Goal: Task Accomplishment & Management: Use online tool/utility

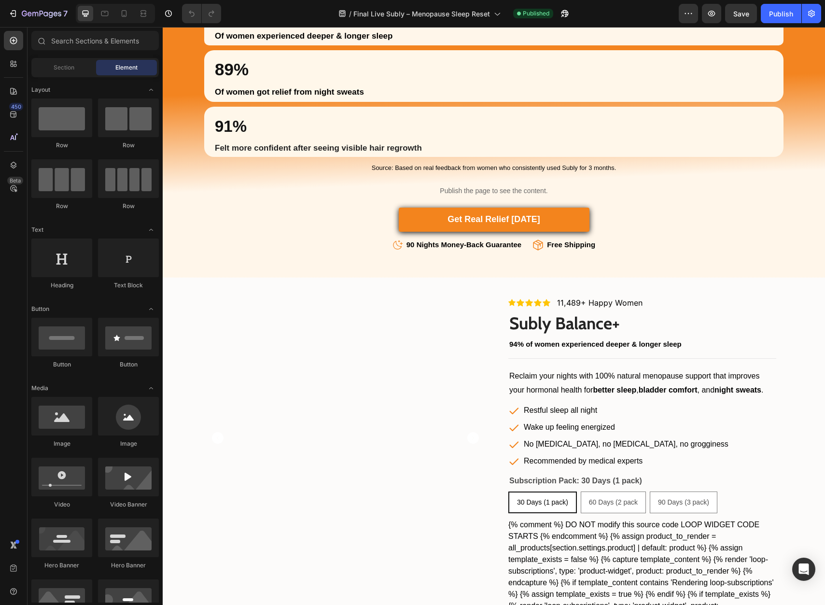
scroll to position [2149, 0]
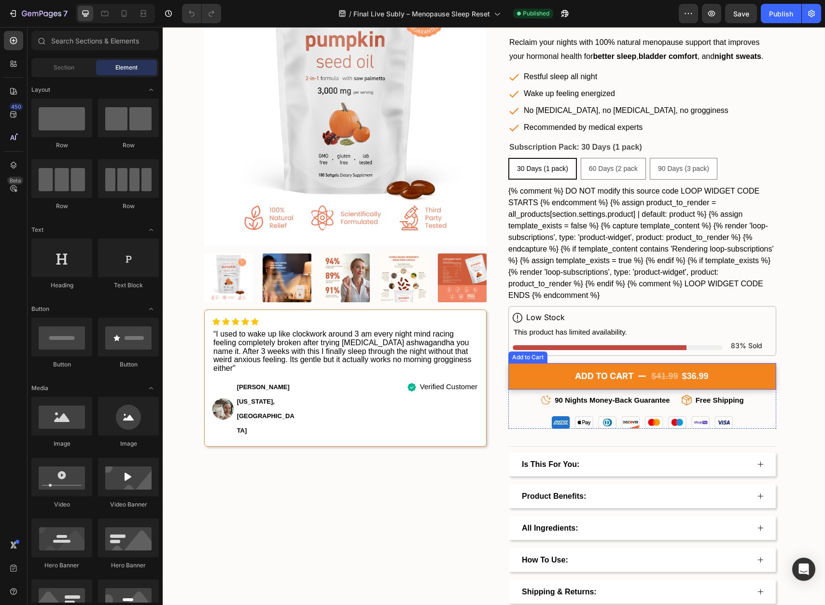
click at [736, 376] on button "ADD TO CART $41.99 $36.99" at bounding box center [642, 376] width 268 height 27
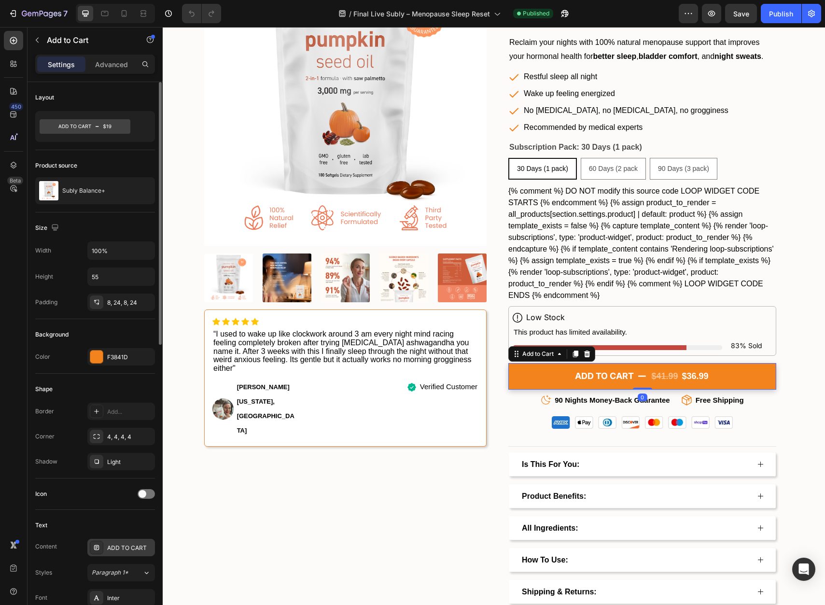
click at [135, 547] on div "ADD TO CART" at bounding box center [129, 548] width 45 height 9
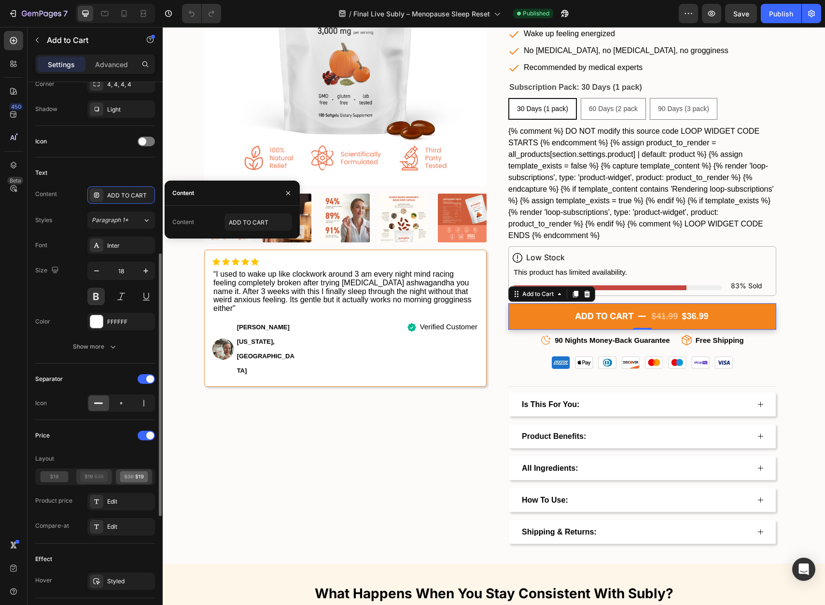
scroll to position [354, 0]
click at [147, 433] on span at bounding box center [150, 434] width 8 height 8
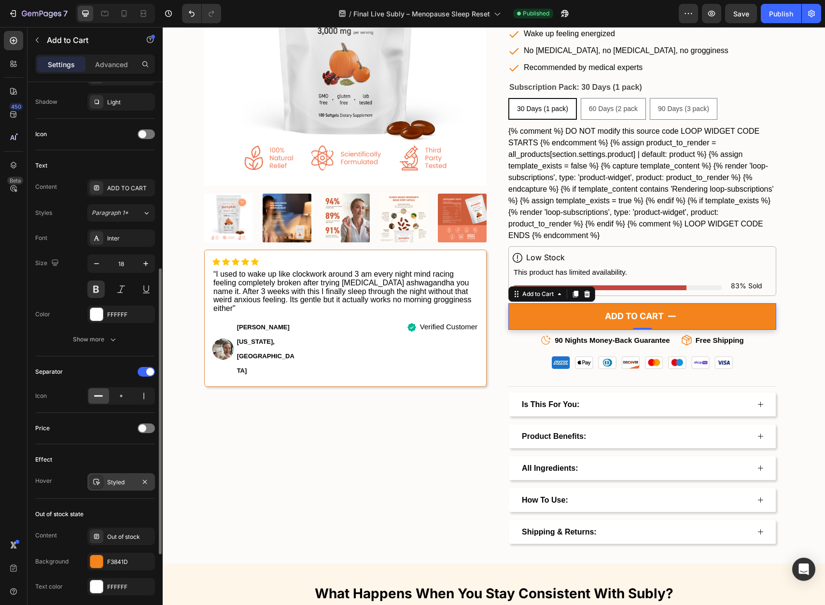
scroll to position [368, 0]
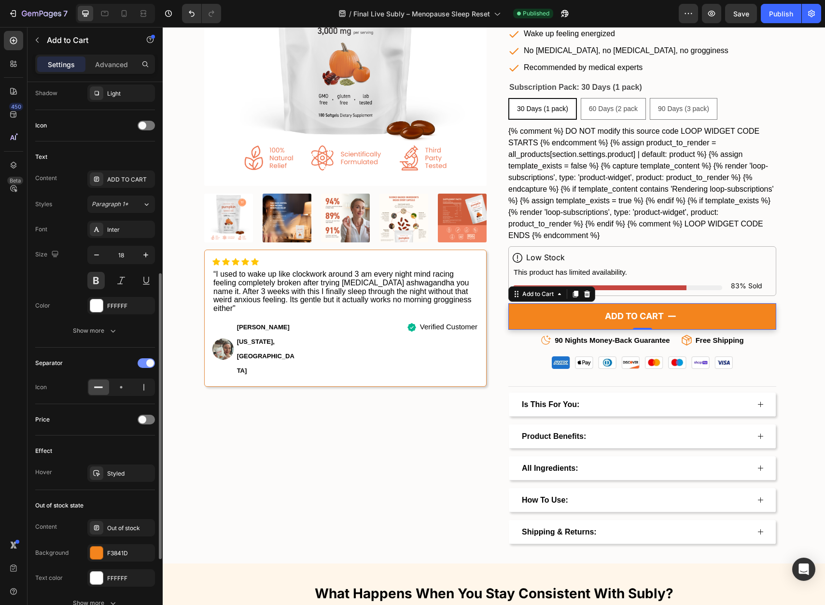
click at [145, 364] on div at bounding box center [146, 363] width 17 height 10
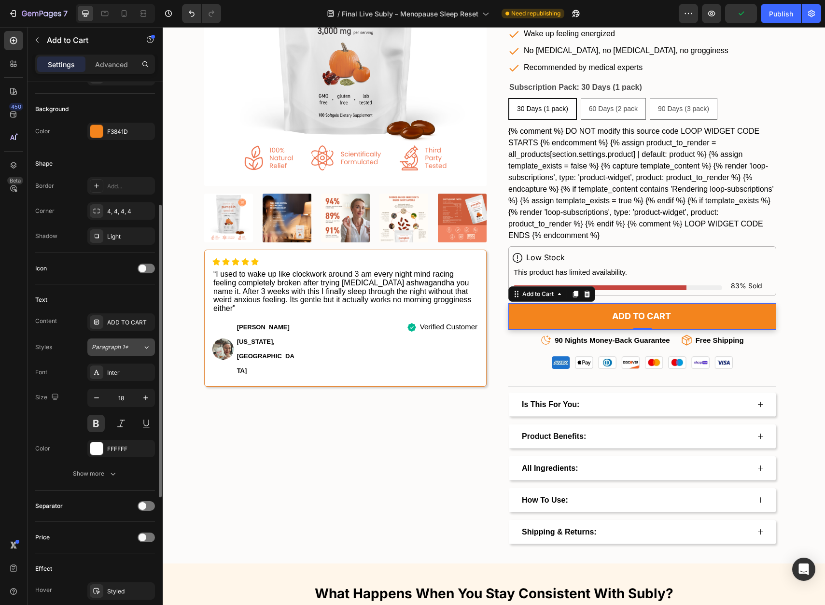
scroll to position [319, 0]
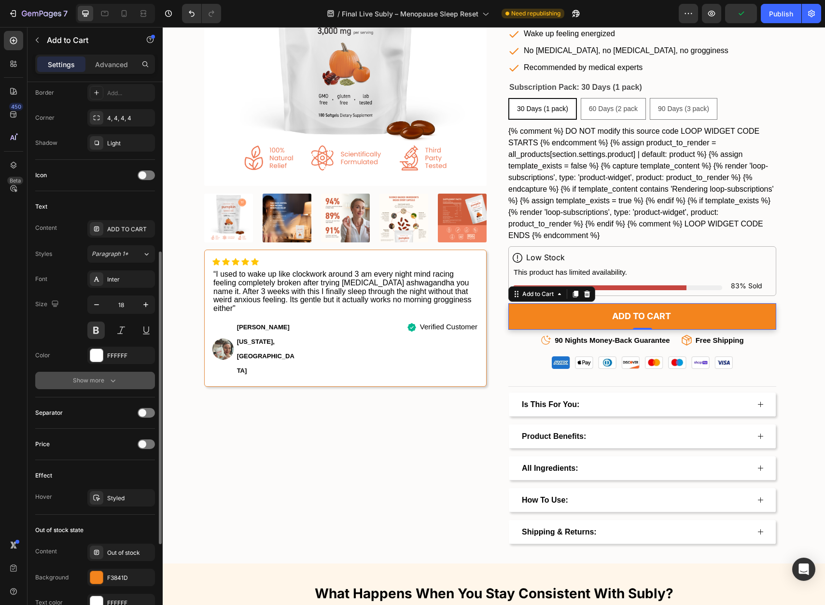
click at [108, 379] on icon "button" at bounding box center [113, 381] width 10 height 10
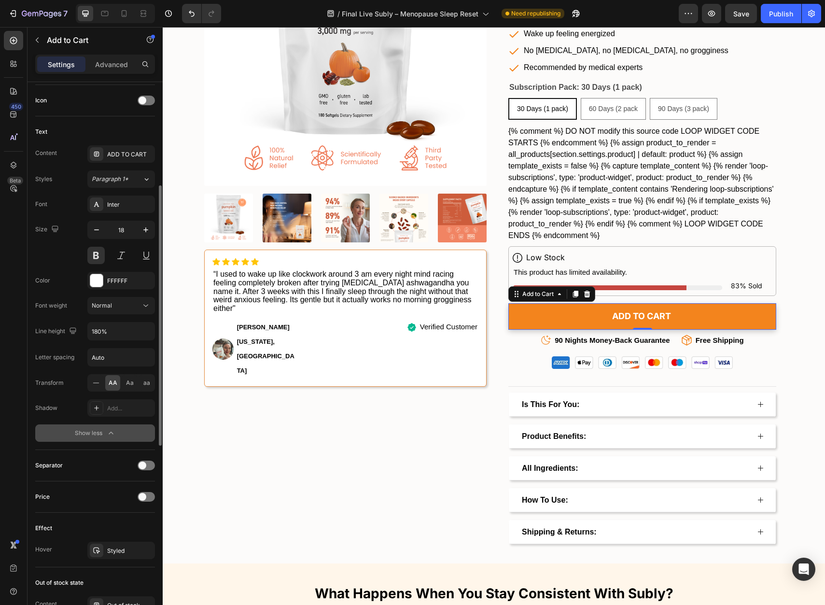
scroll to position [460, 0]
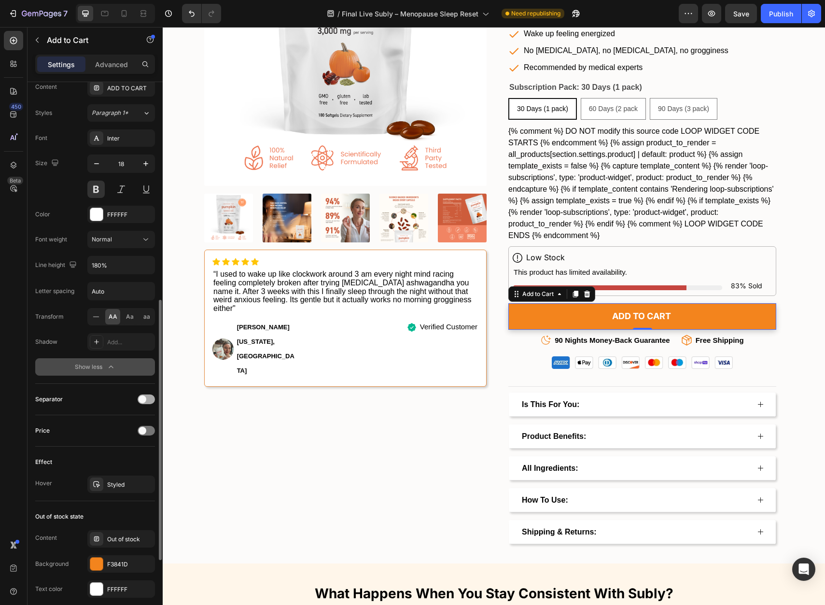
click at [142, 398] on span at bounding box center [143, 399] width 8 height 8
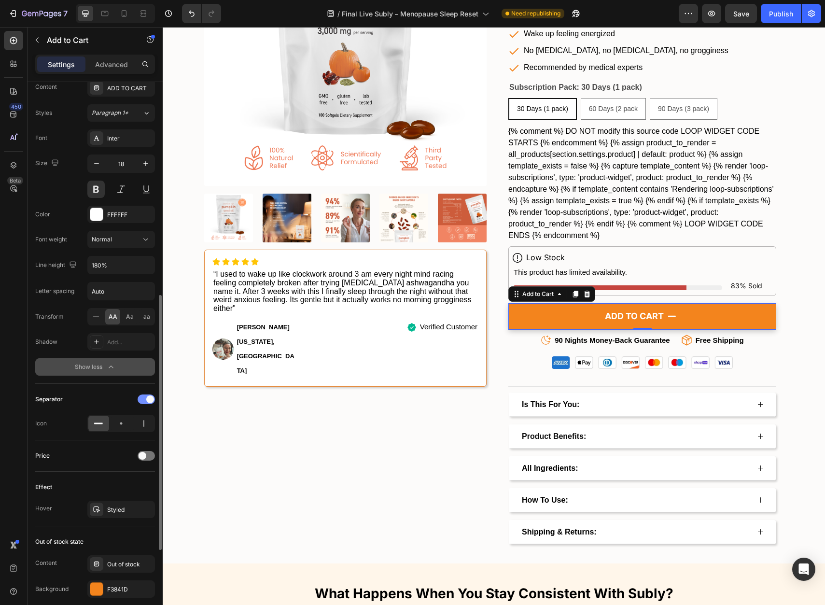
click at [142, 398] on div at bounding box center [146, 399] width 17 height 10
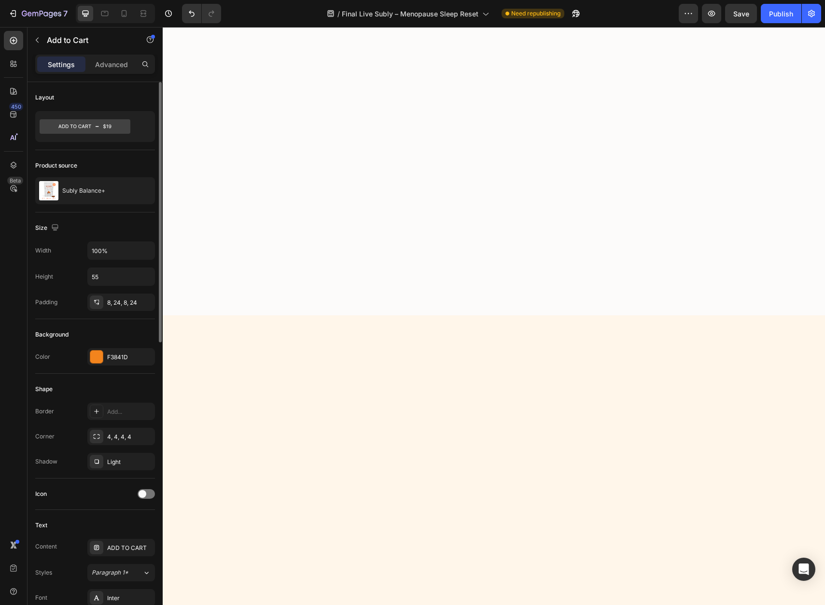
scroll to position [1137, 0]
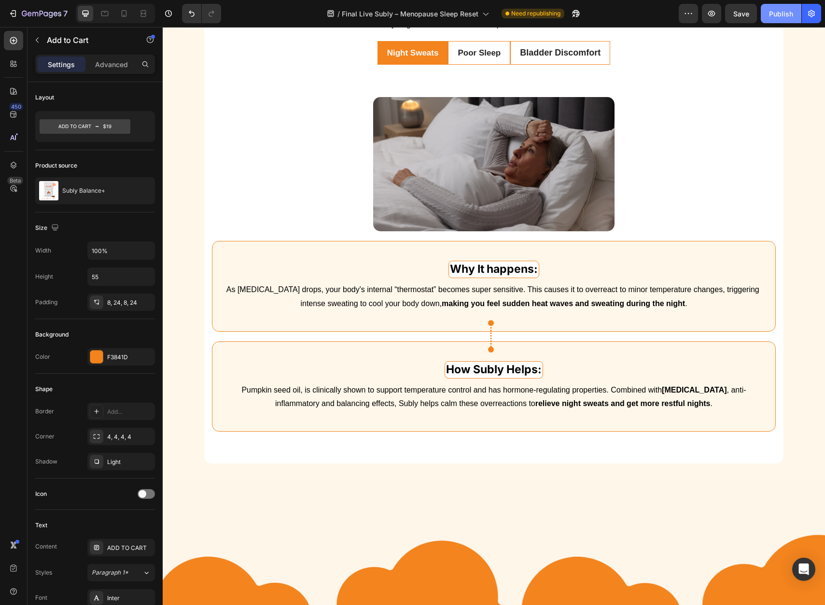
click at [790, 13] on div "Publish" at bounding box center [781, 14] width 24 height 10
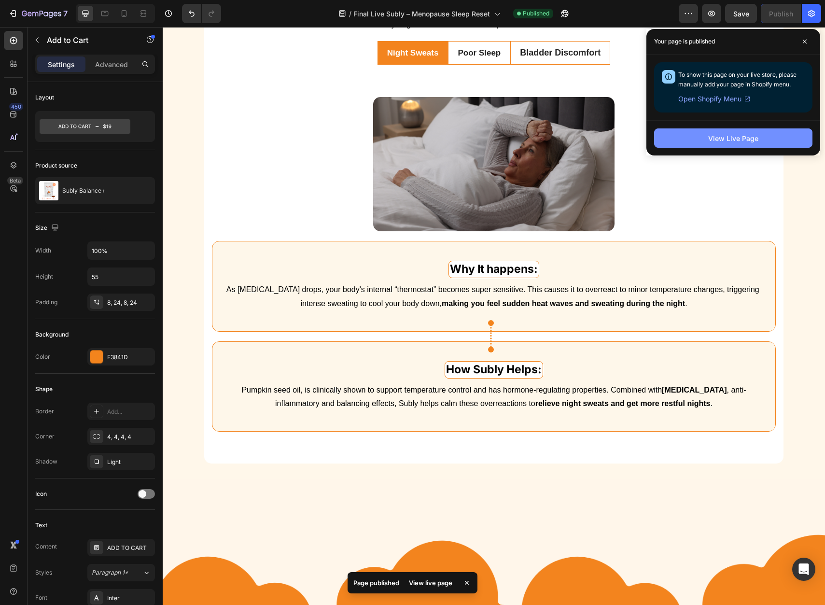
click at [768, 142] on button "View Live Page" at bounding box center [733, 137] width 158 height 19
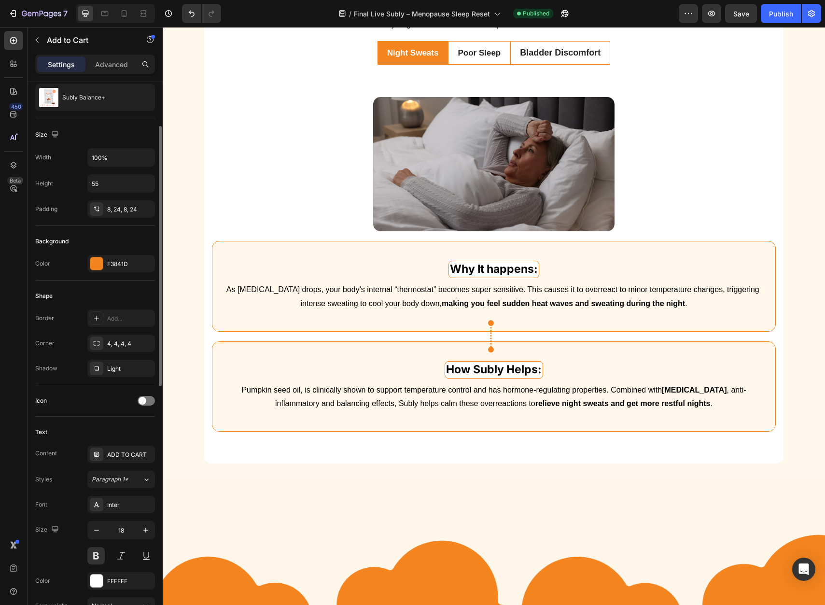
scroll to position [100, 0]
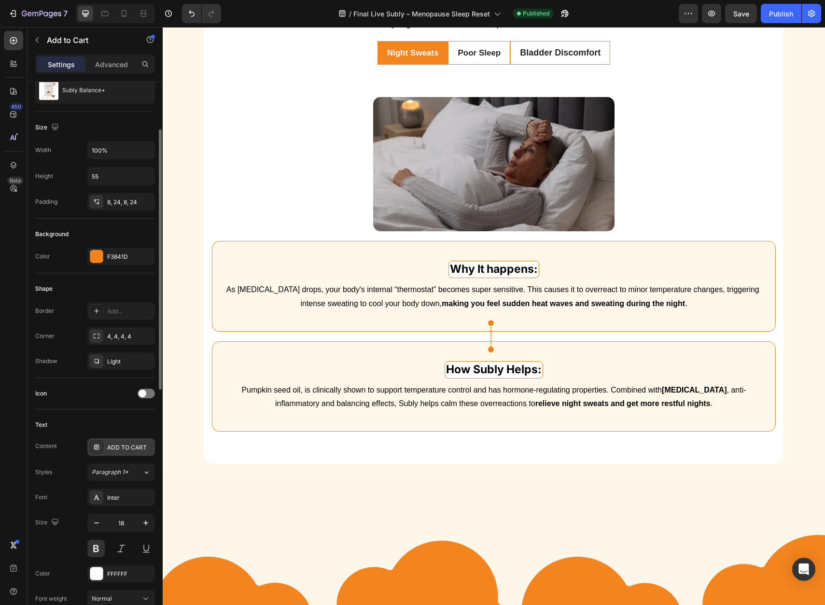
click at [125, 445] on div "ADD TO CART" at bounding box center [129, 447] width 45 height 9
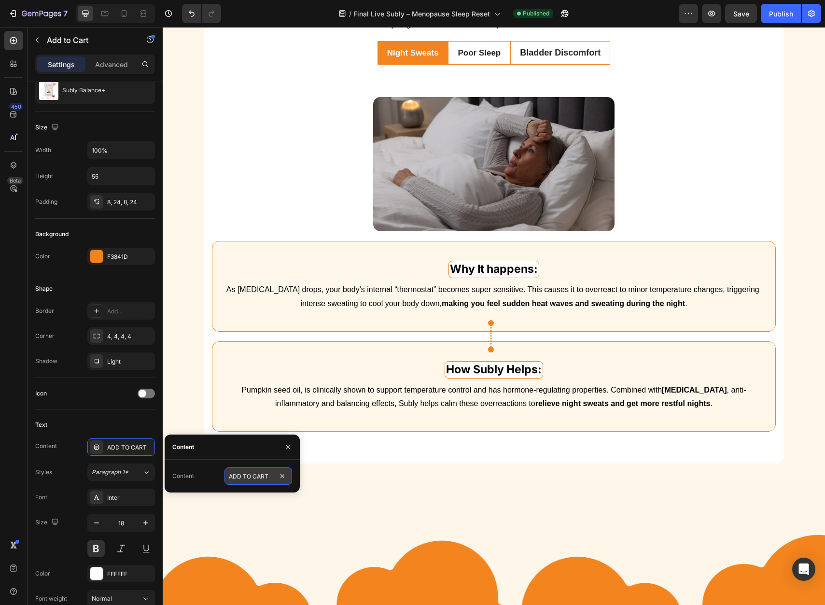
click at [270, 473] on input "ADD TO CART" at bounding box center [258, 475] width 68 height 17
click at [270, 475] on input "ADD TO CART" at bounding box center [258, 475] width 68 height 17
click at [273, 478] on input "ADD TO CART" at bounding box center [258, 475] width 68 height 17
click at [267, 476] on input "ADD TO CART" at bounding box center [258, 475] width 68 height 17
paste input "➜"
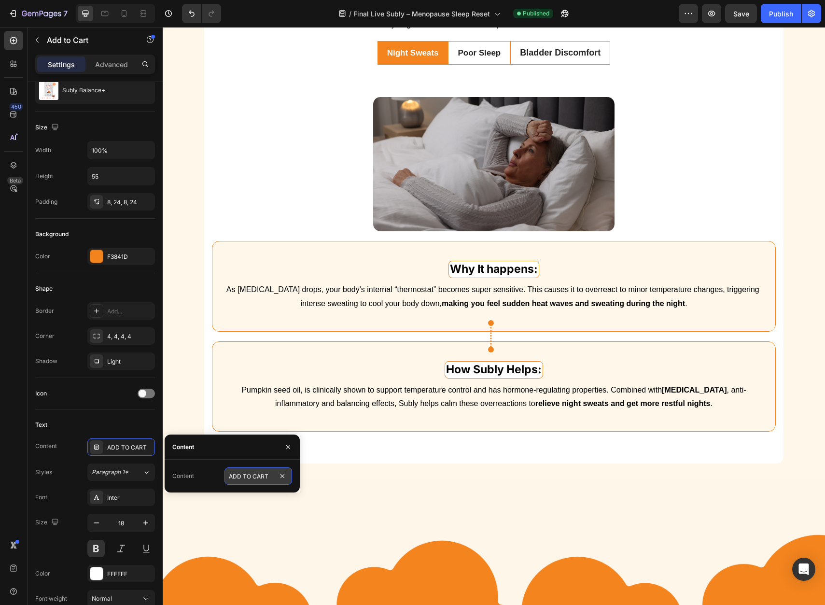
type input "ADD TO CART ➜"
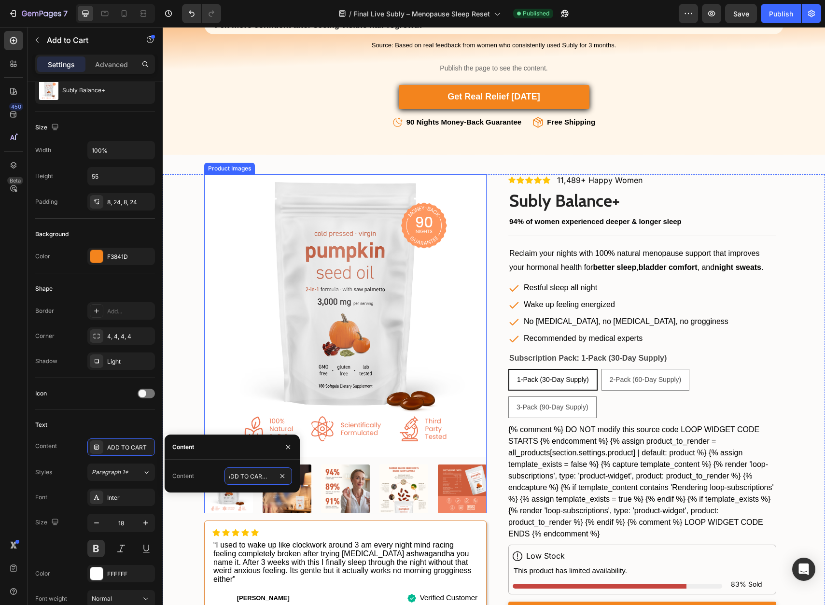
scroll to position [2145, 0]
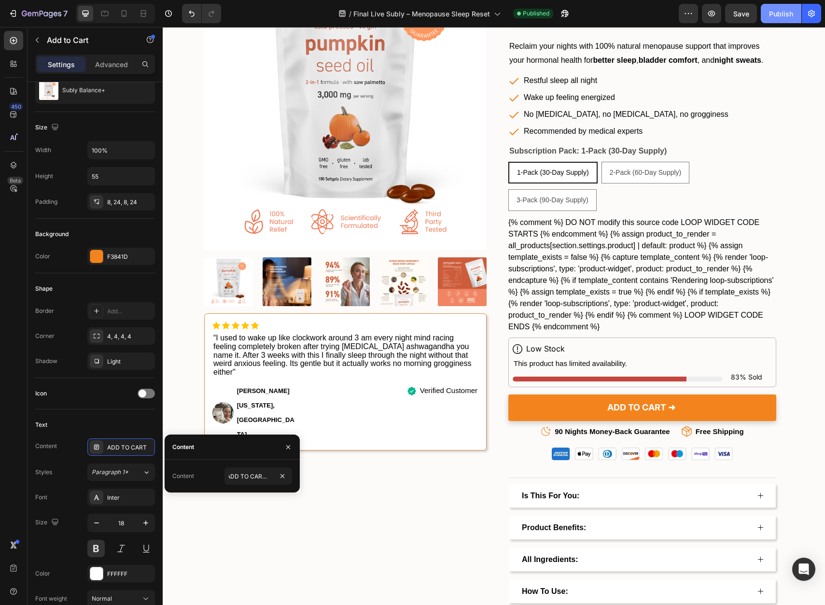
click at [787, 17] on div "Publish" at bounding box center [781, 14] width 24 height 10
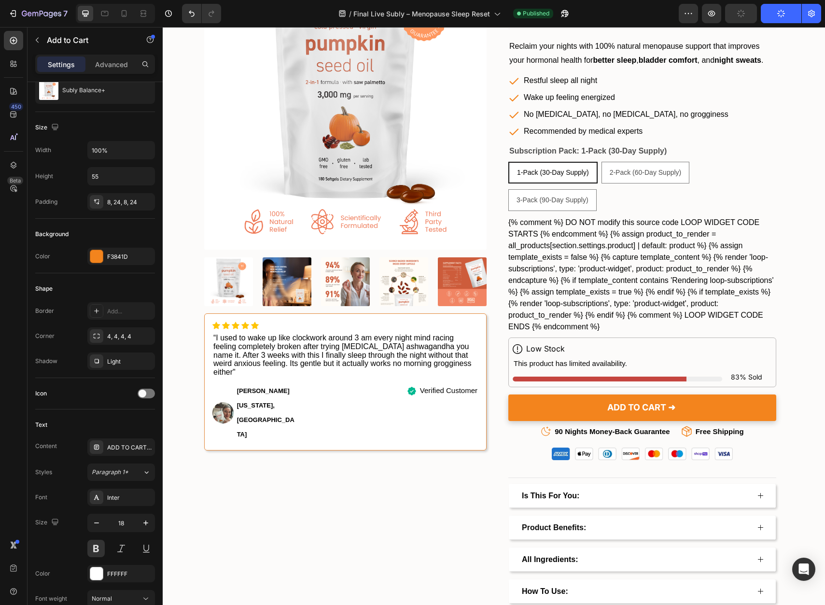
scroll to position [0, 0]
click at [645, 407] on div "ADD TO CART ➜" at bounding box center [641, 407] width 68 height 15
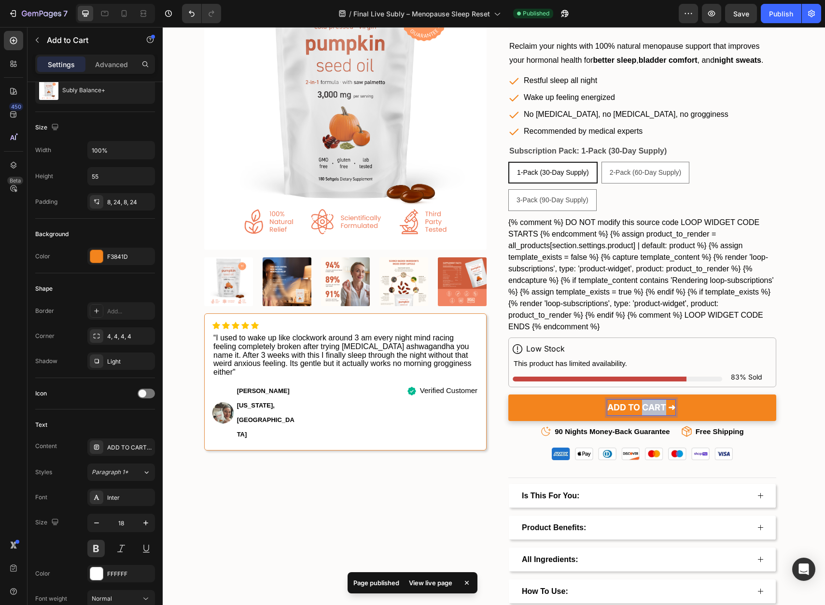
click at [645, 407] on p "ADD TO CART ➜" at bounding box center [641, 407] width 68 height 15
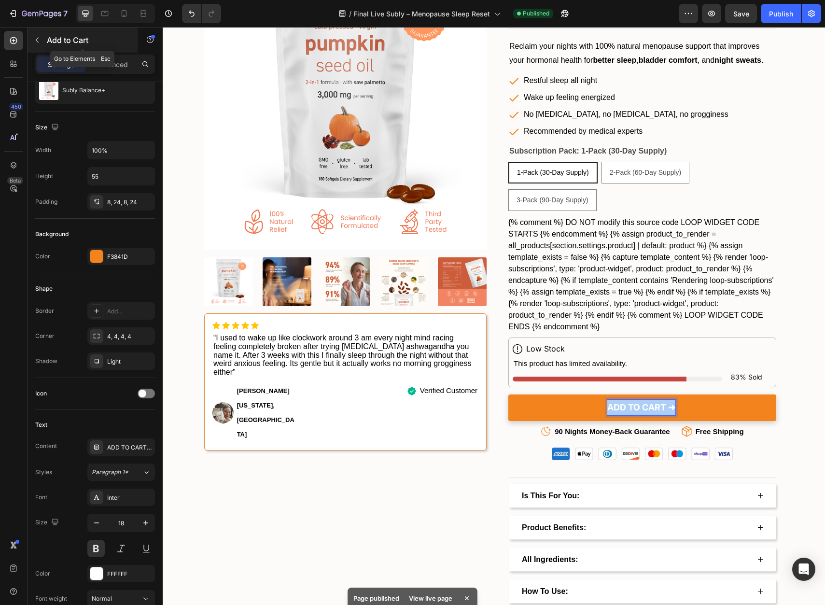
click at [42, 40] on button "button" at bounding box center [36, 39] width 15 height 15
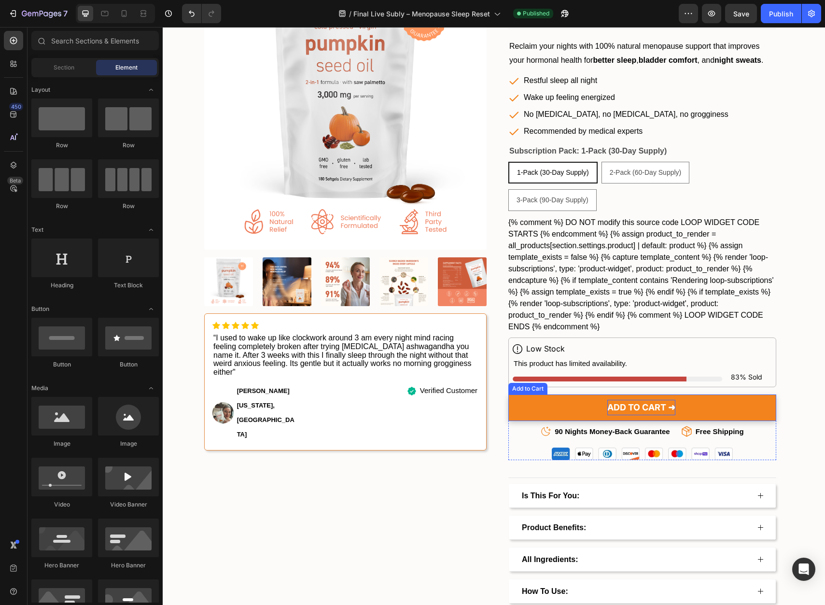
click at [636, 402] on p "ADD TO CART ➜" at bounding box center [641, 407] width 68 height 15
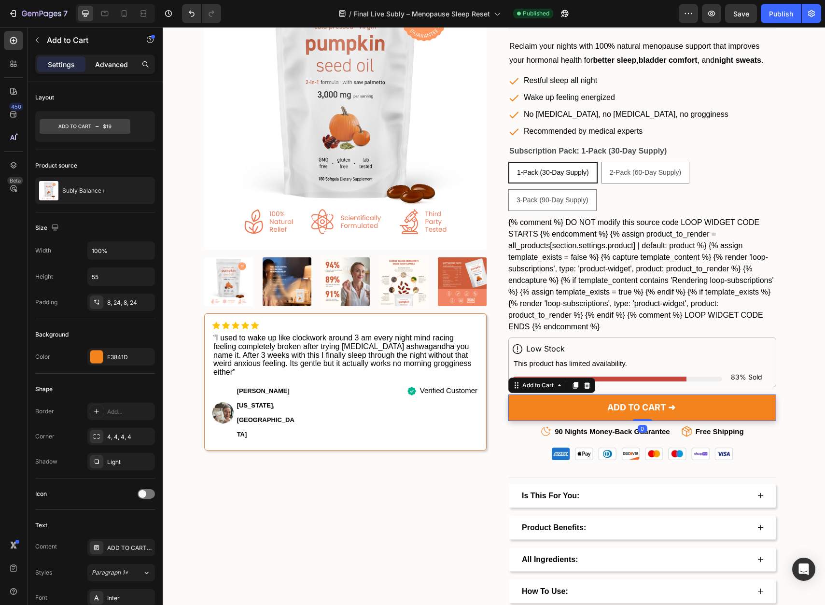
click at [117, 66] on p "Advanced" at bounding box center [111, 64] width 33 height 10
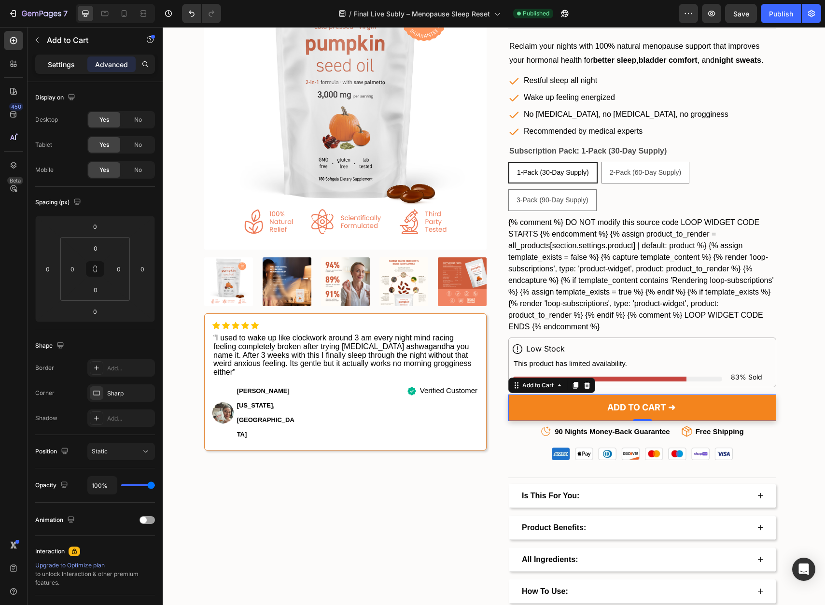
click at [69, 70] on div "Settings" at bounding box center [61, 63] width 48 height 15
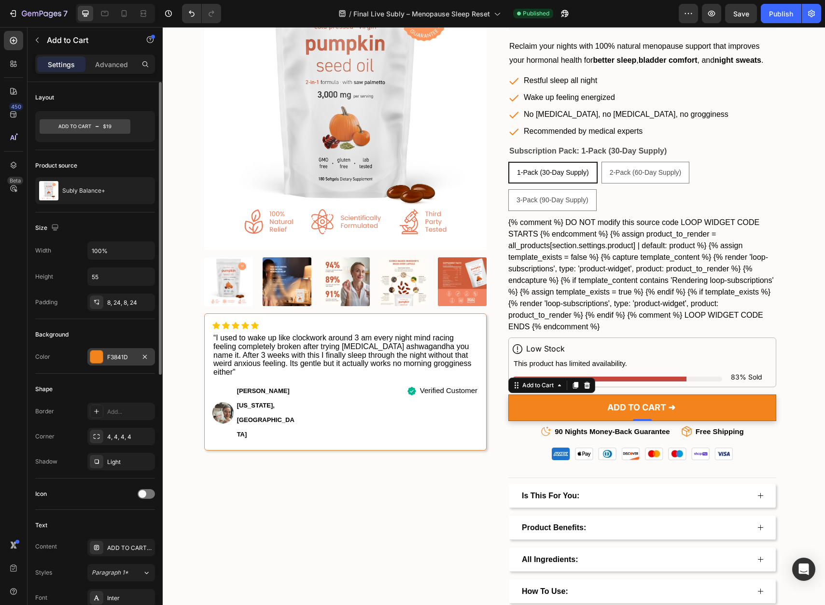
scroll to position [2, 0]
click at [107, 124] on icon at bounding box center [85, 124] width 91 height 14
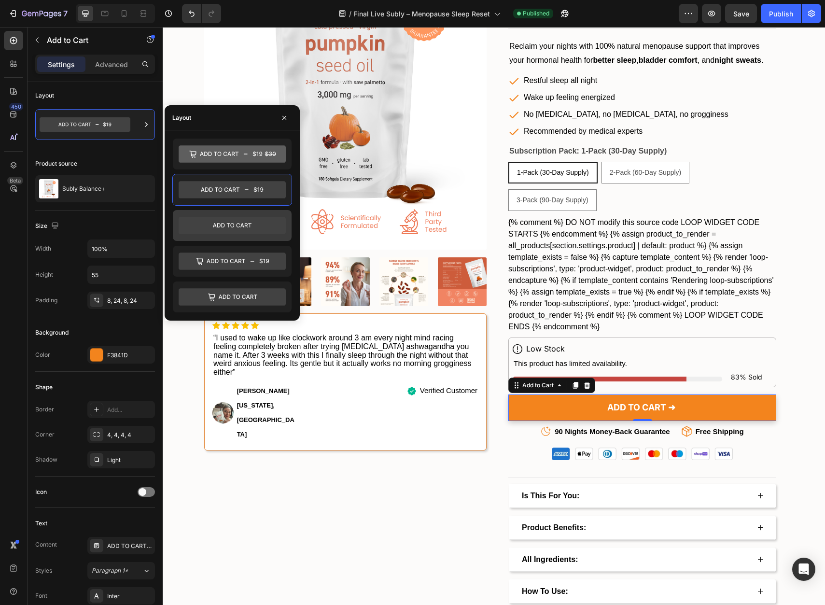
click at [234, 226] on icon at bounding box center [232, 225] width 107 height 17
click at [253, 301] on icon at bounding box center [232, 296] width 107 height 17
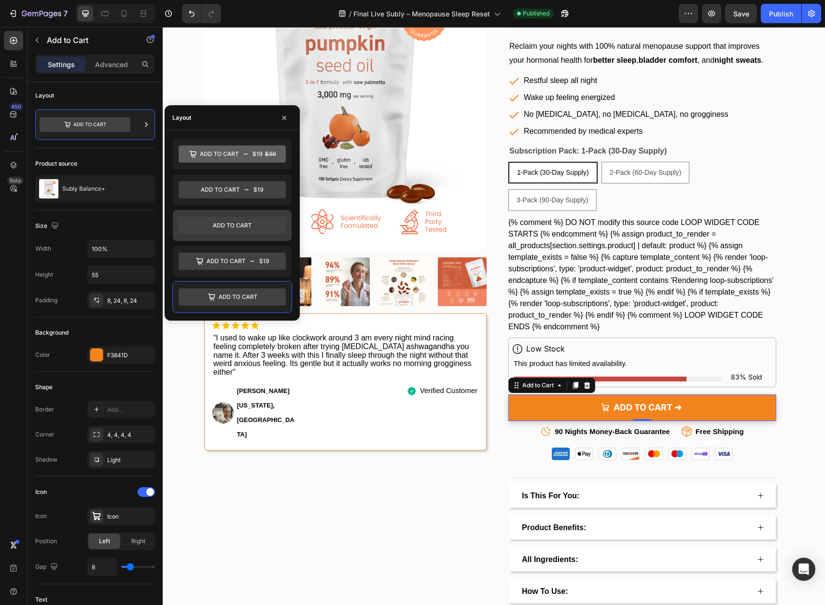
click at [242, 230] on icon at bounding box center [232, 225] width 107 height 17
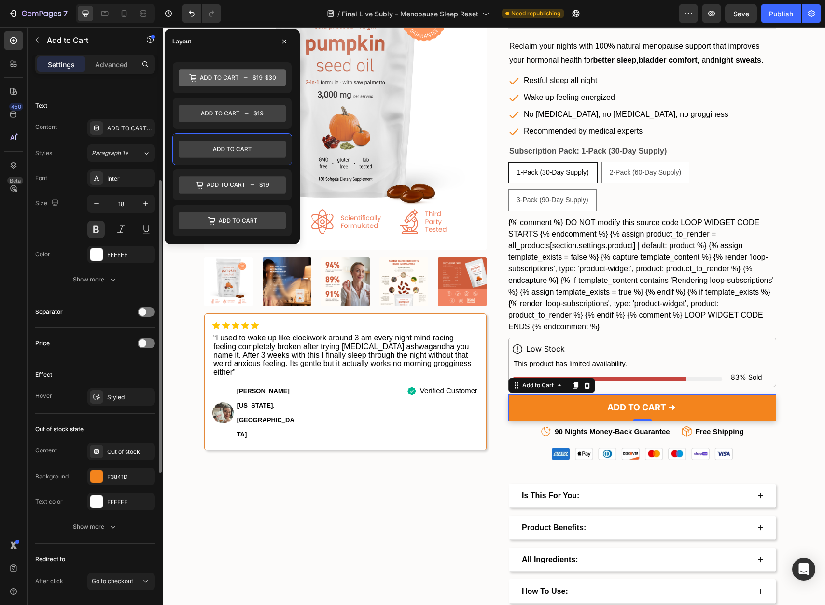
scroll to position [338, 0]
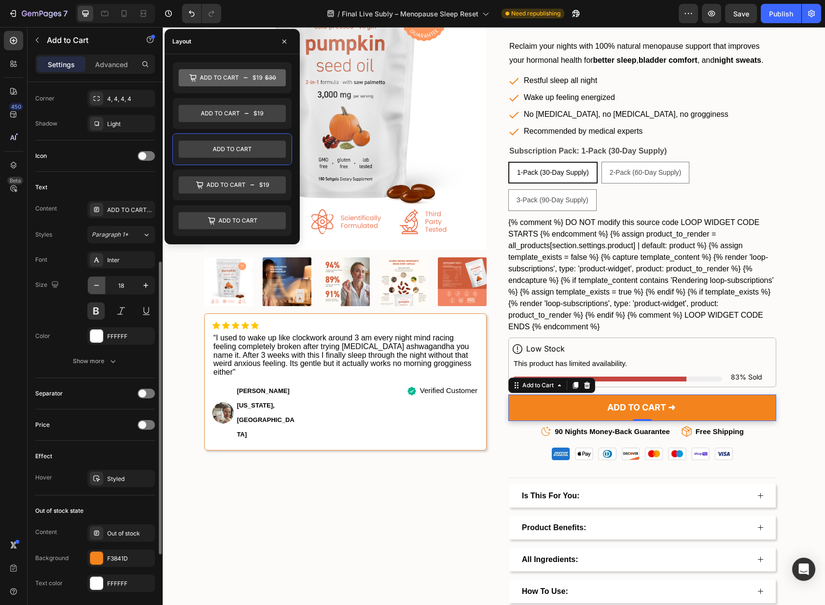
click at [97, 288] on icon "button" at bounding box center [97, 285] width 10 height 10
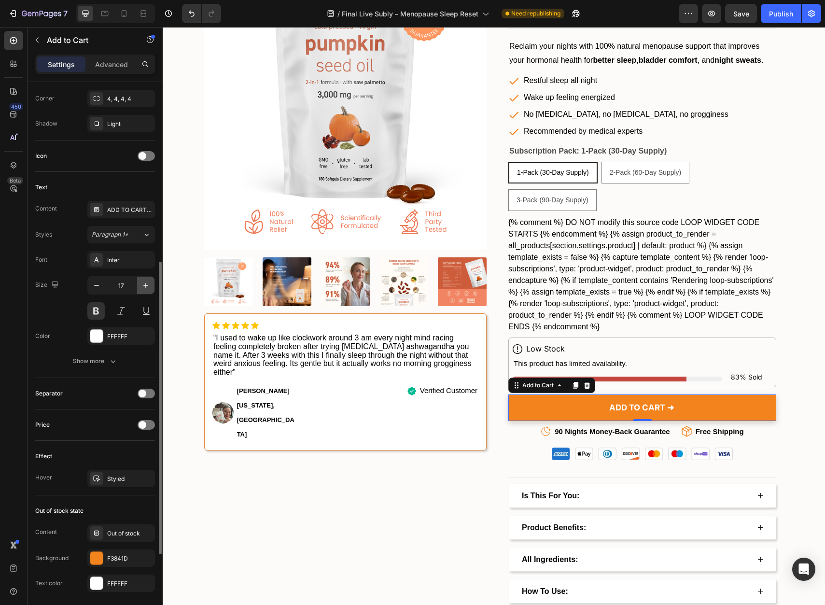
click at [146, 285] on icon "button" at bounding box center [145, 285] width 5 height 5
type input "18"
click at [780, 13] on div "Publish" at bounding box center [781, 14] width 24 height 10
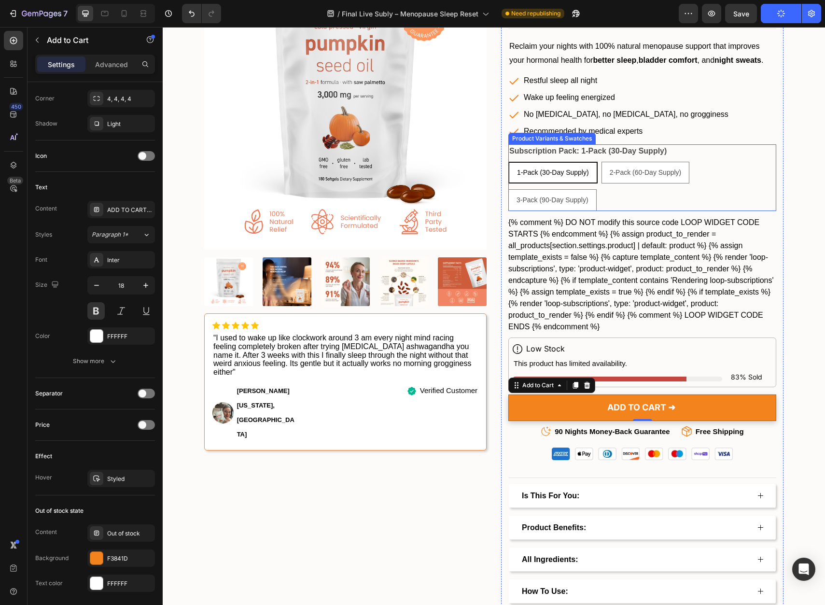
click at [541, 176] on span "1-Pack (30-Day Supply)" at bounding box center [553, 172] width 72 height 8
click at [508, 162] on input "1-Pack (30-Day Supply) 1-Pack (30-Day Supply) 1-Pack (30-Day Supply)" at bounding box center [508, 161] width 0 height 0
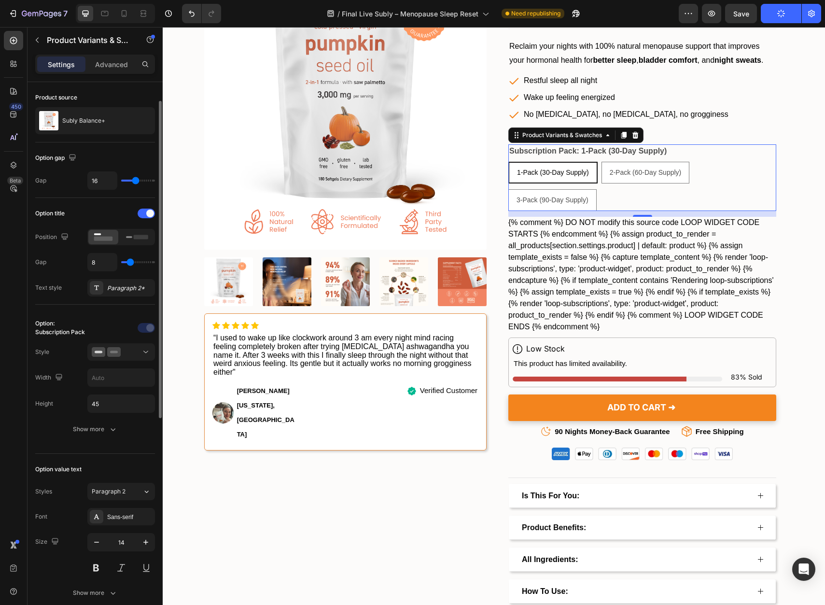
scroll to position [118, 0]
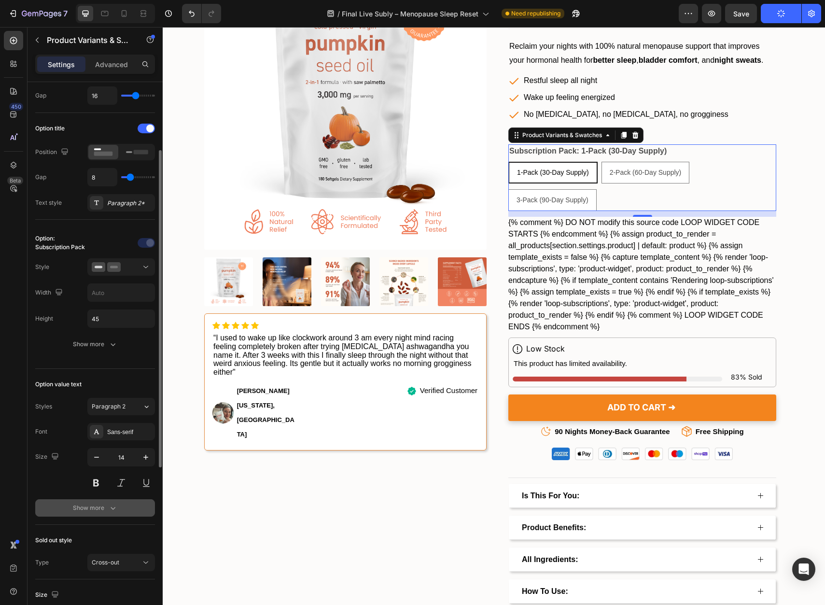
click at [108, 507] on icon "button" at bounding box center [113, 508] width 10 height 10
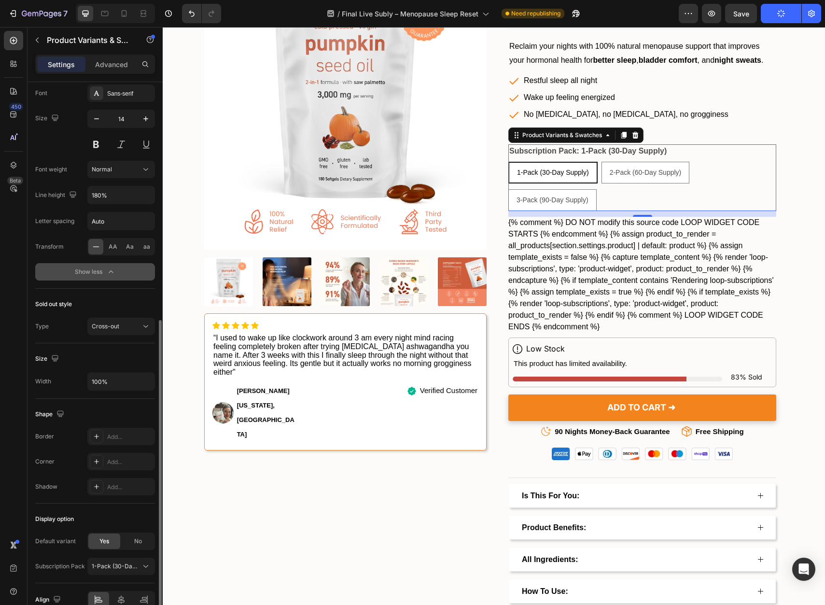
scroll to position [506, 0]
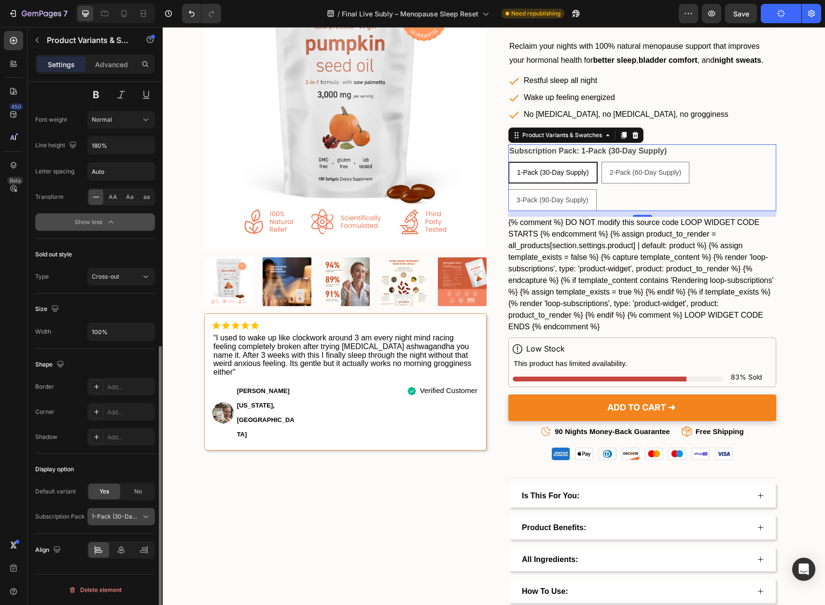
click at [111, 512] on span "1-Pack (30-Day Supply)" at bounding box center [115, 516] width 47 height 9
click at [126, 515] on span "1-Pack (30-Day Supply)" at bounding box center [115, 516] width 47 height 9
click at [120, 553] on span "2-Pack (60-Day Supply)" at bounding box center [113, 557] width 67 height 9
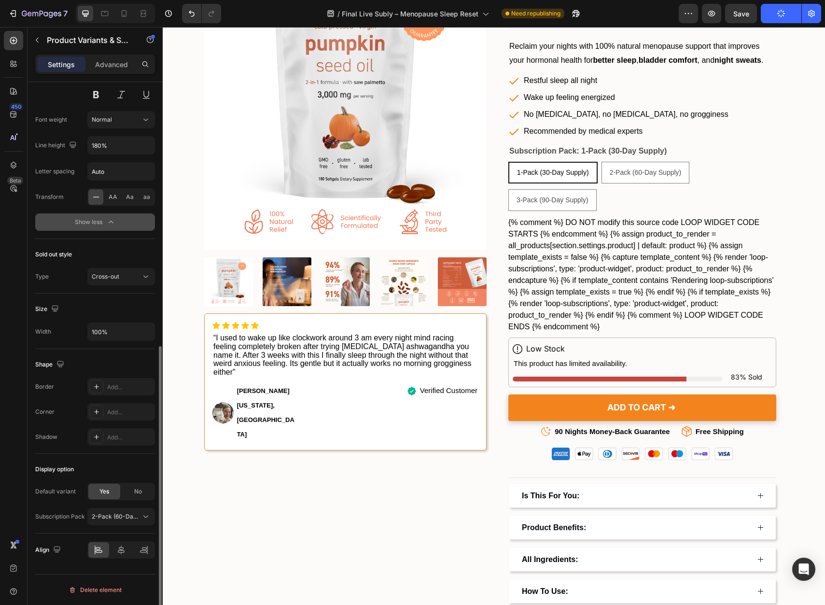
click at [105, 491] on span "Yes" at bounding box center [104, 491] width 10 height 9
click at [137, 493] on span "No" at bounding box center [138, 491] width 8 height 9
radio input "false"
radio input "true"
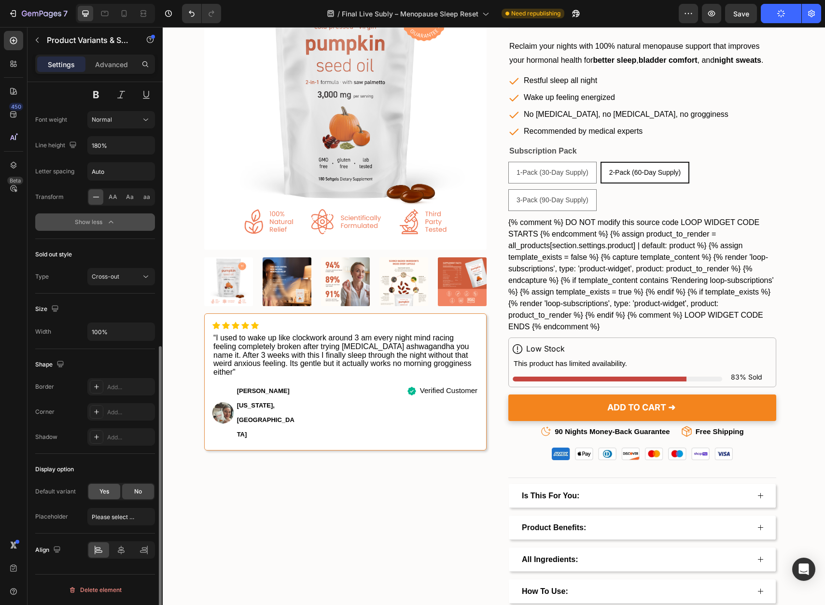
click at [112, 493] on div "Yes" at bounding box center [104, 491] width 32 height 15
click at [123, 514] on span "2-Pack (60-Day Supply)" at bounding box center [115, 516] width 47 height 9
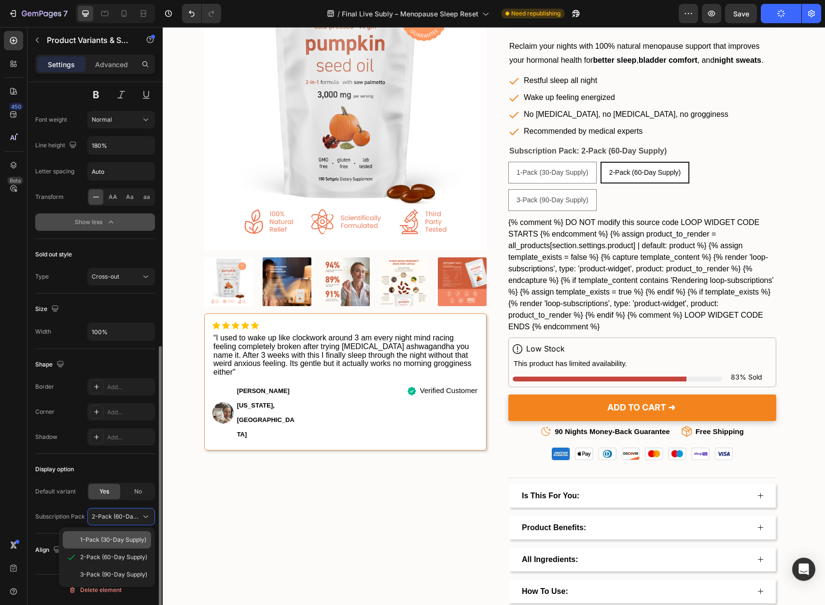
click at [119, 533] on div "1-Pack (30-Day Supply)" at bounding box center [107, 539] width 88 height 17
click at [128, 495] on div "No" at bounding box center [138, 491] width 32 height 15
radio input "true"
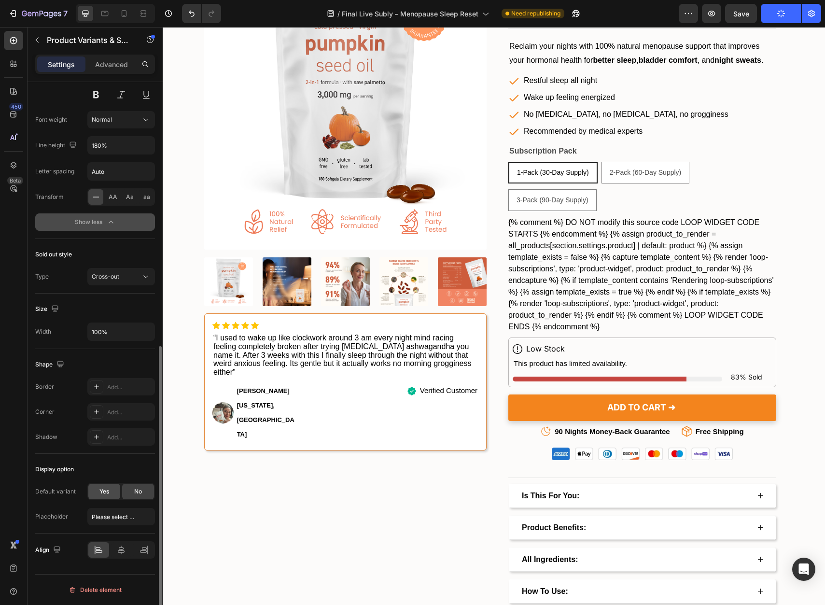
click at [103, 494] on span "Yes" at bounding box center [104, 491] width 10 height 9
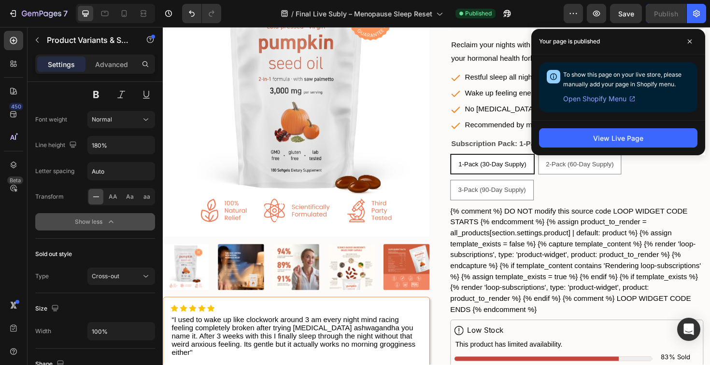
scroll to position [2143, 0]
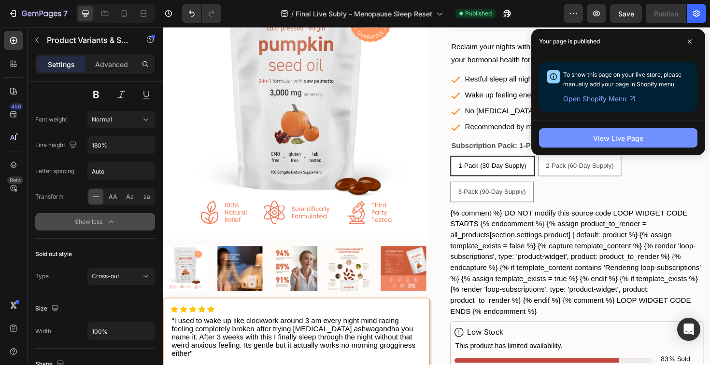
click at [651, 144] on button "View Live Page" at bounding box center [618, 137] width 158 height 19
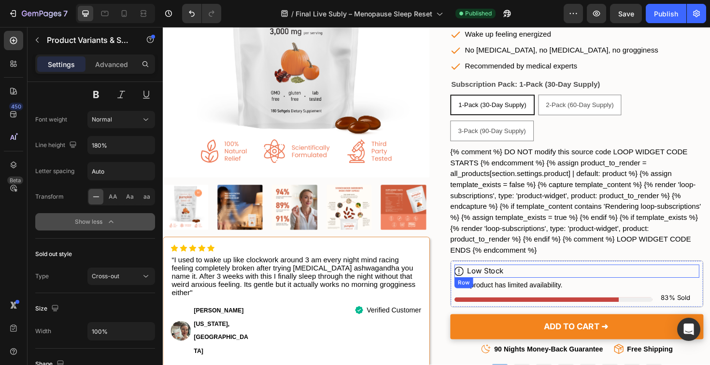
scroll to position [2276, 0]
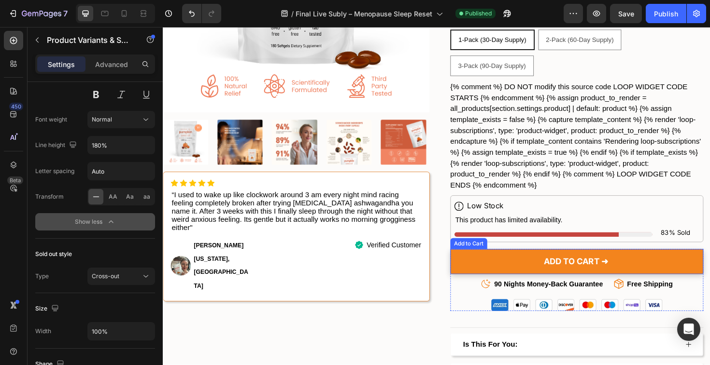
click at [535, 276] on button "ADD TO CART ➜" at bounding box center [601, 276] width 268 height 27
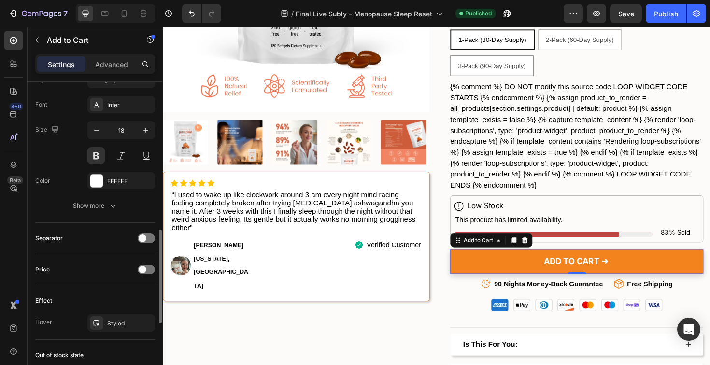
scroll to position [495, 0]
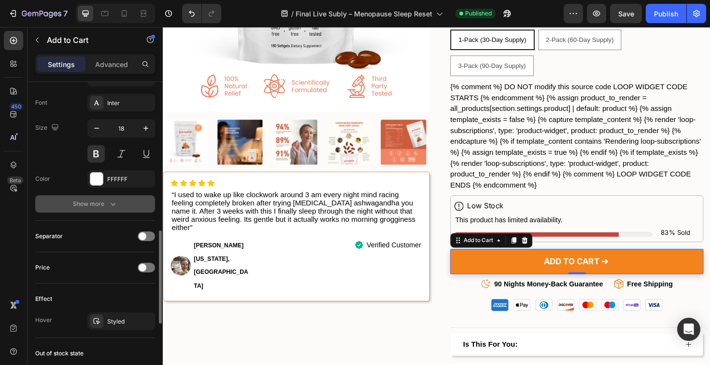
click at [112, 204] on icon "button" at bounding box center [113, 204] width 10 height 10
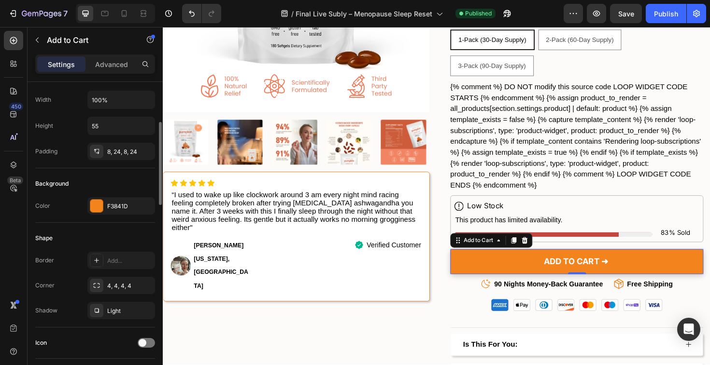
scroll to position [0, 0]
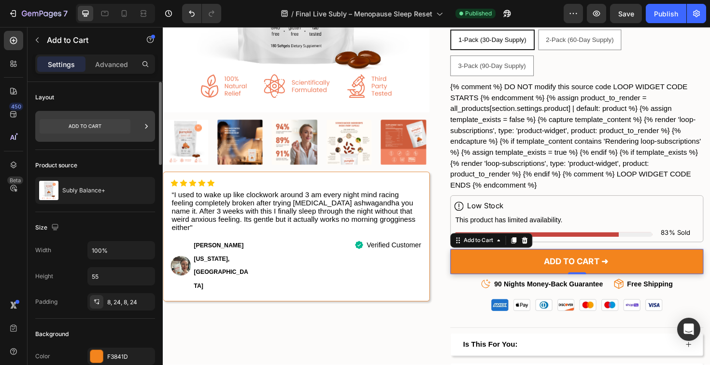
click at [97, 128] on icon at bounding box center [85, 126] width 91 height 14
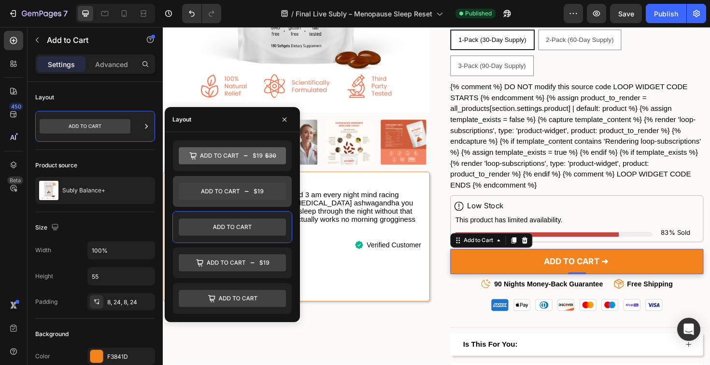
click at [240, 194] on icon at bounding box center [232, 191] width 107 height 17
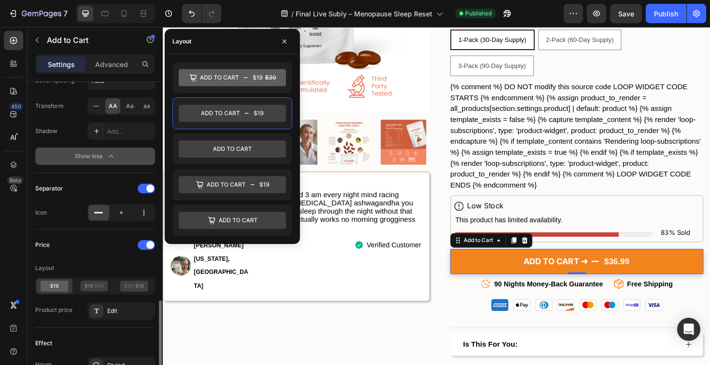
scroll to position [712, 0]
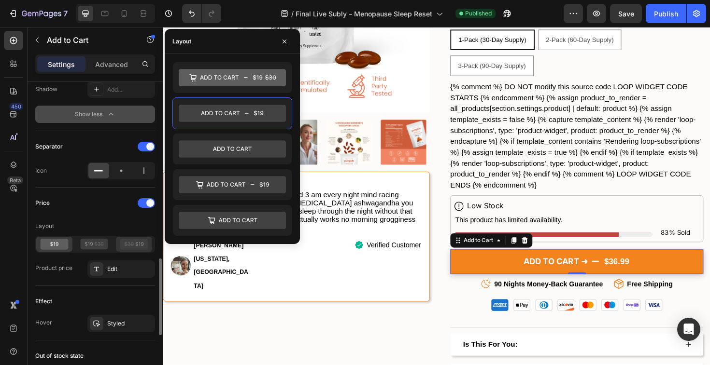
click at [133, 245] on icon at bounding box center [129, 244] width 9 height 4
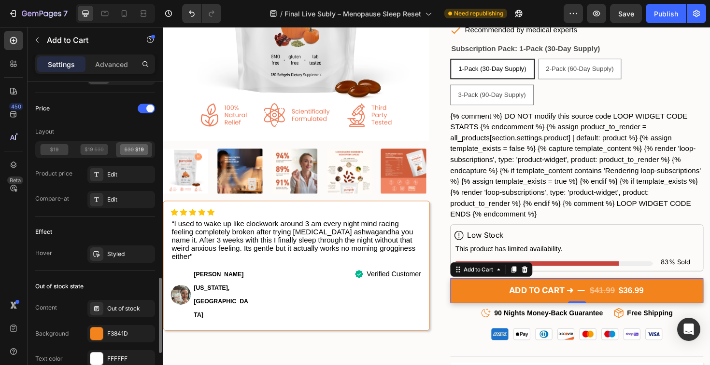
scroll to position [809, 0]
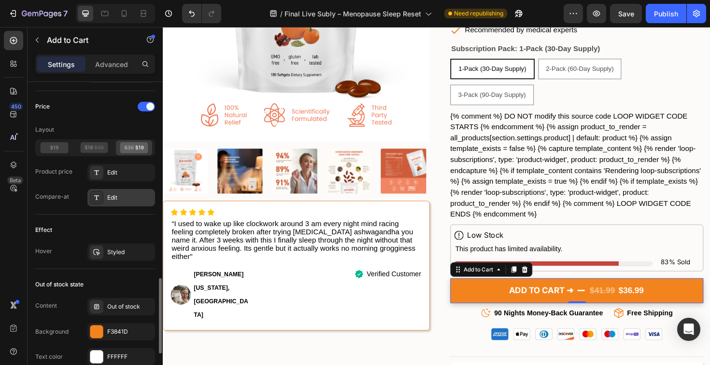
click at [129, 197] on div "Edit" at bounding box center [129, 198] width 45 height 9
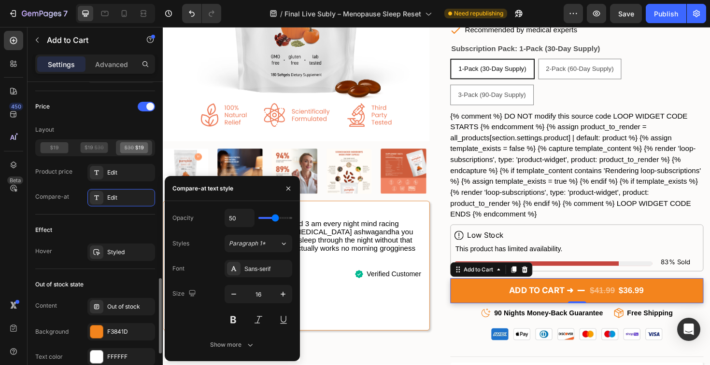
click at [90, 216] on div "Effect Hover Styled" at bounding box center [95, 242] width 120 height 55
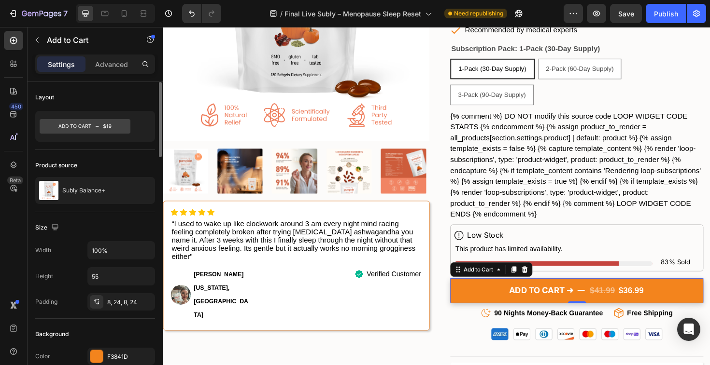
scroll to position [1602, 0]
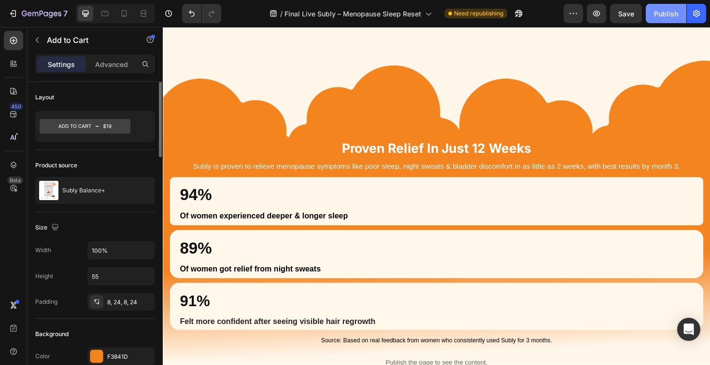
click at [663, 11] on div "Publish" at bounding box center [666, 14] width 24 height 10
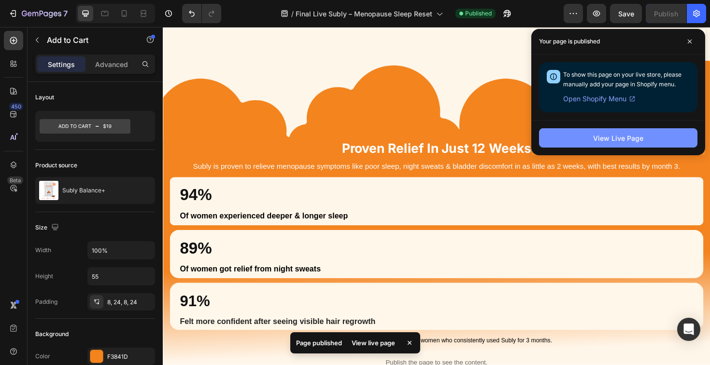
click at [614, 136] on div "View Live Page" at bounding box center [618, 138] width 50 height 10
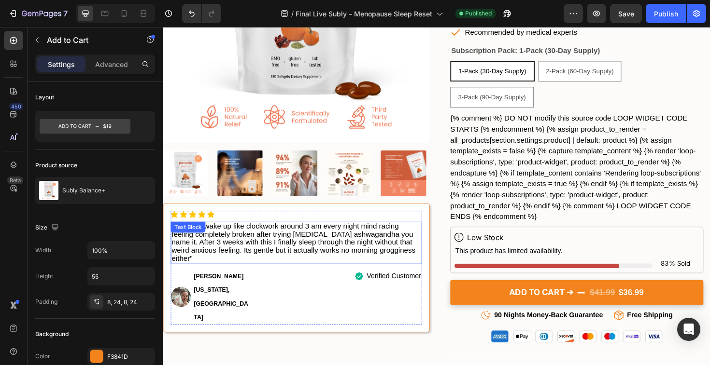
scroll to position [2219, 0]
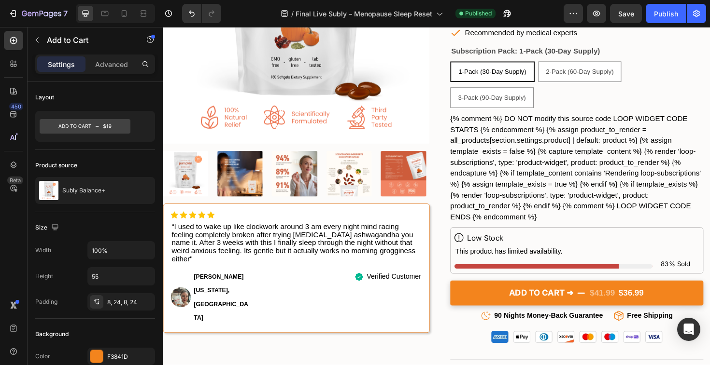
click at [666, 309] on div "$36.99" at bounding box center [658, 308] width 28 height 17
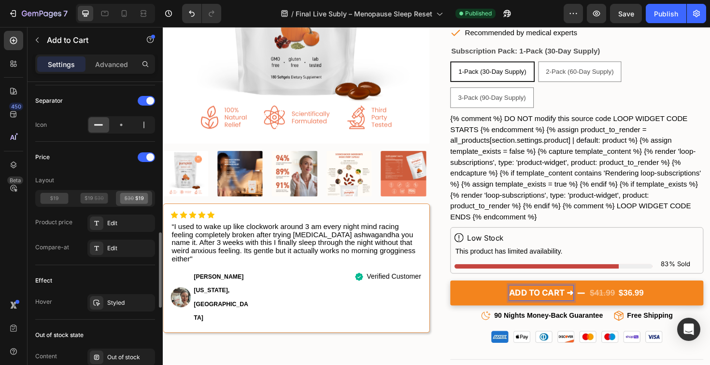
scroll to position [731, 0]
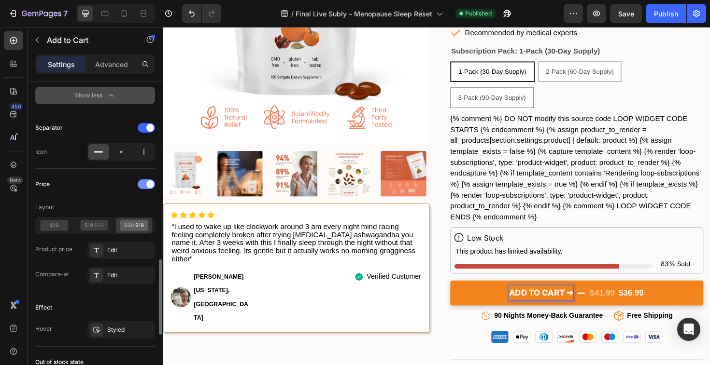
click at [148, 186] on span at bounding box center [150, 185] width 8 height 8
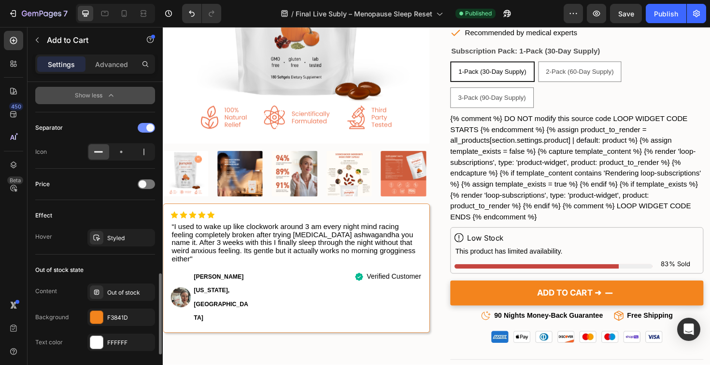
click at [148, 129] on span at bounding box center [150, 128] width 8 height 8
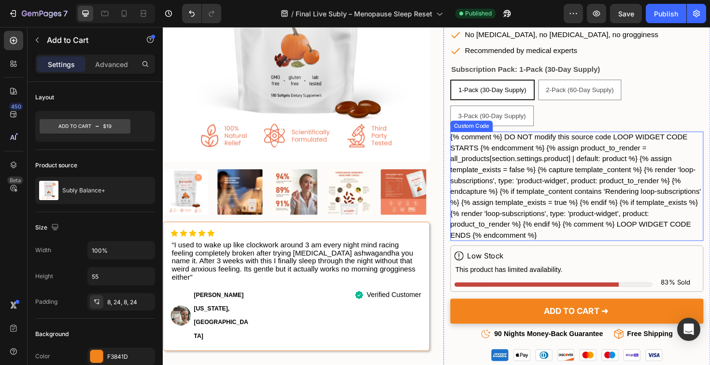
scroll to position [2068, 0]
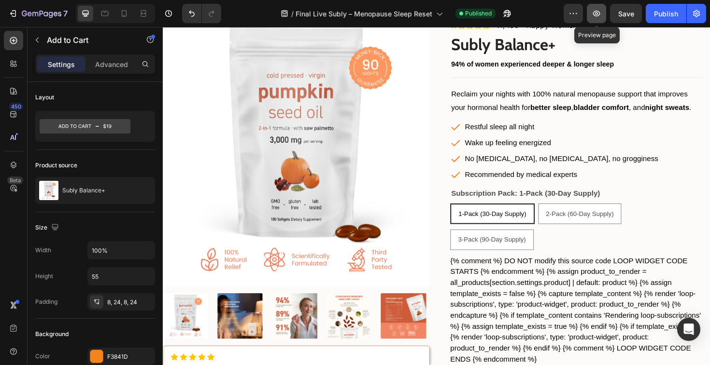
click at [605, 13] on button "button" at bounding box center [595, 13] width 19 height 19
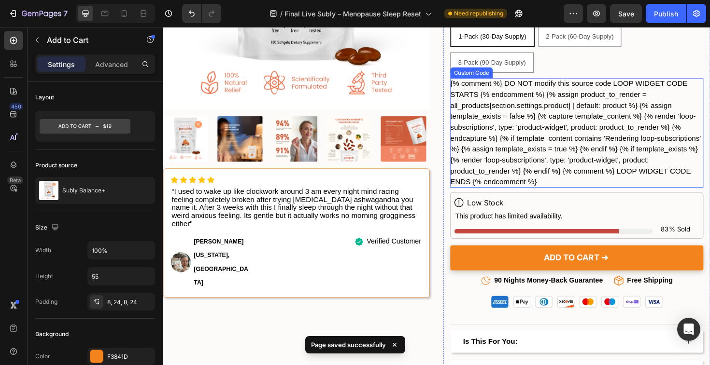
scroll to position [2257, 0]
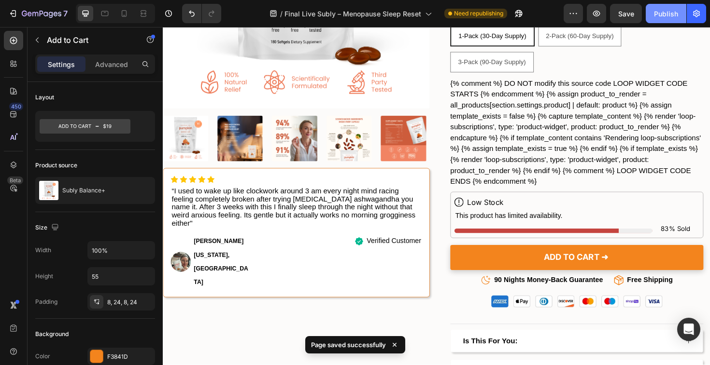
click at [674, 11] on div "Publish" at bounding box center [666, 14] width 24 height 10
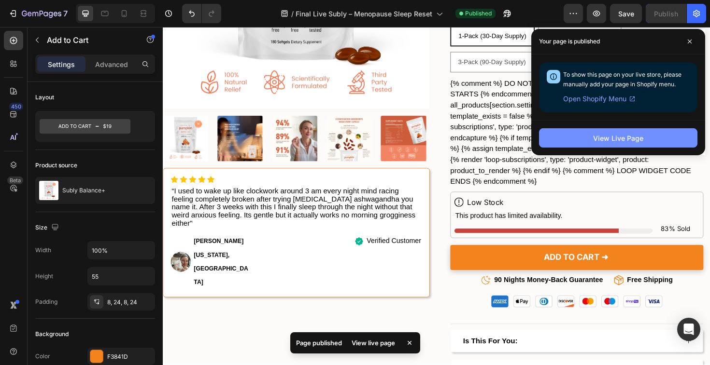
click at [616, 137] on div "View Live Page" at bounding box center [618, 138] width 50 height 10
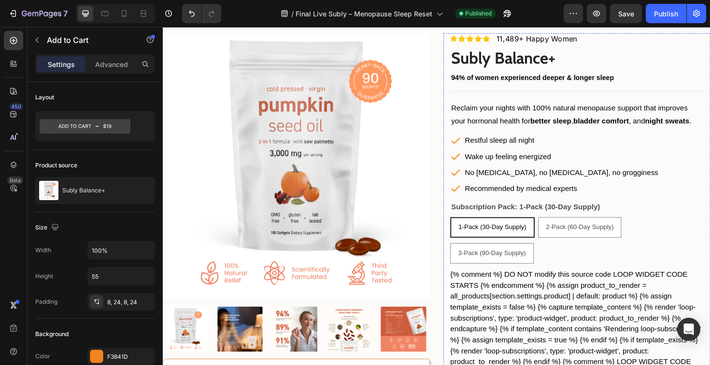
scroll to position [2019, 0]
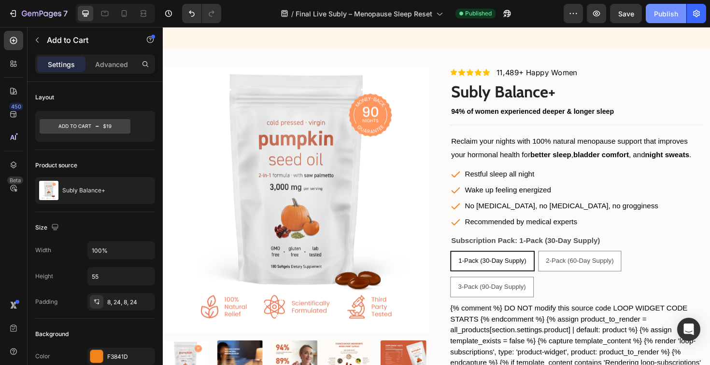
click at [663, 14] on div "Publish" at bounding box center [666, 14] width 24 height 10
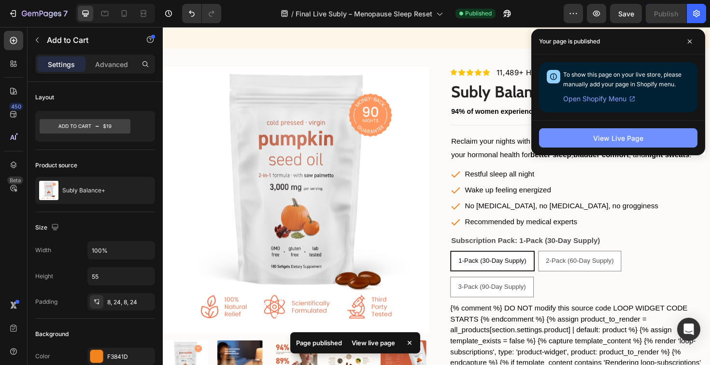
click at [636, 141] on div "View Live Page" at bounding box center [618, 138] width 50 height 10
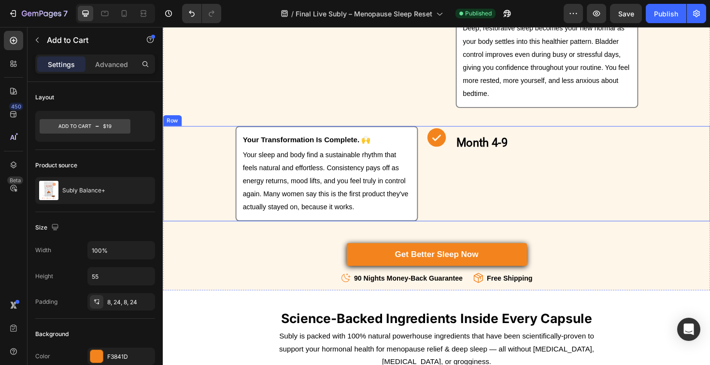
scroll to position [3114, 0]
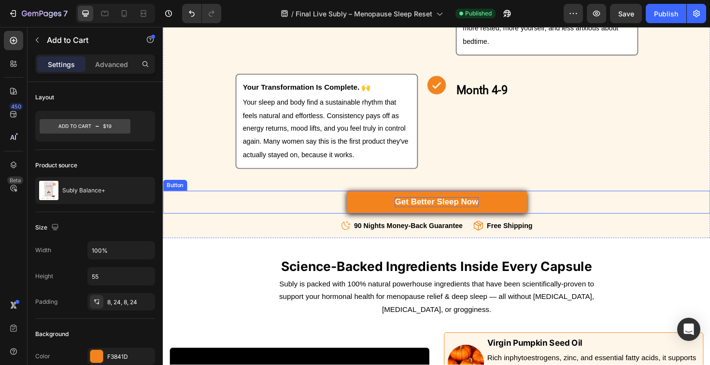
click at [434, 217] on span "Get Better Sleep Now" at bounding box center [452, 213] width 88 height 10
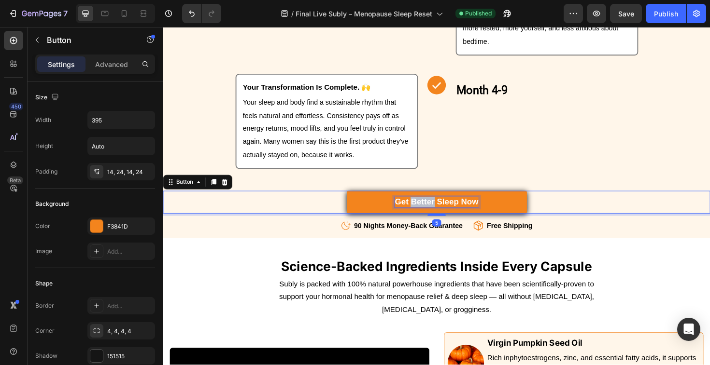
click at [434, 217] on span "Get Better Sleep Now" at bounding box center [452, 213] width 88 height 10
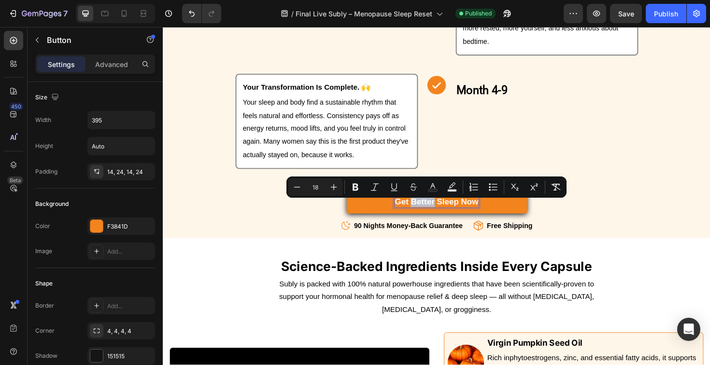
click at [434, 217] on span "Get Better Sleep Now" at bounding box center [452, 213] width 88 height 10
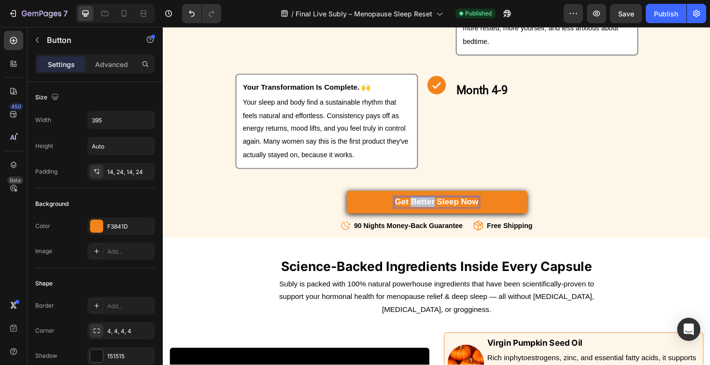
click at [434, 217] on span "Get Better Sleep Now" at bounding box center [452, 213] width 88 height 10
click at [439, 217] on span "Try Subly [DATE]" at bounding box center [452, 213] width 70 height 10
click at [117, 15] on div at bounding box center [123, 13] width 15 height 15
type input "15"
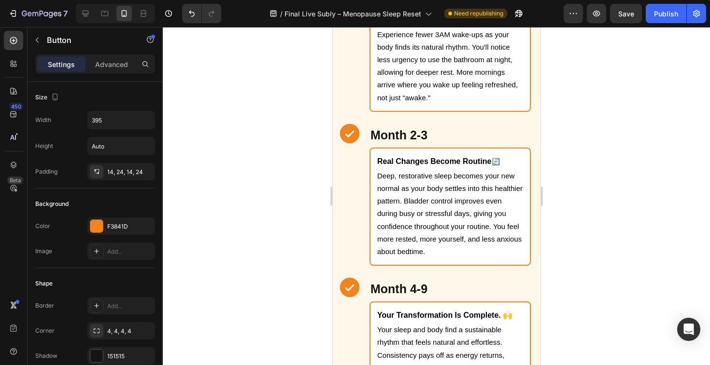
scroll to position [3236, 0]
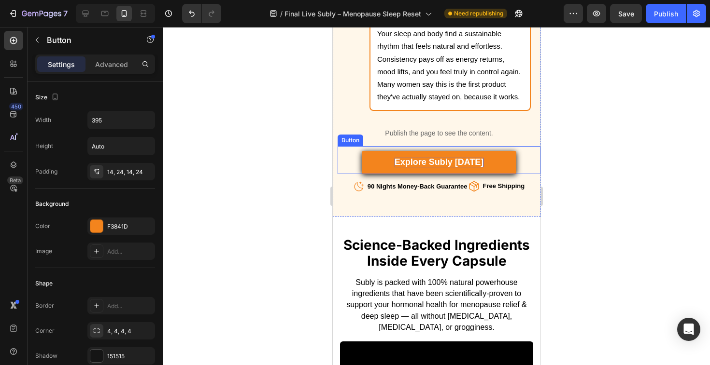
click at [405, 162] on span "Explore Subly [DATE]" at bounding box center [438, 162] width 89 height 10
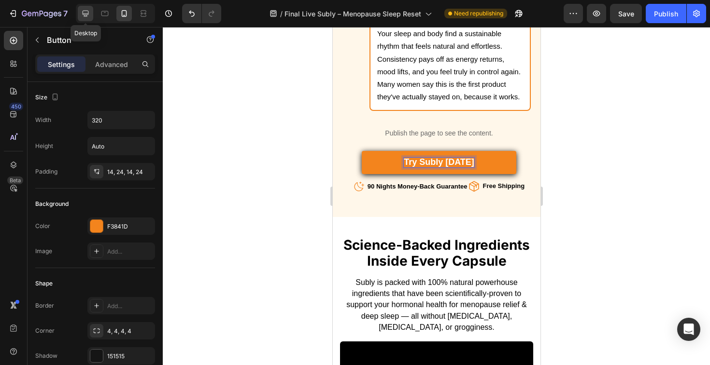
click at [87, 14] on icon at bounding box center [86, 14] width 6 height 6
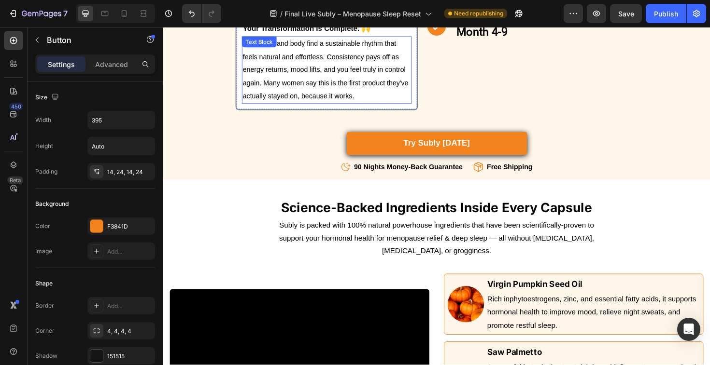
scroll to position [2900, 0]
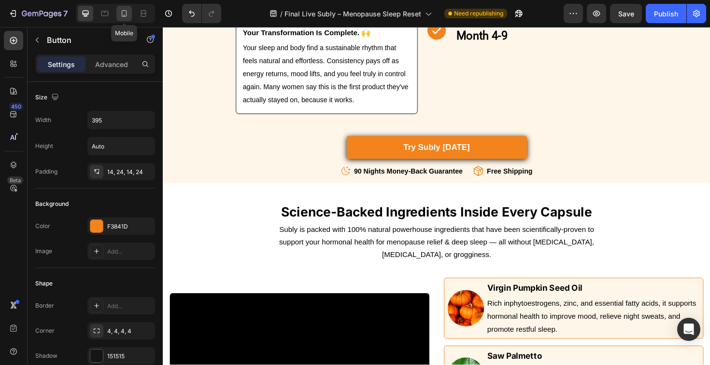
click at [122, 16] on icon at bounding box center [124, 14] width 10 height 10
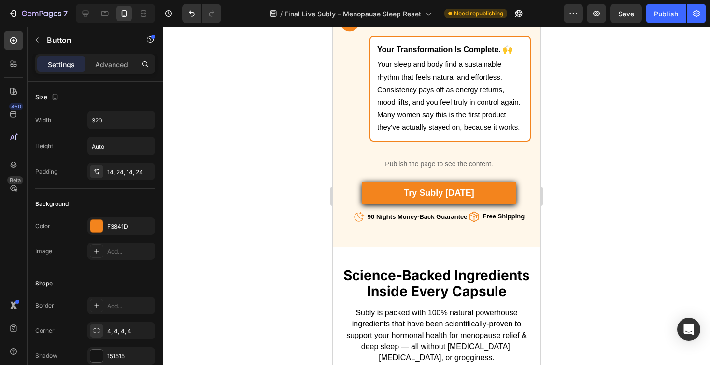
scroll to position [3142, 0]
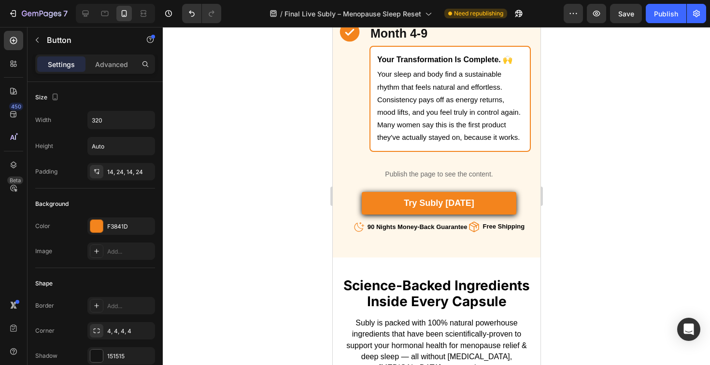
click at [517, 198] on div "try Subly [DATE] Button" at bounding box center [438, 201] width 203 height 28
click at [90, 14] on div at bounding box center [85, 13] width 15 height 15
type input "395"
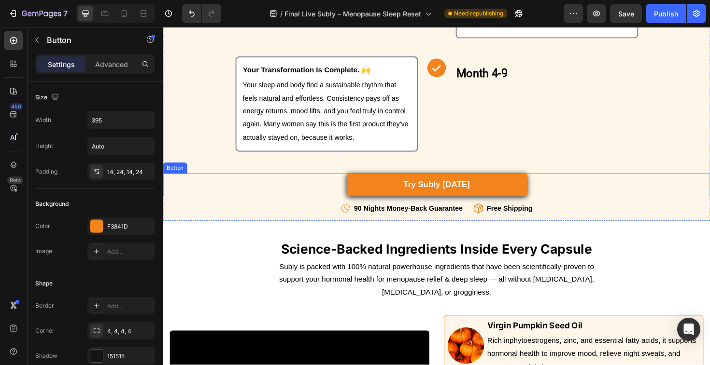
scroll to position [2859, 0]
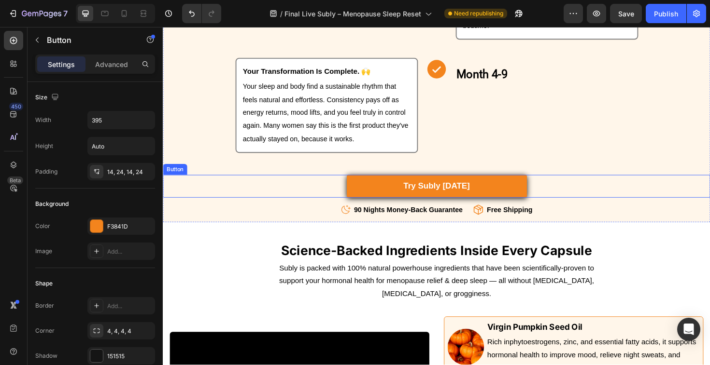
click at [571, 200] on div "Try Subly [DATE] Button" at bounding box center [452, 196] width 579 height 24
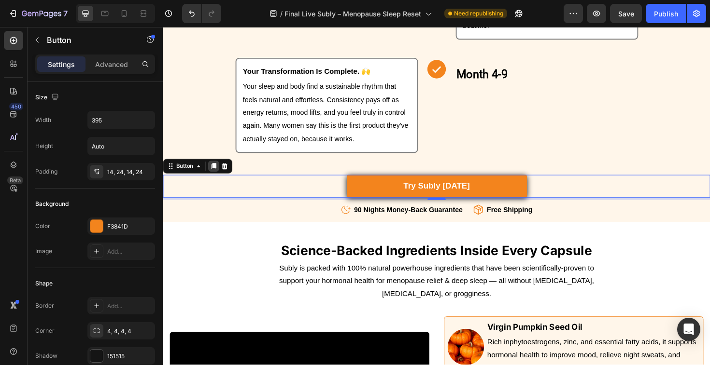
click at [212, 178] on icon at bounding box center [216, 175] width 8 height 8
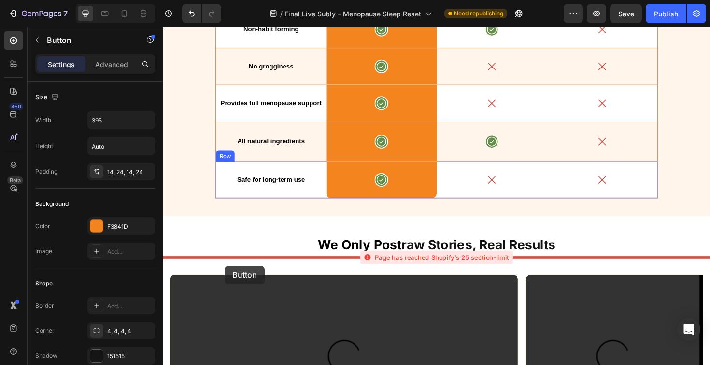
scroll to position [4366, 0]
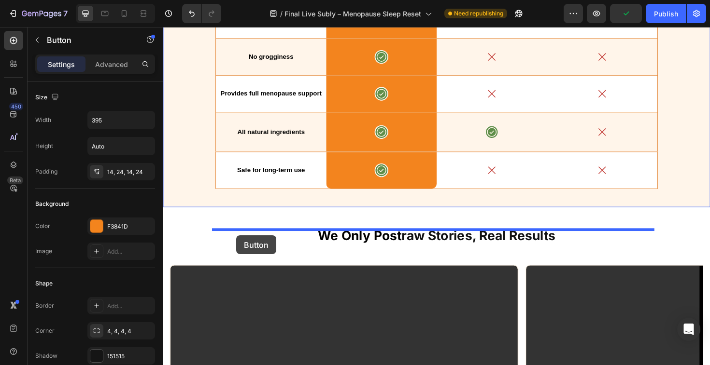
drag, startPoint x: 175, startPoint y: 207, endPoint x: 240, endPoint y: 248, distance: 77.7
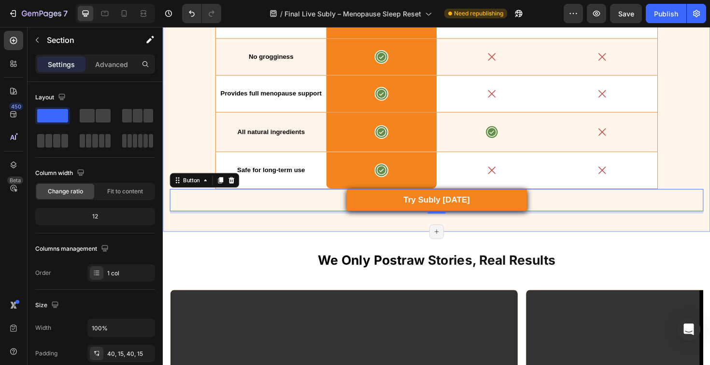
click at [691, 224] on div "what makes subly different? Text Block No [MEDICAL_DATA], no [MEDICAL_DATA], no…" at bounding box center [452, 3] width 565 height 443
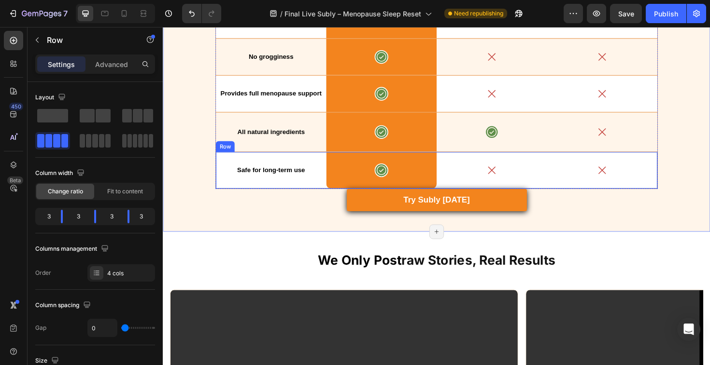
click at [682, 198] on div "Icon" at bounding box center [627, 179] width 117 height 39
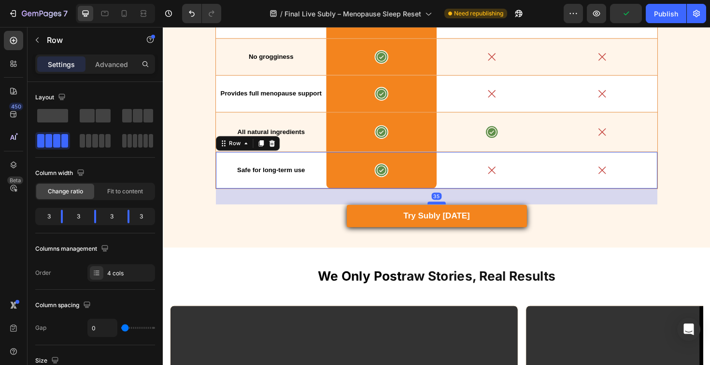
drag, startPoint x: 450, startPoint y: 239, endPoint x: 450, endPoint y: 256, distance: 16.9
click at [450, 215] on div at bounding box center [452, 213] width 19 height 3
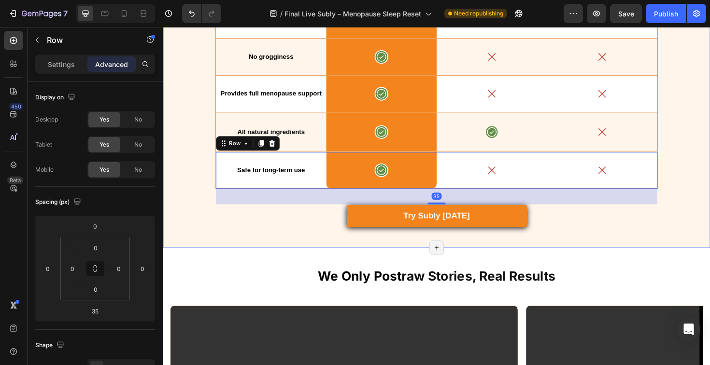
click at [652, 242] on div "Try Subly [DATE] Button" at bounding box center [452, 229] width 565 height 27
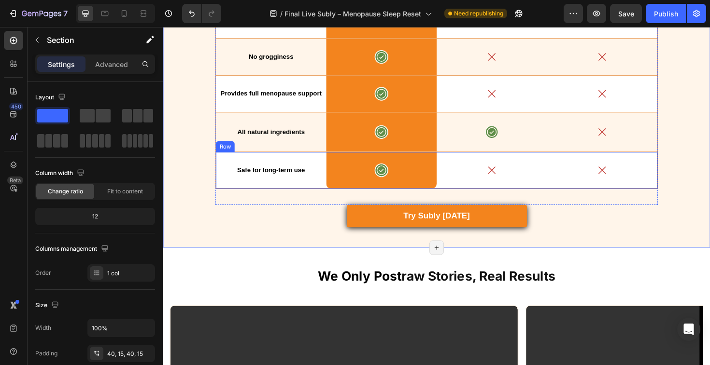
click at [681, 198] on div "Icon" at bounding box center [627, 179] width 117 height 39
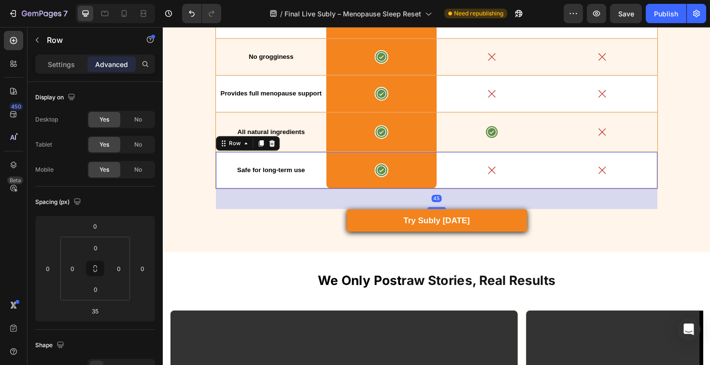
drag, startPoint x: 451, startPoint y: 256, endPoint x: 584, endPoint y: 276, distance: 134.3
click at [451, 220] on div at bounding box center [452, 219] width 19 height 2
type input "45"
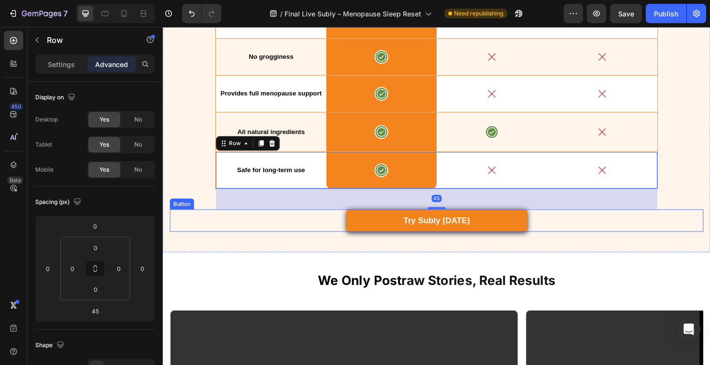
click at [668, 266] on div "what makes subly different? Text Block No [MEDICAL_DATA], no [MEDICAL_DATA], no…" at bounding box center [452, 14] width 579 height 503
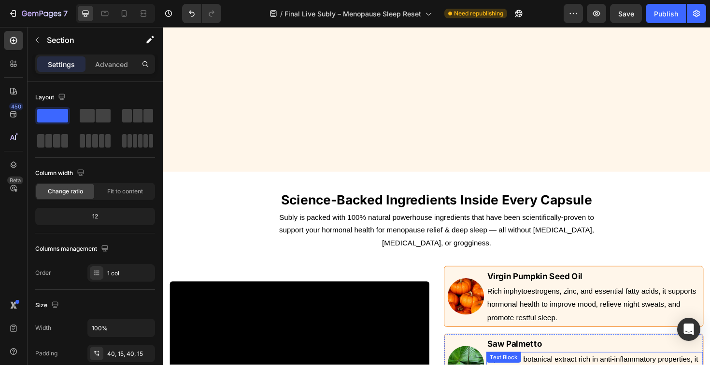
scroll to position [2899, 0]
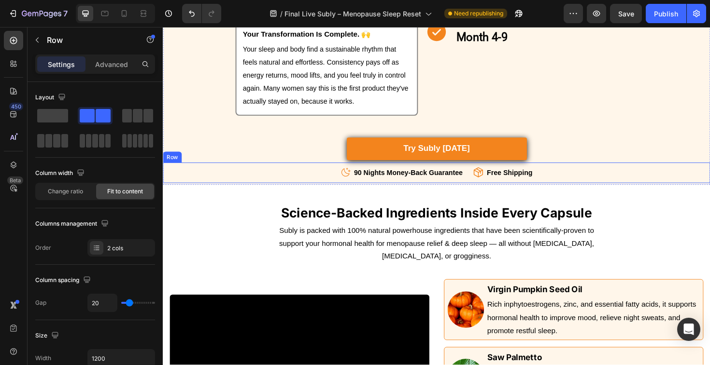
click at [591, 183] on div "Icon 90 Nights Money-Back Guarantee Text block Icon List Icon Free Shipping Tex…" at bounding box center [452, 182] width 579 height 22
click at [209, 165] on icon at bounding box center [210, 161] width 5 height 7
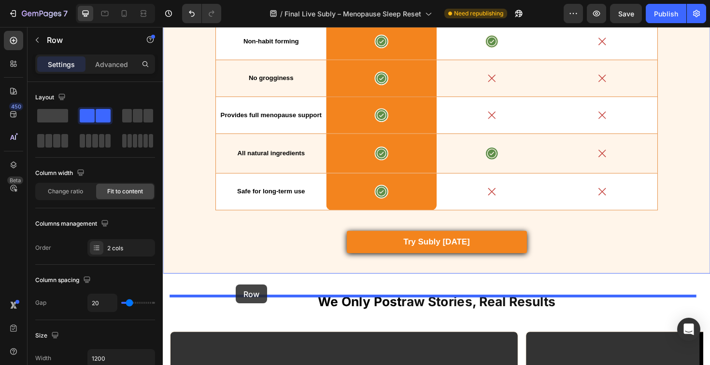
scroll to position [4344, 0]
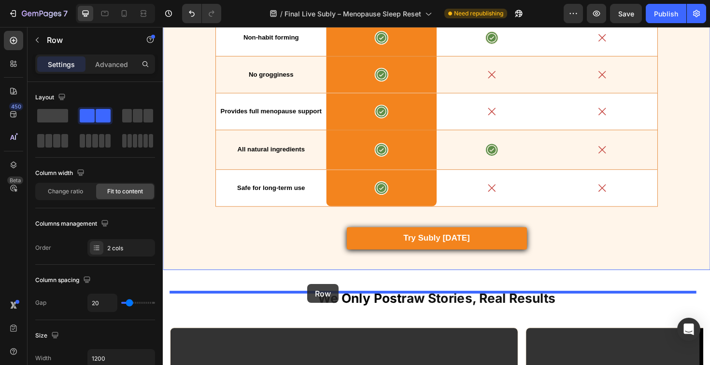
drag, startPoint x: 172, startPoint y: 190, endPoint x: 316, endPoint y: 300, distance: 180.8
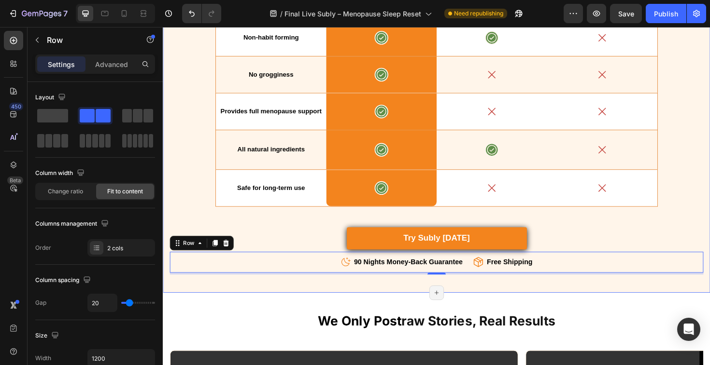
click at [665, 309] on div "what makes subly different? Text Block No [MEDICAL_DATA], no [MEDICAL_DATA], no…" at bounding box center [452, 45] width 579 height 528
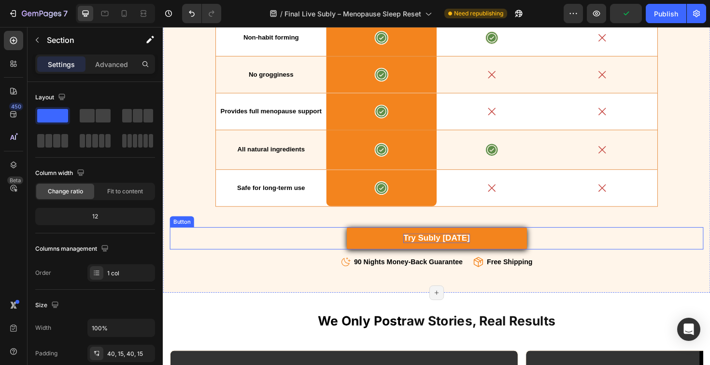
click at [457, 256] on span "Try Subly [DATE]" at bounding box center [452, 251] width 70 height 10
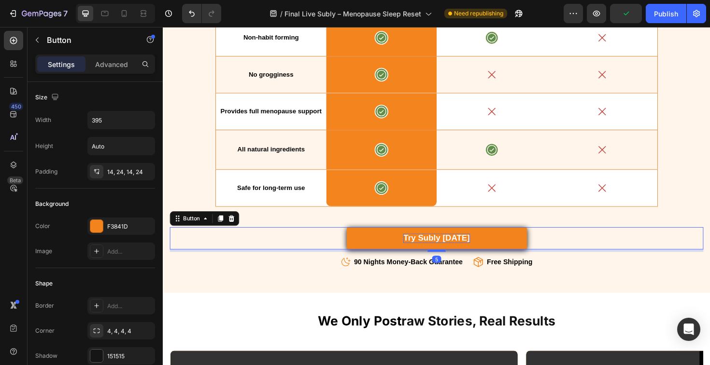
click at [457, 256] on span "Try Subly [DATE]" at bounding box center [452, 251] width 70 height 10
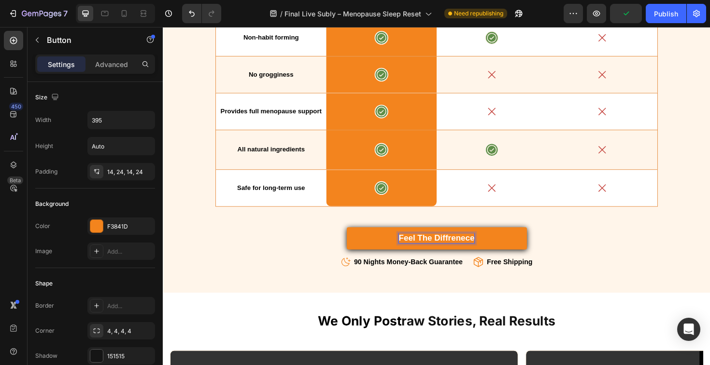
click at [464, 256] on span "Feel the Diffrenece" at bounding box center [452, 251] width 80 height 10
click at [163, 27] on lt-strong "erence" at bounding box center [163, 27] width 0 height 0
drag, startPoint x: 124, startPoint y: 12, endPoint x: 301, endPoint y: 99, distance: 197.7
click at [124, 12] on icon at bounding box center [124, 14] width 10 height 10
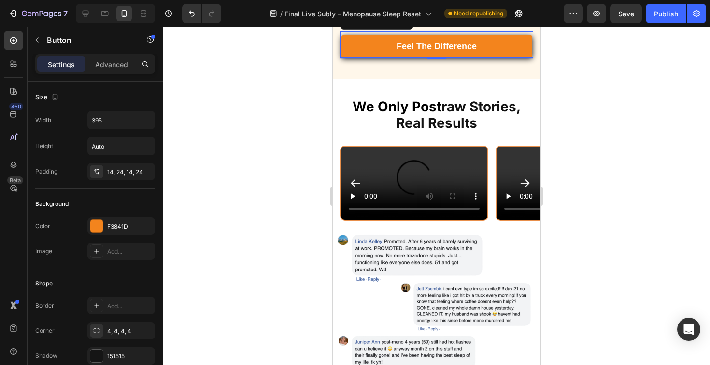
scroll to position [4656, 0]
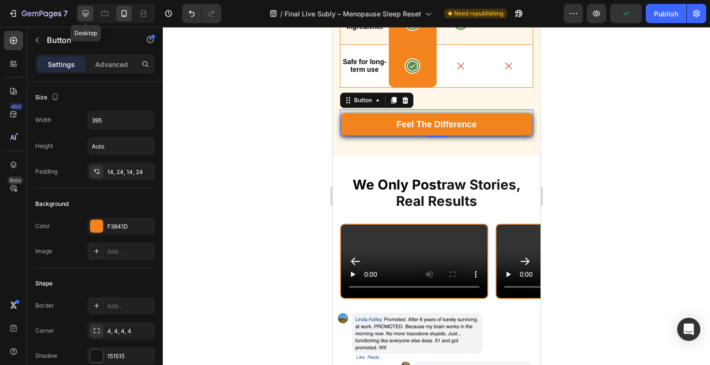
click at [84, 12] on icon at bounding box center [86, 14] width 10 height 10
type input "16"
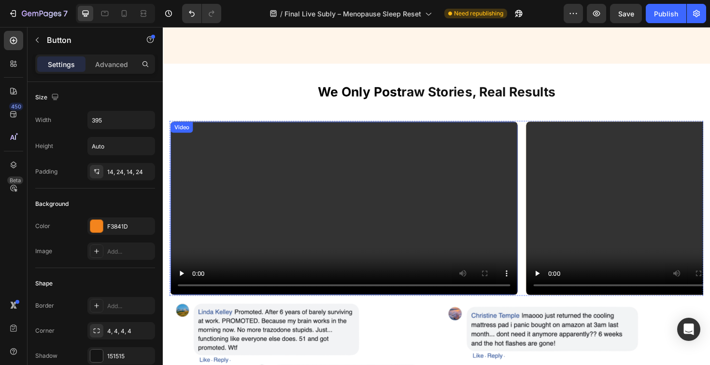
scroll to position [4409, 0]
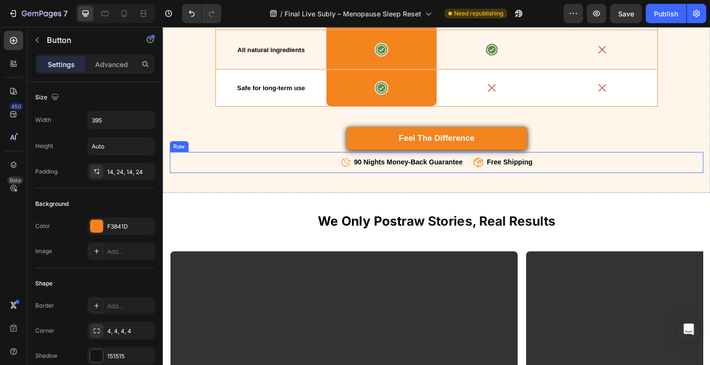
click at [585, 182] on div "Icon 90 Nights Money-Back Guarantee Text block Icon List Icon Free Shipping Tex…" at bounding box center [452, 171] width 565 height 22
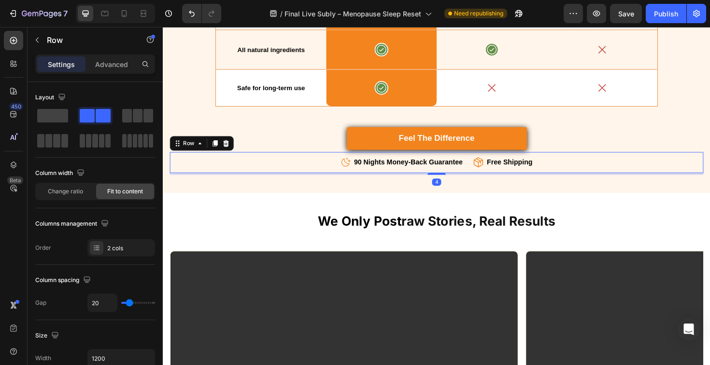
click at [108, 53] on div "Row" at bounding box center [83, 41] width 110 height 28
click at [115, 66] on p "Advanced" at bounding box center [111, 64] width 33 height 10
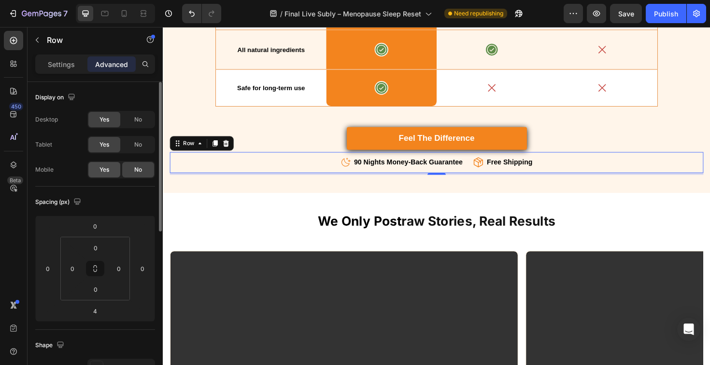
click at [103, 166] on span "Yes" at bounding box center [104, 170] width 10 height 9
drag, startPoint x: 120, startPoint y: 12, endPoint x: 195, endPoint y: 62, distance: 89.8
click at [120, 12] on icon at bounding box center [124, 14] width 10 height 10
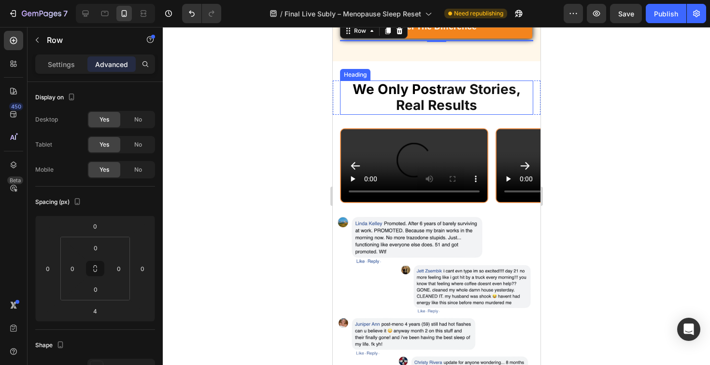
scroll to position [4663, 0]
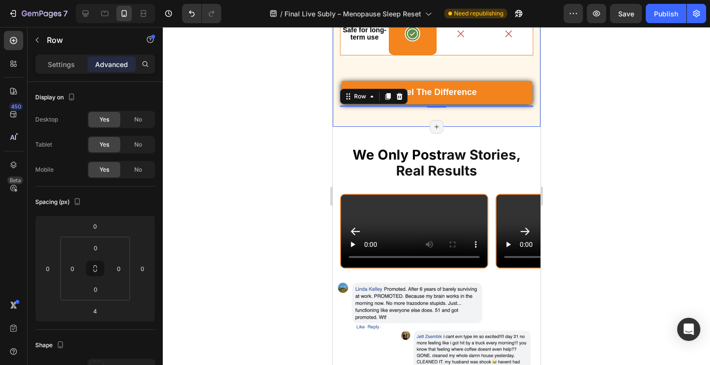
click at [637, 117] on div at bounding box center [436, 196] width 547 height 338
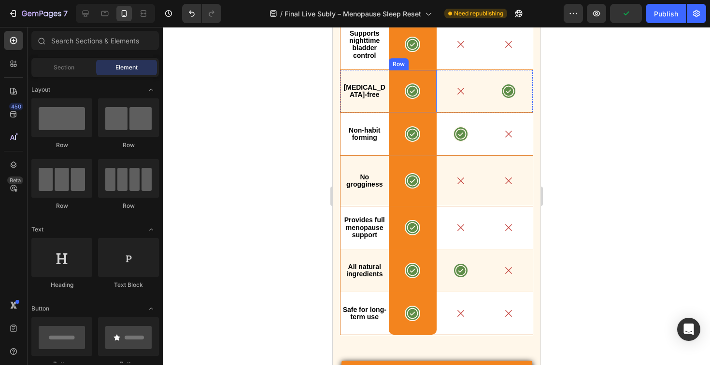
scroll to position [4699, 0]
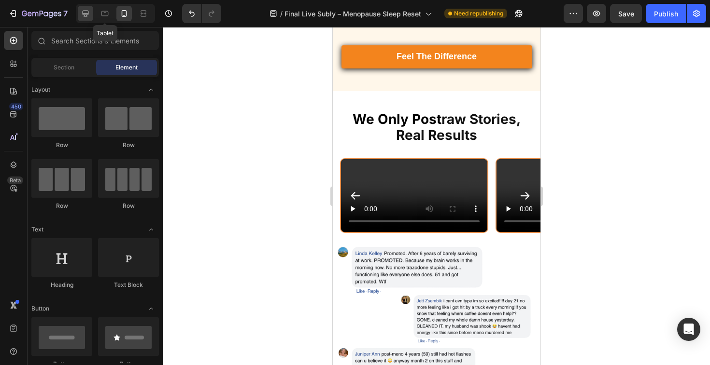
click at [88, 11] on icon at bounding box center [86, 14] width 6 height 6
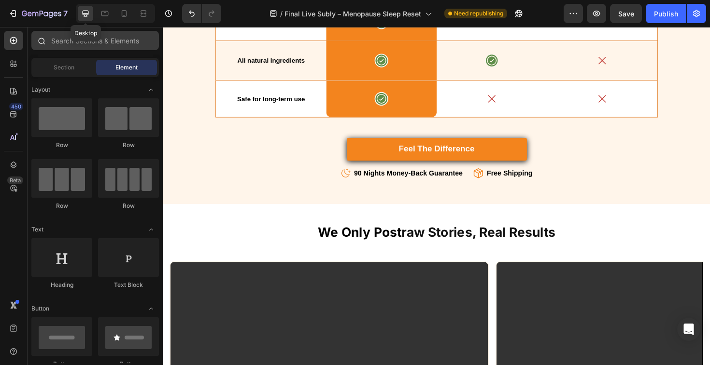
scroll to position [4689, 0]
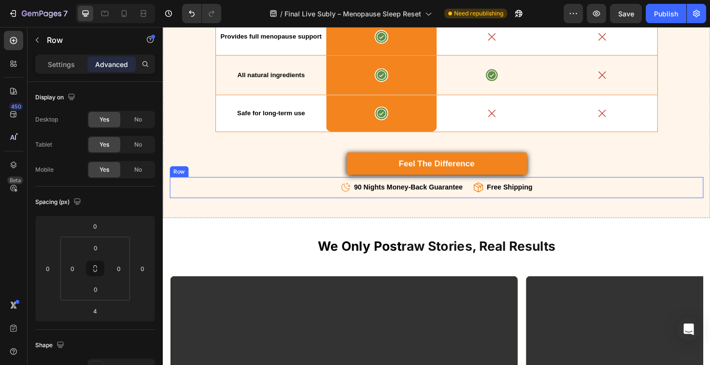
click at [587, 209] on div "Icon 90 Nights Money-Back Guarantee Text block Icon List Icon Free Shipping Tex…" at bounding box center [452, 197] width 565 height 22
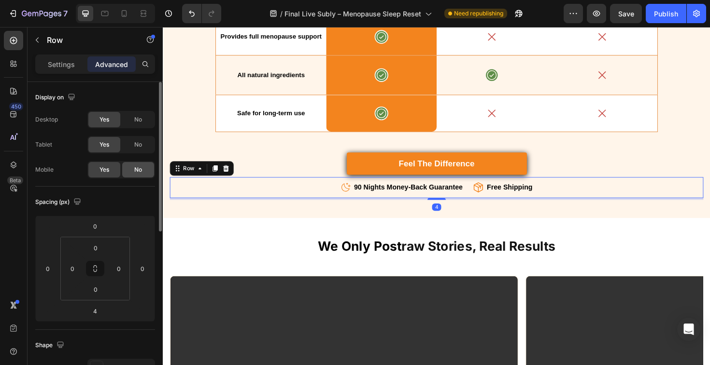
click at [126, 172] on div "No" at bounding box center [138, 169] width 32 height 15
click at [106, 170] on span "Yes" at bounding box center [104, 170] width 10 height 9
click at [122, 9] on div at bounding box center [123, 13] width 15 height 15
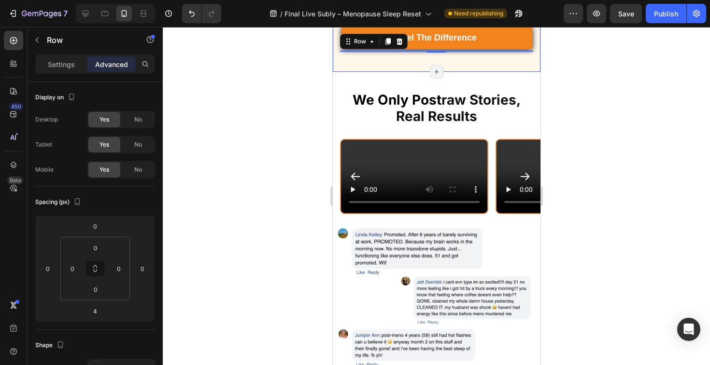
scroll to position [4695, 0]
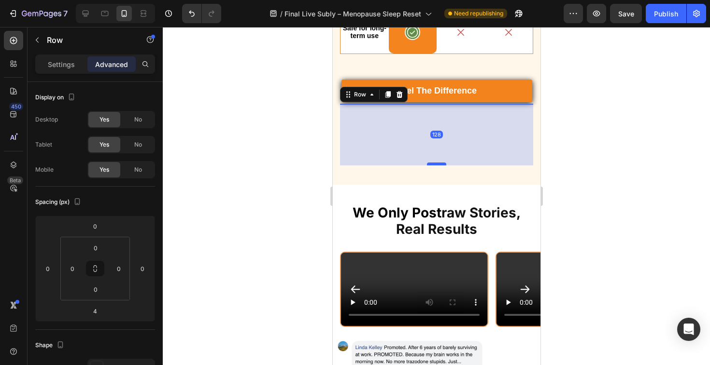
drag, startPoint x: 434, startPoint y: 135, endPoint x: 435, endPoint y: 195, distance: 59.9
click at [435, 166] on div at bounding box center [435, 164] width 19 height 3
type input "128"
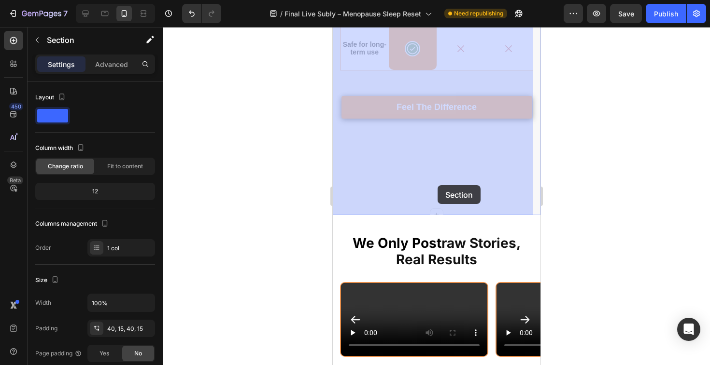
drag, startPoint x: 436, startPoint y: 196, endPoint x: 437, endPoint y: 185, distance: 10.6
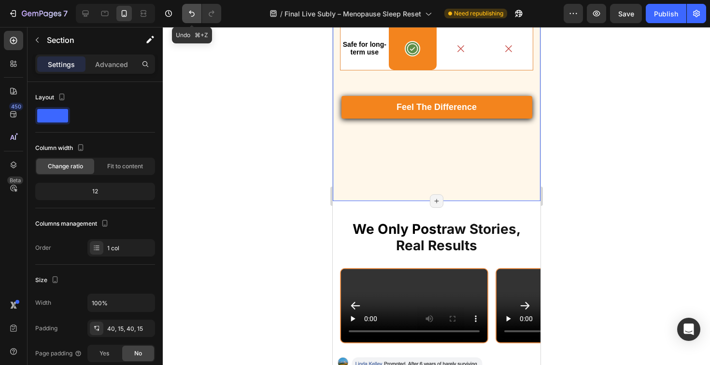
click at [191, 8] on button "Undo/Redo" at bounding box center [191, 13] width 19 height 19
click at [191, 10] on icon "Undo/Redo" at bounding box center [192, 14] width 10 height 10
click at [192, 13] on icon "Undo/Redo" at bounding box center [192, 14] width 10 height 10
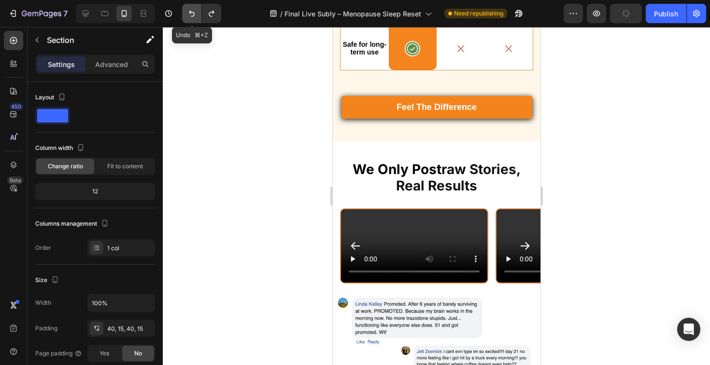
scroll to position [4635, 0]
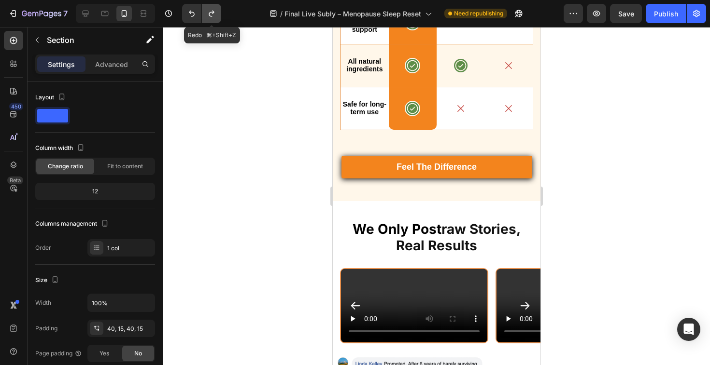
click at [207, 14] on icon "Undo/Redo" at bounding box center [212, 14] width 10 height 10
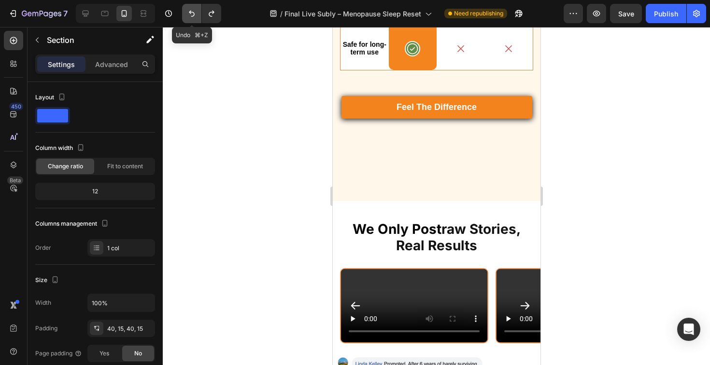
click at [191, 14] on icon "Undo/Redo" at bounding box center [192, 14] width 10 height 10
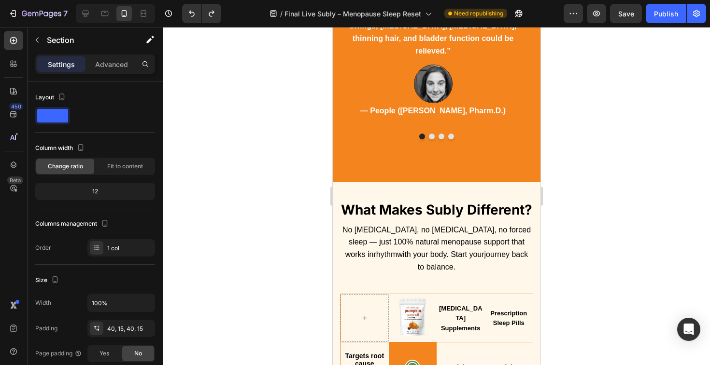
scroll to position [4068, 0]
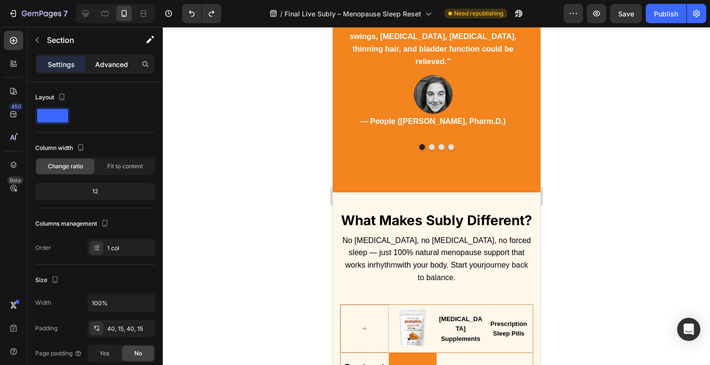
click at [100, 64] on p "Advanced" at bounding box center [111, 64] width 33 height 10
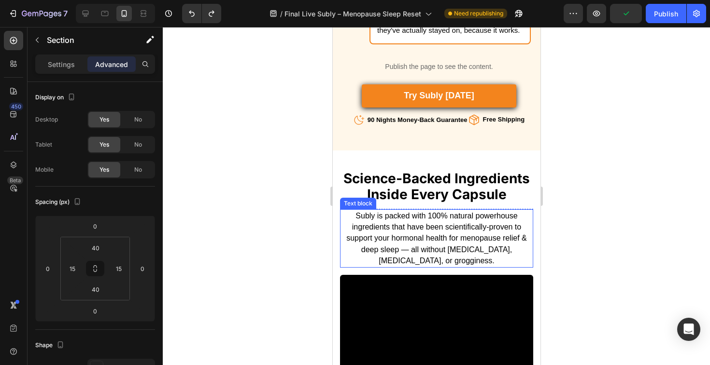
scroll to position [3089, 0]
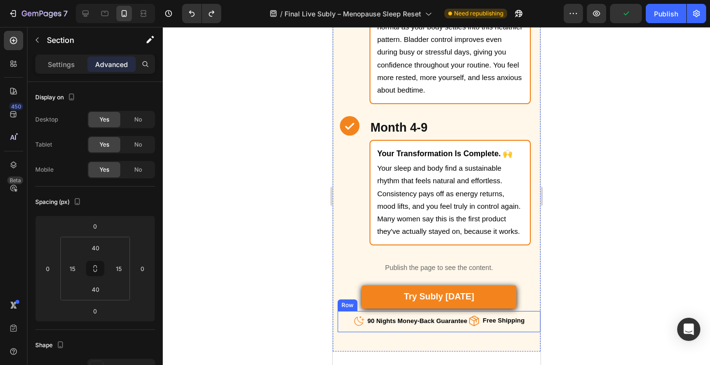
click at [525, 315] on div "Icon 90 Nights Money-Back Guarantee Text block Icon List Icon Free Shipping Tex…" at bounding box center [438, 321] width 203 height 21
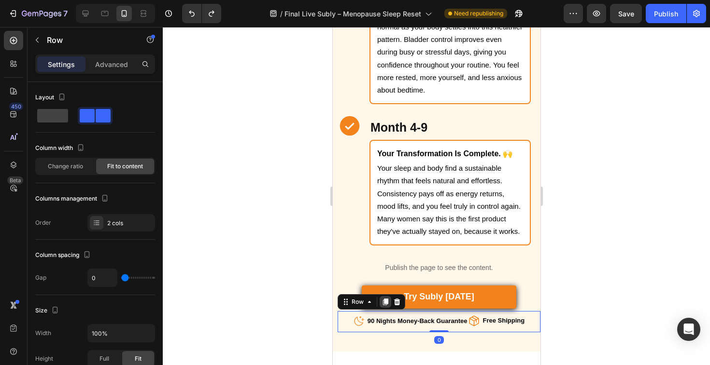
click at [379, 301] on div at bounding box center [385, 302] width 12 height 12
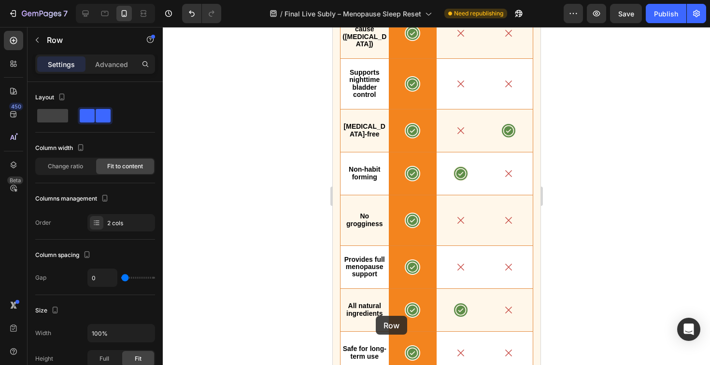
scroll to position [5011, 0]
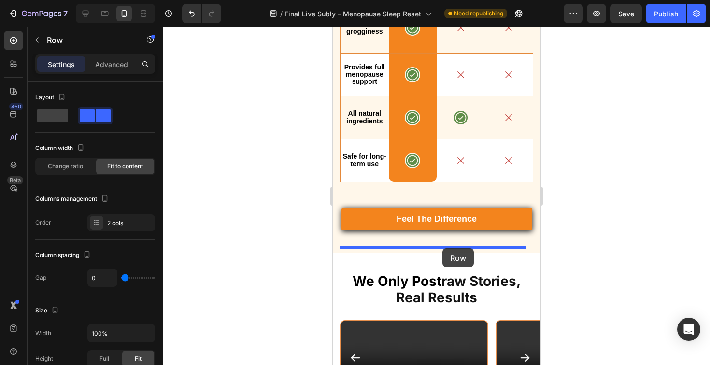
drag, startPoint x: 349, startPoint y: 325, endPoint x: 442, endPoint y: 250, distance: 119.4
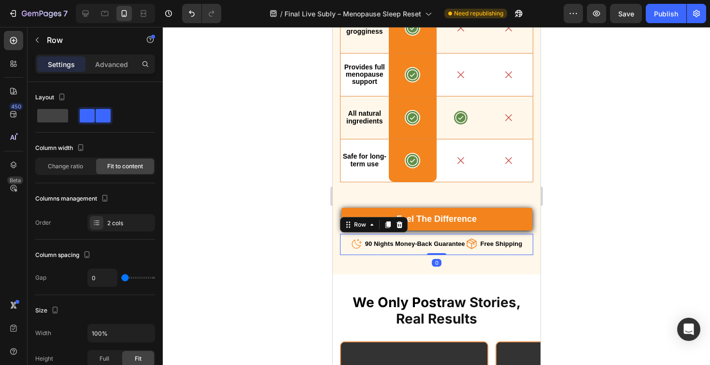
click at [586, 229] on div at bounding box center [436, 196] width 547 height 338
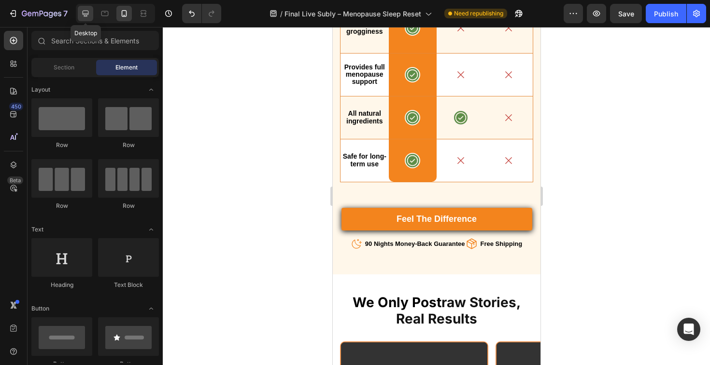
click at [89, 10] on icon at bounding box center [86, 14] width 10 height 10
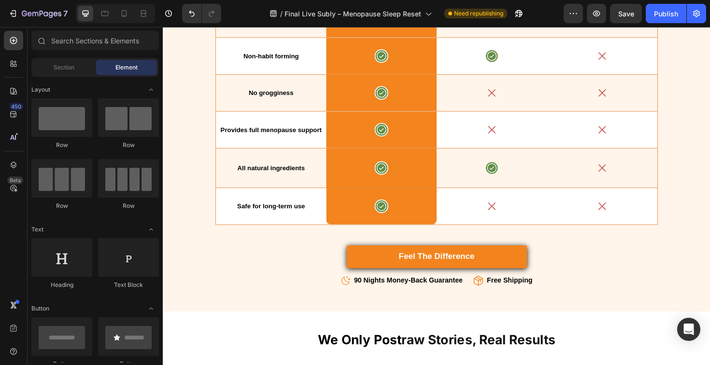
scroll to position [5000, 0]
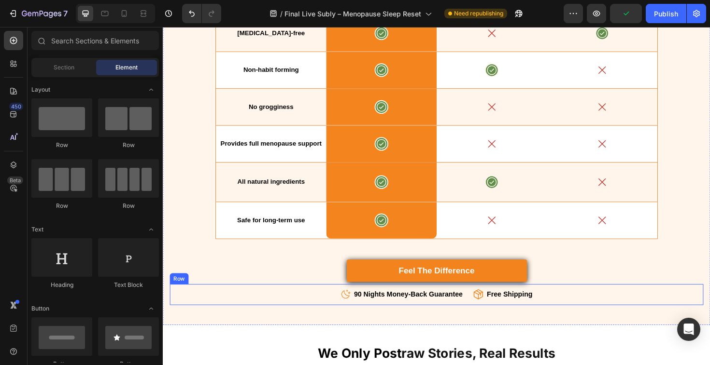
click at [582, 310] on div "Icon 90 Nights Money-Back Guarantee Text block Icon List Icon Free Shipping Tex…" at bounding box center [452, 311] width 565 height 22
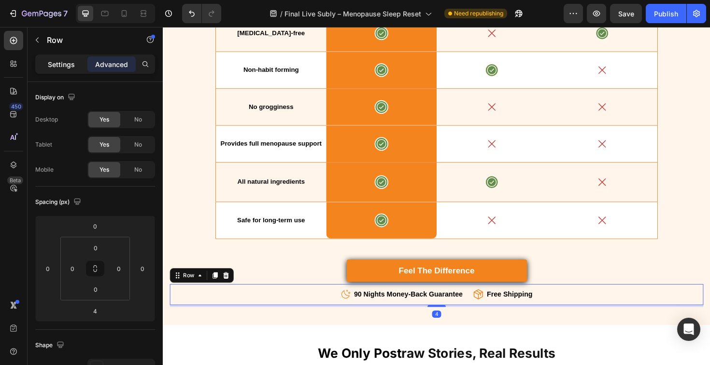
click at [64, 67] on p "Settings" at bounding box center [61, 64] width 27 height 10
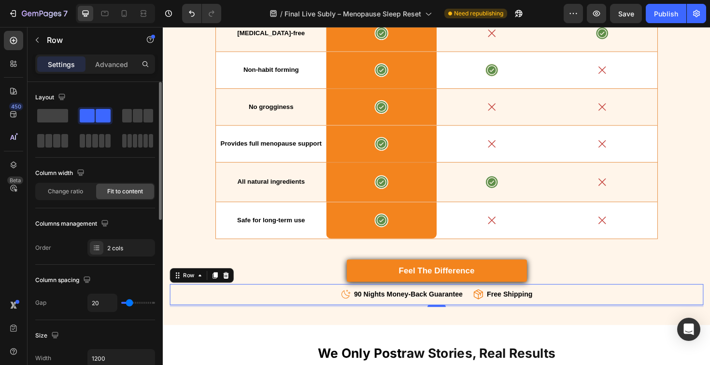
click at [126, 196] on div "Fit to content" at bounding box center [125, 191] width 58 height 15
drag, startPoint x: 124, startPoint y: 17, endPoint x: 304, endPoint y: 157, distance: 227.8
click at [124, 17] on icon at bounding box center [124, 14] width 10 height 10
type input "100%"
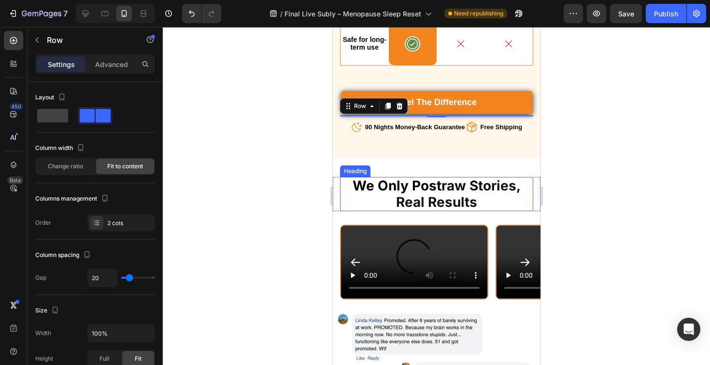
scroll to position [5131, 0]
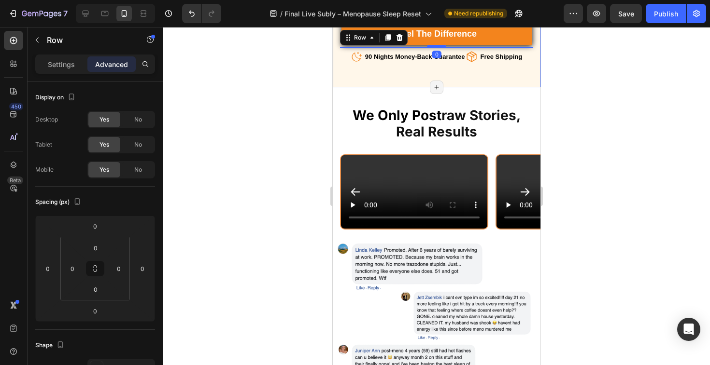
click at [643, 85] on div at bounding box center [436, 196] width 547 height 338
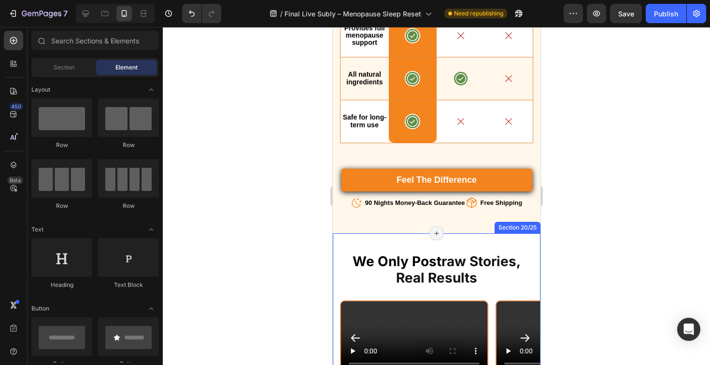
scroll to position [4983, 0]
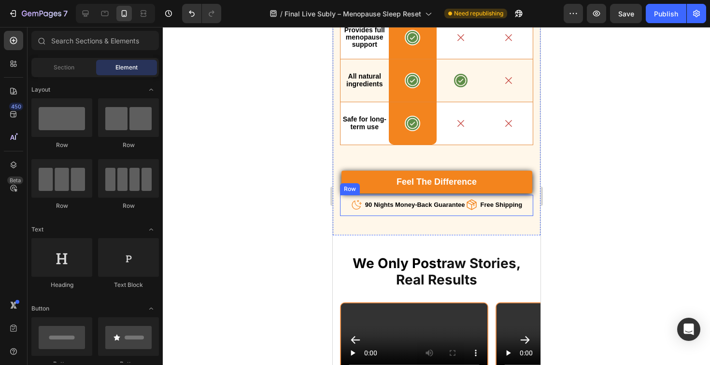
click at [522, 214] on div "Icon 90 Nights Money-Back Guarantee Text block Icon List Icon Free Shipping Tex…" at bounding box center [435, 205] width 193 height 21
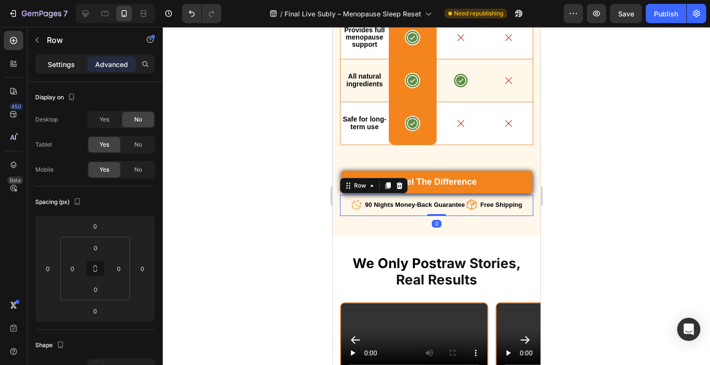
click at [69, 65] on p "Settings" at bounding box center [61, 64] width 27 height 10
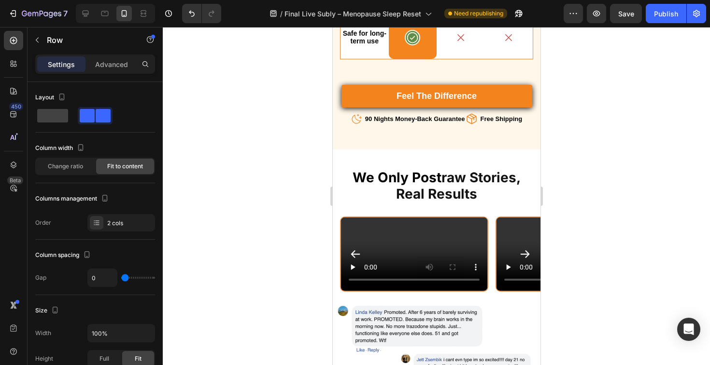
scroll to position [5032, 0]
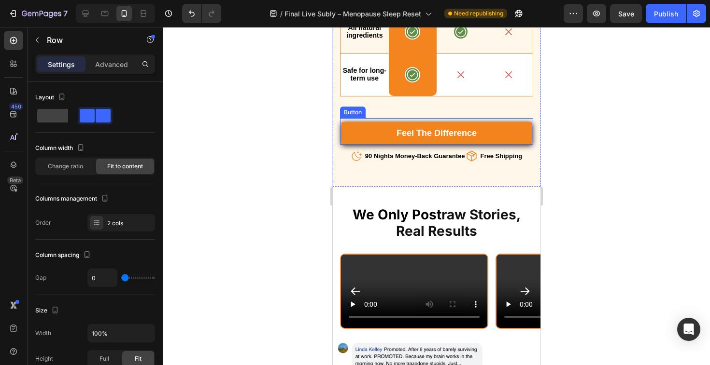
click at [517, 141] on link "Feel the Difference" at bounding box center [436, 133] width 191 height 23
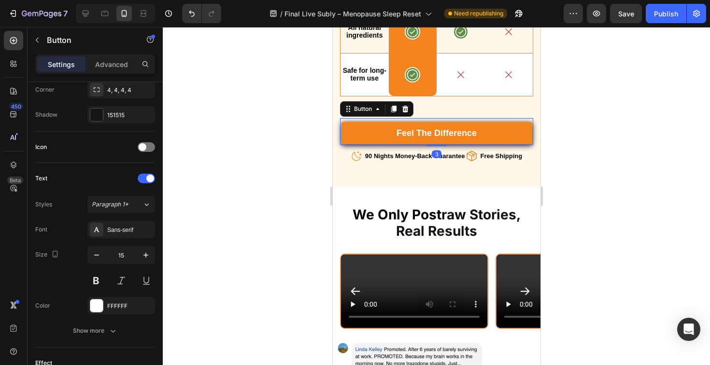
scroll to position [432, 0]
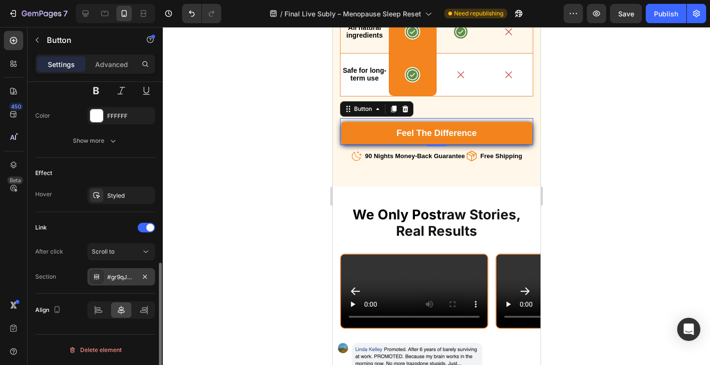
click at [126, 278] on div "#gr9qJGc-mV" at bounding box center [121, 277] width 28 height 9
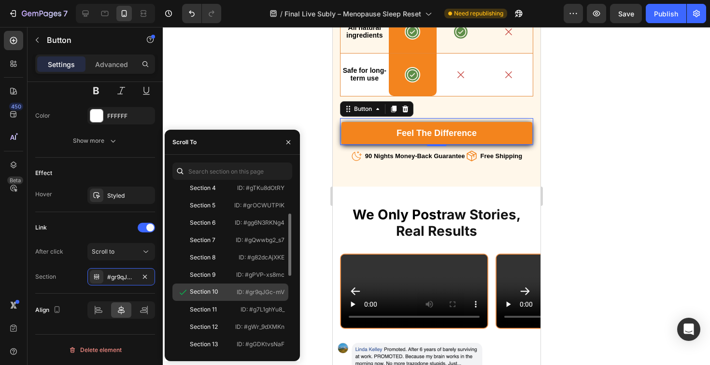
scroll to position [130, 0]
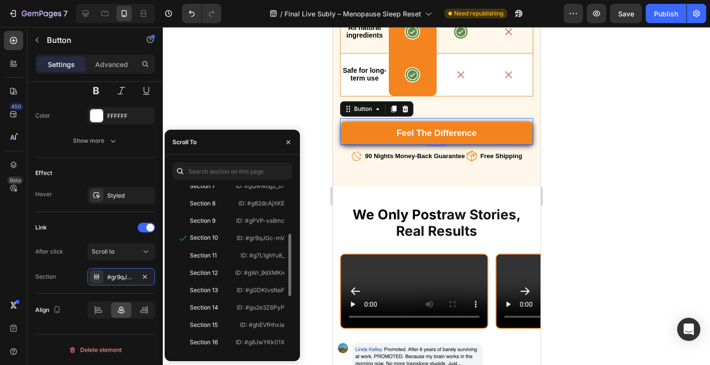
click at [620, 196] on div at bounding box center [436, 196] width 547 height 338
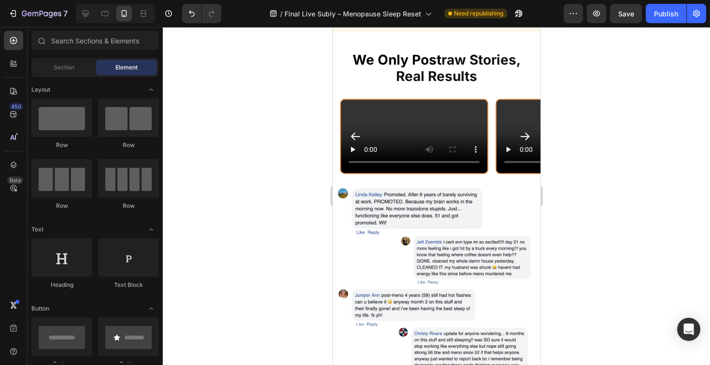
scroll to position [5086, 0]
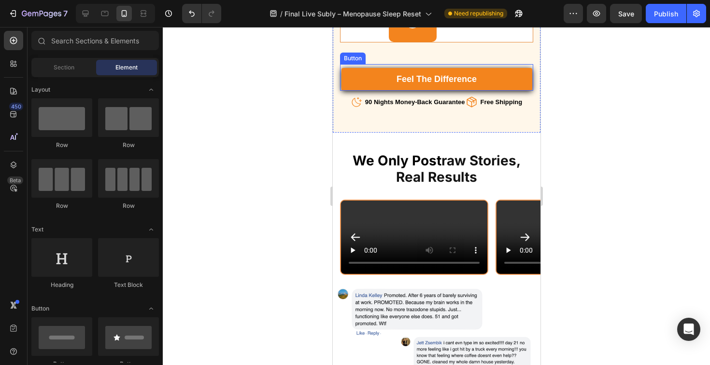
click at [520, 83] on link "Feel the Difference" at bounding box center [436, 79] width 191 height 23
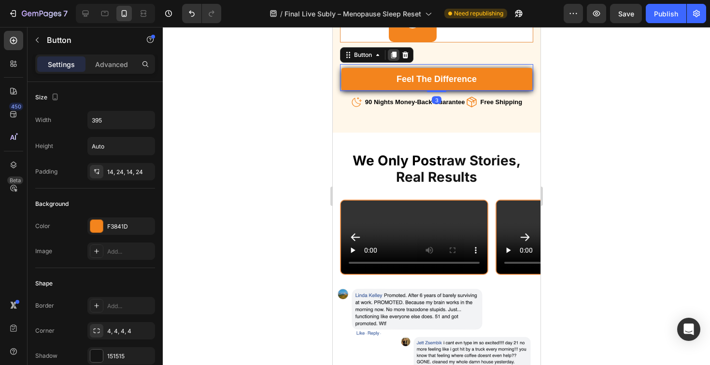
click at [393, 58] on icon at bounding box center [393, 55] width 5 height 7
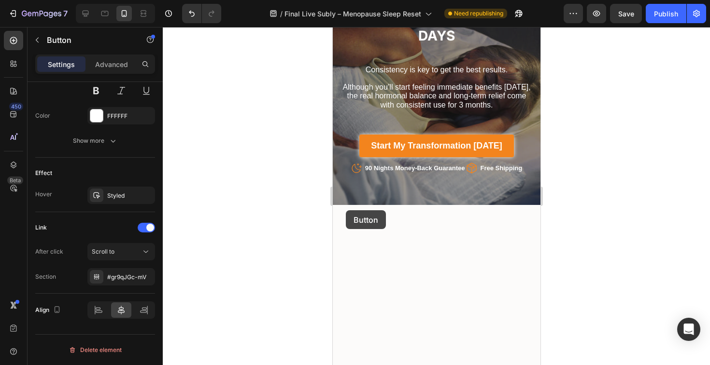
scroll to position [5773, 0]
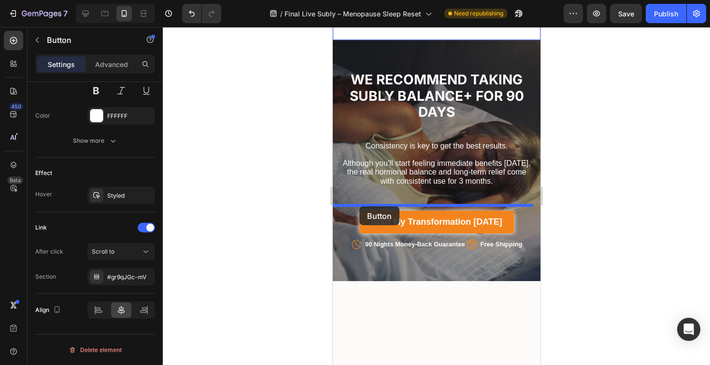
drag, startPoint x: 349, startPoint y: 93, endPoint x: 359, endPoint y: 207, distance: 113.8
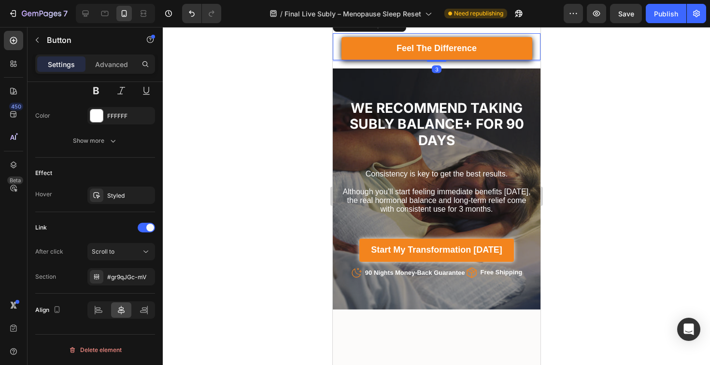
click at [587, 200] on div at bounding box center [436, 196] width 547 height 338
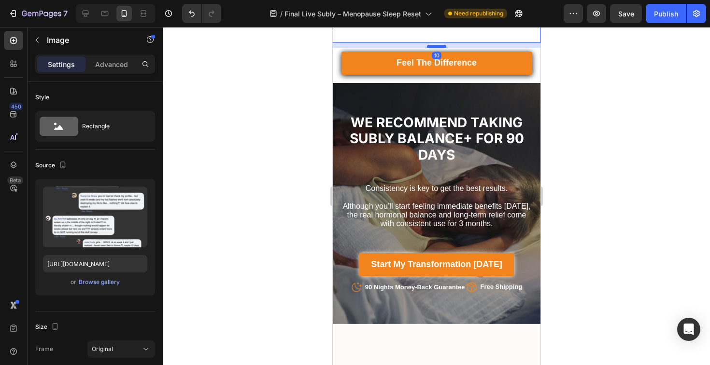
drag, startPoint x: 432, startPoint y: 213, endPoint x: 968, endPoint y: 229, distance: 537.0
click at [432, 48] on div at bounding box center [435, 46] width 19 height 3
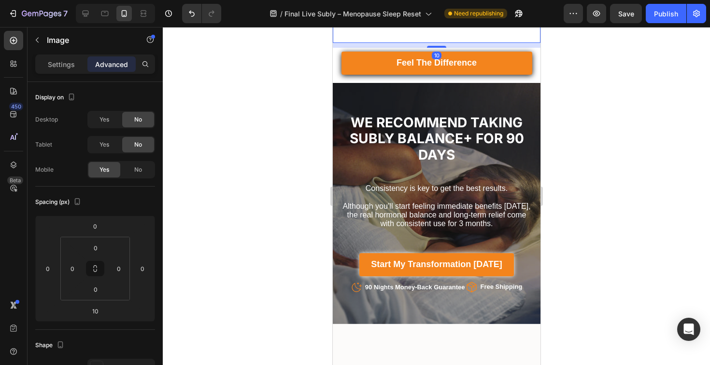
click at [657, 200] on div at bounding box center [436, 196] width 547 height 338
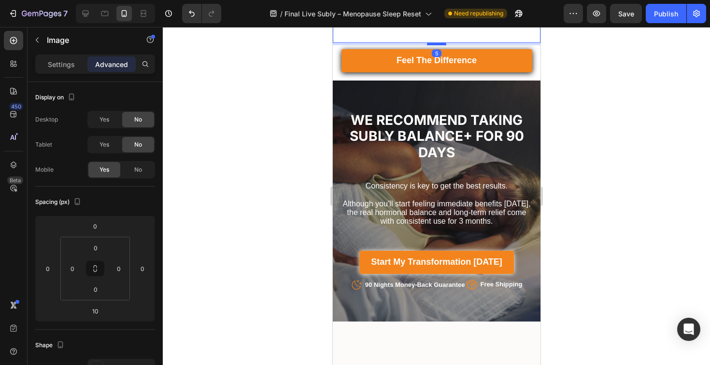
click at [438, 45] on div at bounding box center [435, 43] width 19 height 3
type input "5"
click at [611, 210] on div at bounding box center [436, 196] width 547 height 338
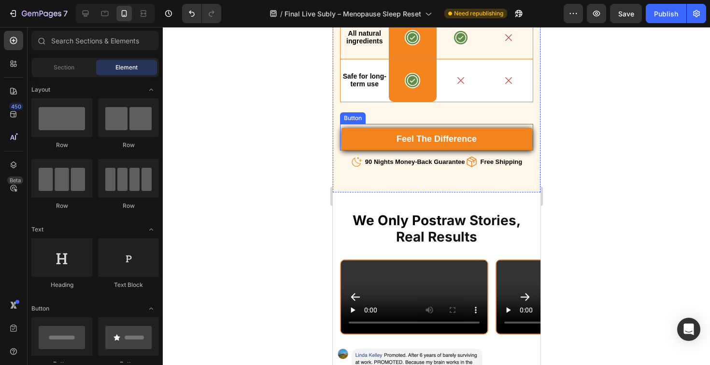
scroll to position [5008, 0]
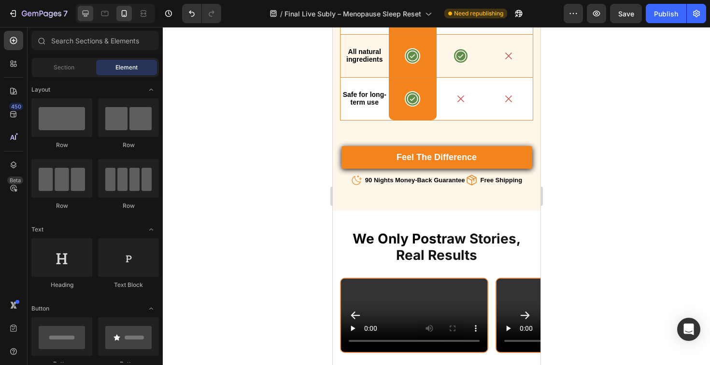
click at [88, 14] on icon at bounding box center [86, 14] width 6 height 6
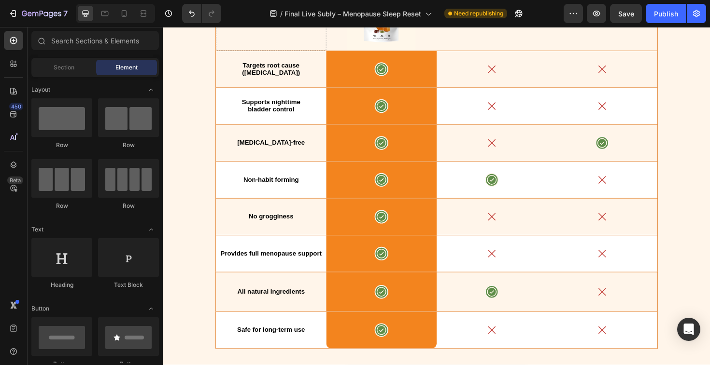
scroll to position [4879, 0]
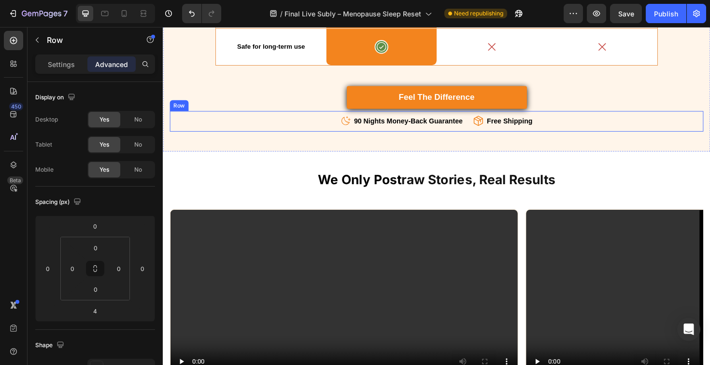
click at [567, 123] on div "Icon 90 Nights Money-Back Guarantee Text block Icon List Icon Free Shipping Tex…" at bounding box center [452, 127] width 565 height 22
click at [183, 108] on div "Row" at bounding box center [190, 107] width 16 height 9
click at [215, 105] on icon at bounding box center [218, 107] width 8 height 8
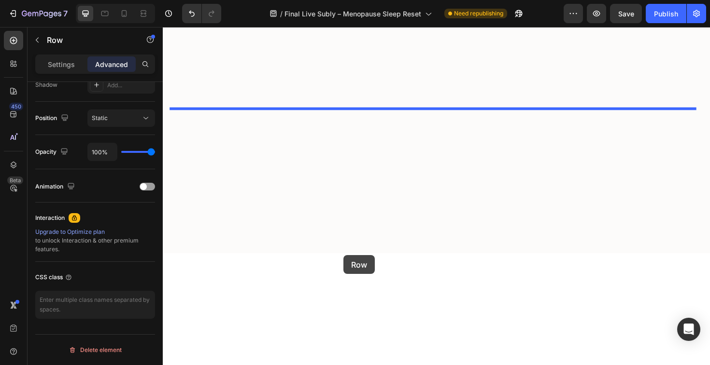
scroll to position [5993, 0]
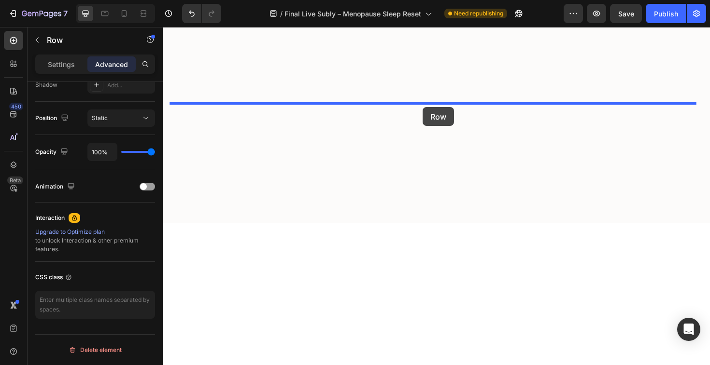
drag, startPoint x: 181, startPoint y: 130, endPoint x: 438, endPoint y: 112, distance: 257.9
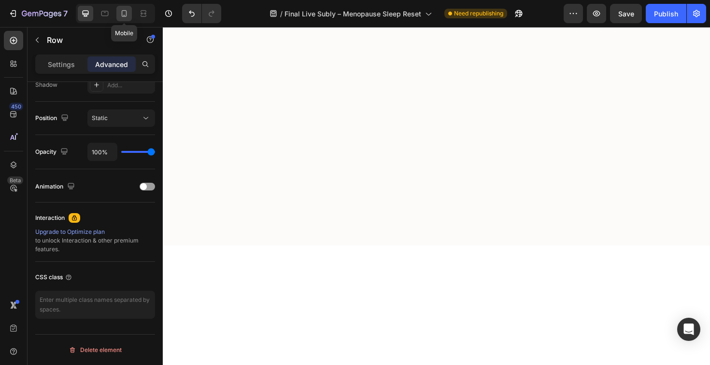
click at [128, 17] on icon at bounding box center [124, 14] width 10 height 10
type input "0"
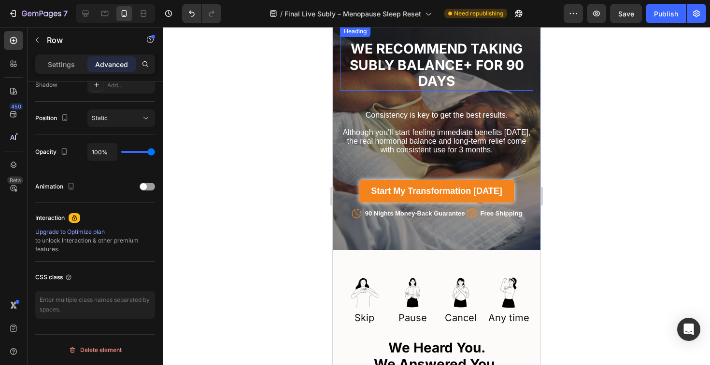
scroll to position [5700, 0]
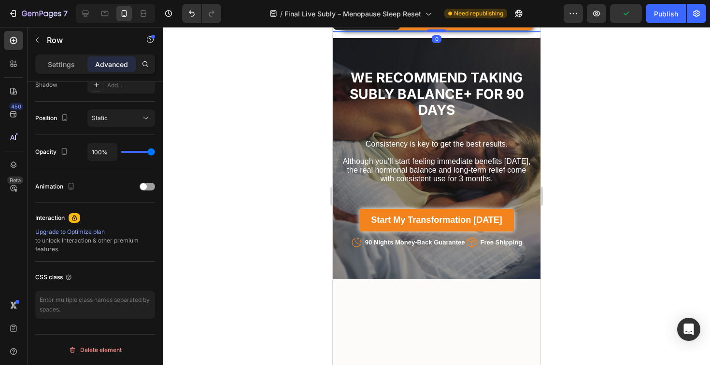
drag, startPoint x: 436, startPoint y: 203, endPoint x: 436, endPoint y: 197, distance: 6.3
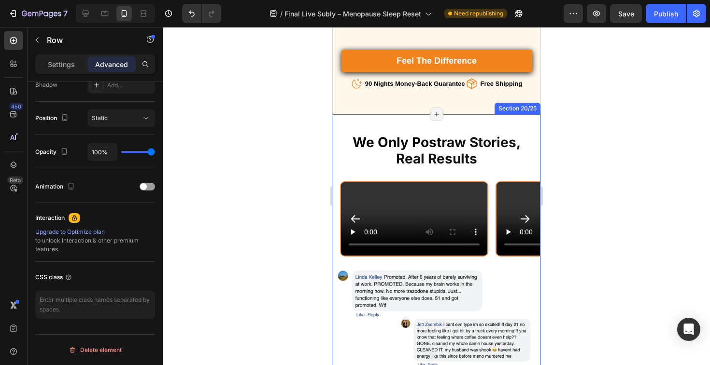
scroll to position [4913, 0]
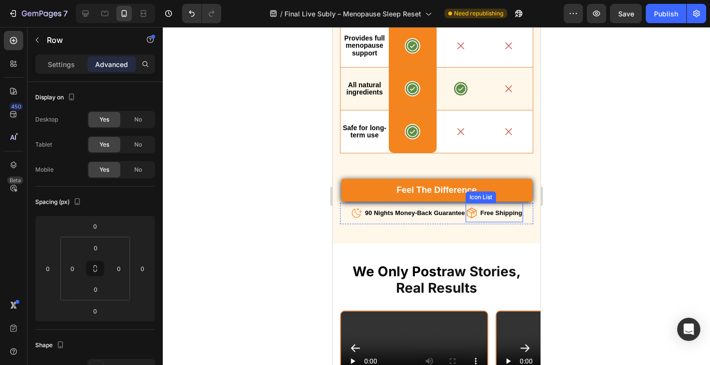
scroll to position [333, 0]
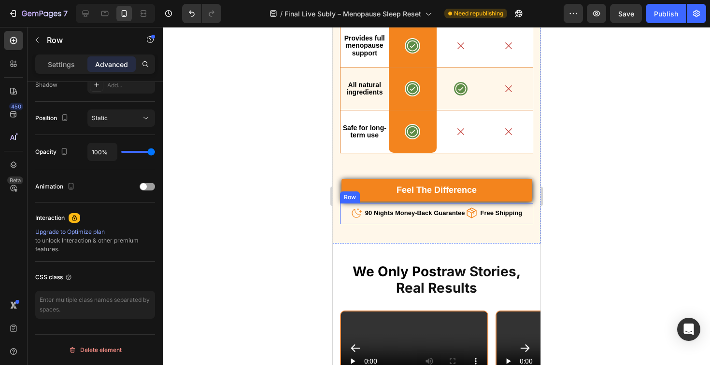
click at [524, 224] on div "Icon 90 Nights Money-Back Guarantee Text block Icon List Icon Free Shipping Tex…" at bounding box center [435, 213] width 193 height 21
click at [351, 198] on icon at bounding box center [348, 194] width 8 height 8
click at [390, 198] on icon at bounding box center [387, 194] width 5 height 7
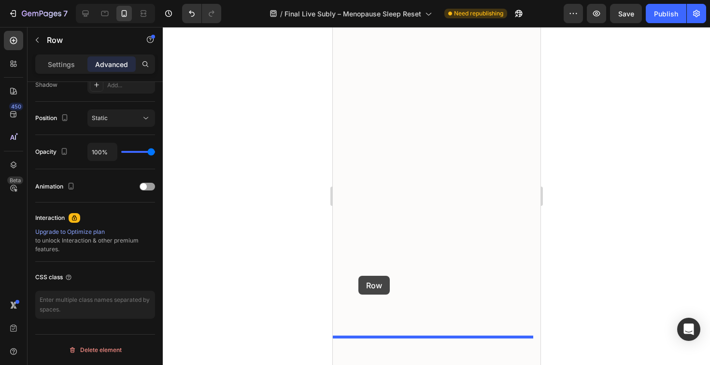
scroll to position [5741, 0]
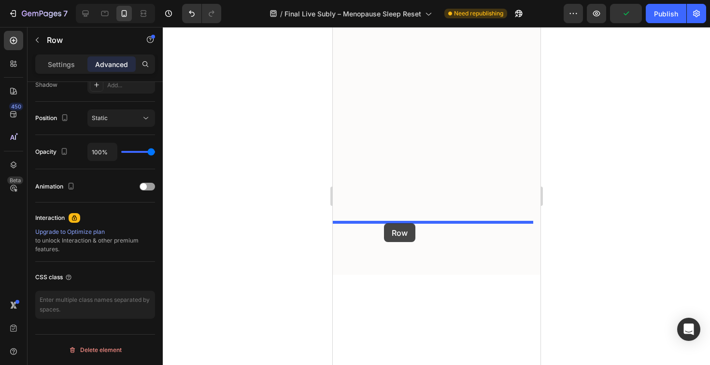
drag, startPoint x: 346, startPoint y: 247, endPoint x: 383, endPoint y: 223, distance: 43.8
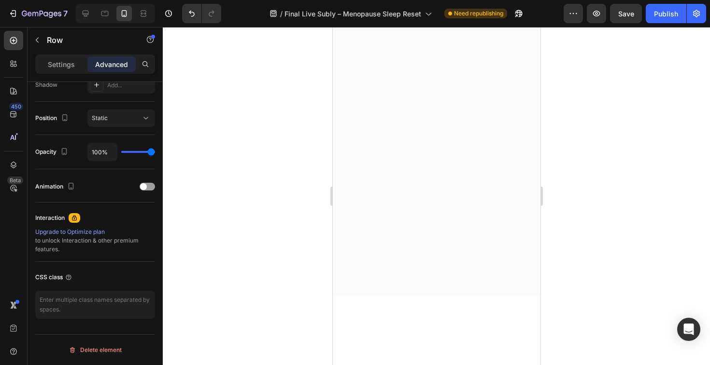
click at [599, 221] on div at bounding box center [436, 196] width 547 height 338
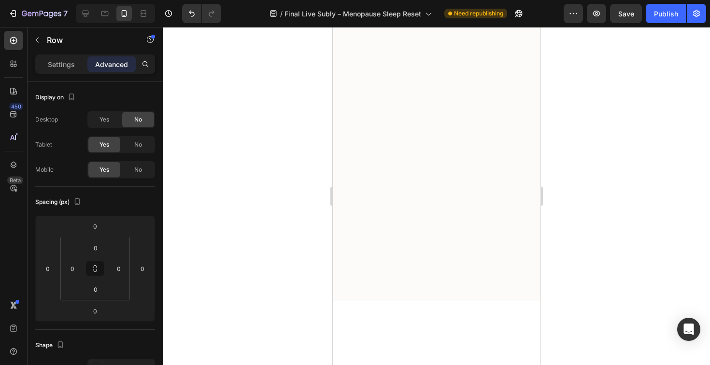
drag, startPoint x: 436, startPoint y: 242, endPoint x: 966, endPoint y: 253, distance: 530.6
type input "10"
click at [653, 225] on div at bounding box center [436, 196] width 547 height 338
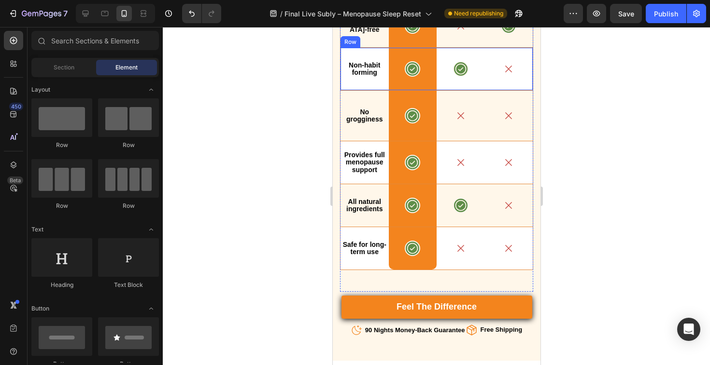
scroll to position [5606, 0]
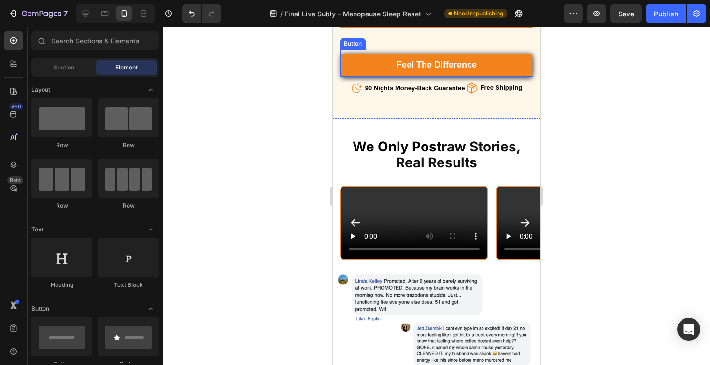
click at [511, 69] on link "Feel the Difference" at bounding box center [436, 65] width 191 height 23
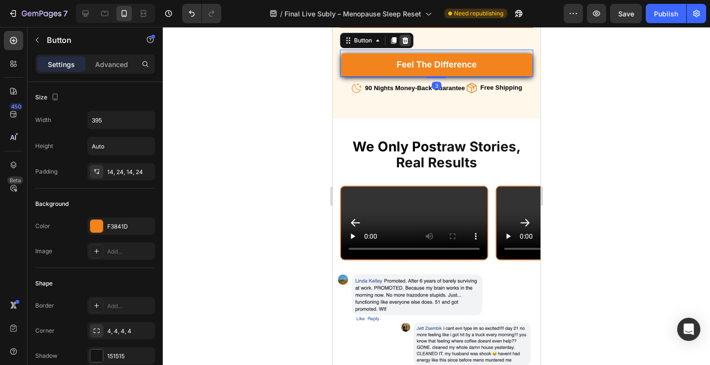
click at [402, 44] on icon at bounding box center [405, 41] width 8 height 8
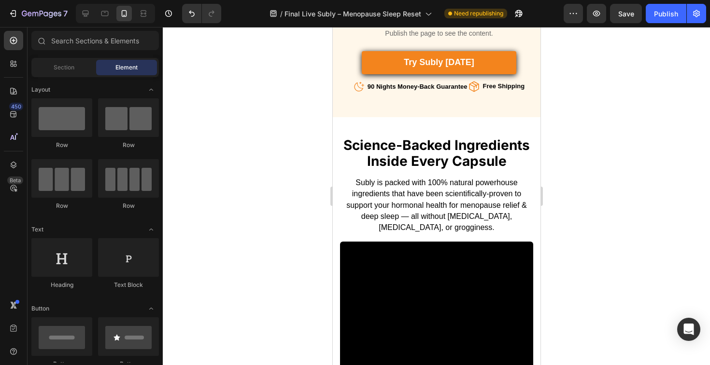
scroll to position [3785, 0]
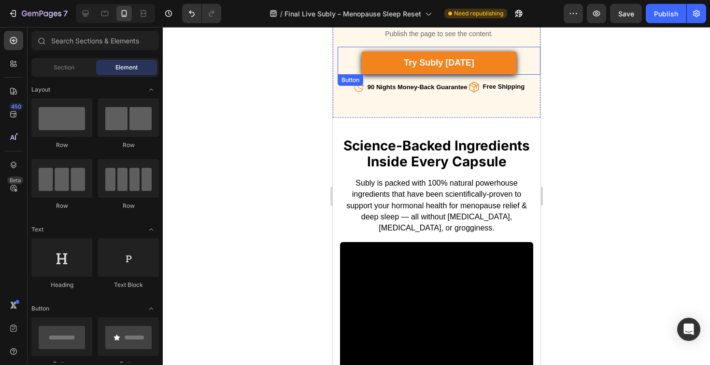
click at [503, 57] on link "try Subly [DATE]" at bounding box center [438, 63] width 154 height 23
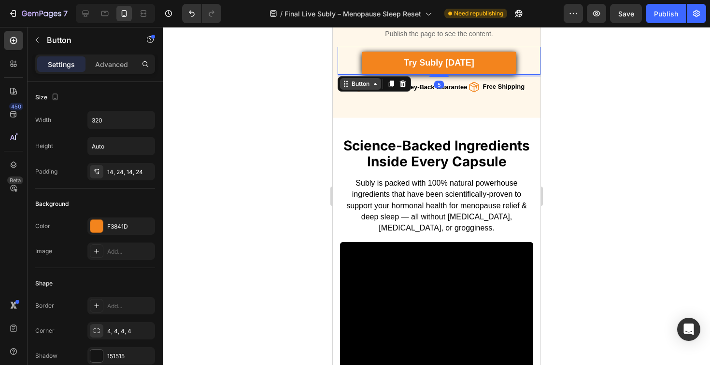
click at [348, 87] on icon at bounding box center [345, 84] width 8 height 8
click at [389, 86] on icon at bounding box center [391, 84] width 8 height 8
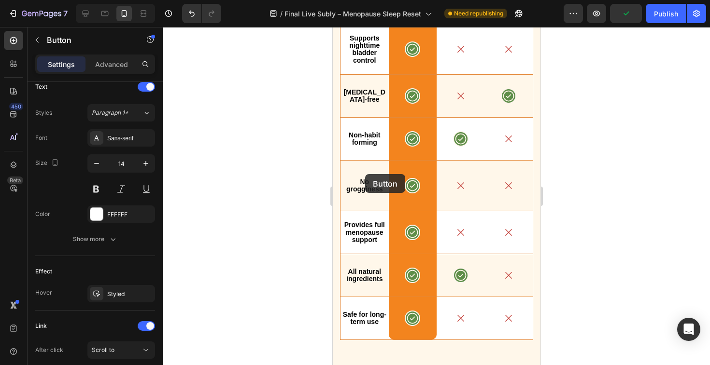
scroll to position [5500, 0]
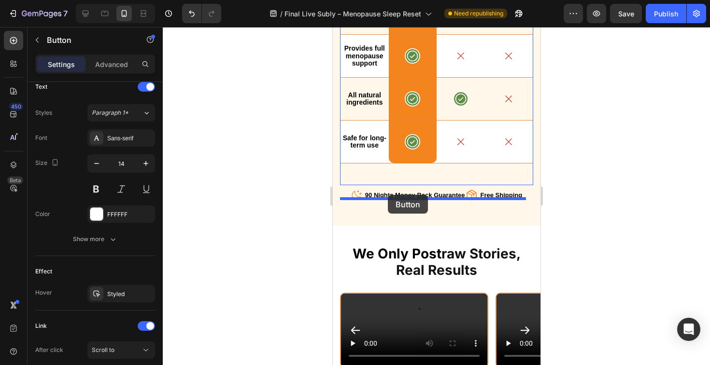
drag, startPoint x: 349, startPoint y: 73, endPoint x: 387, endPoint y: 195, distance: 127.9
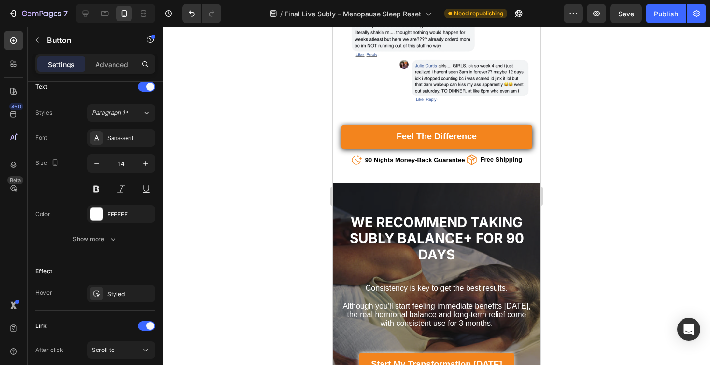
scroll to position [6274, 0]
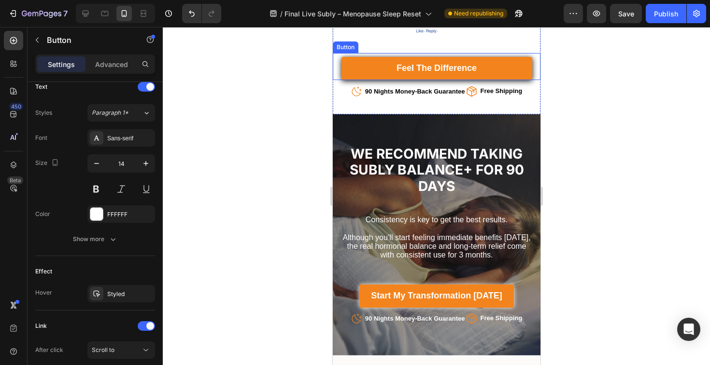
click at [499, 80] on link "Feel the Difference" at bounding box center [436, 68] width 191 height 23
click at [398, 47] on icon at bounding box center [397, 44] width 6 height 7
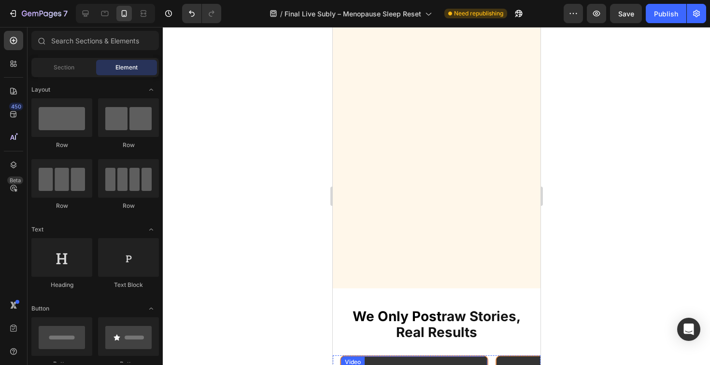
scroll to position [5461, 0]
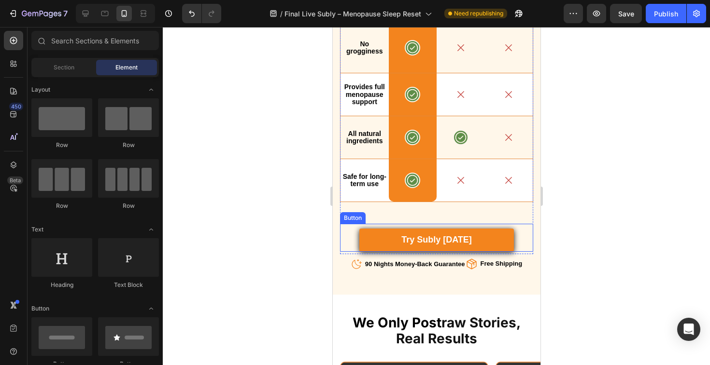
click at [363, 251] on link "try Subly [DATE]" at bounding box center [436, 240] width 154 height 23
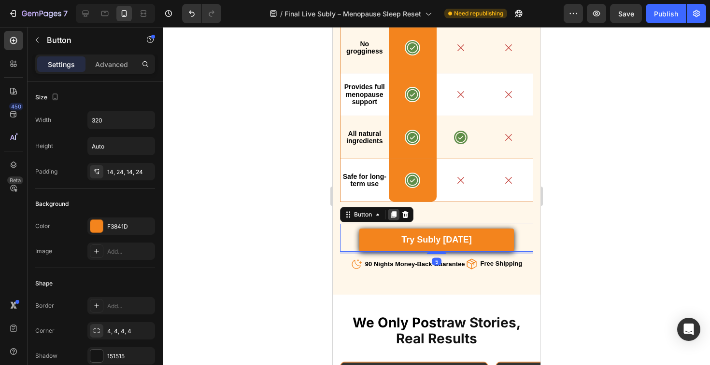
click at [396, 219] on icon at bounding box center [393, 215] width 5 height 7
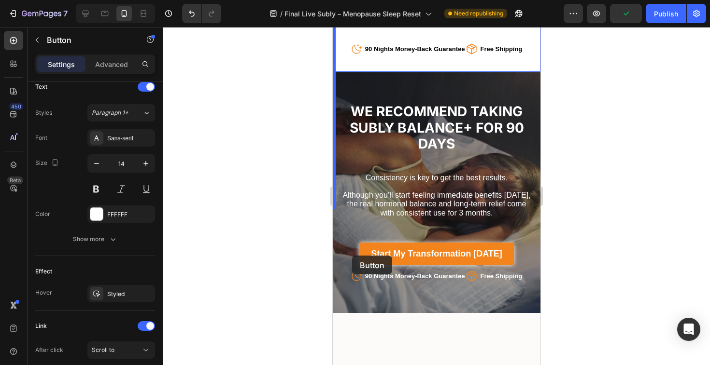
scroll to position [6413, 0]
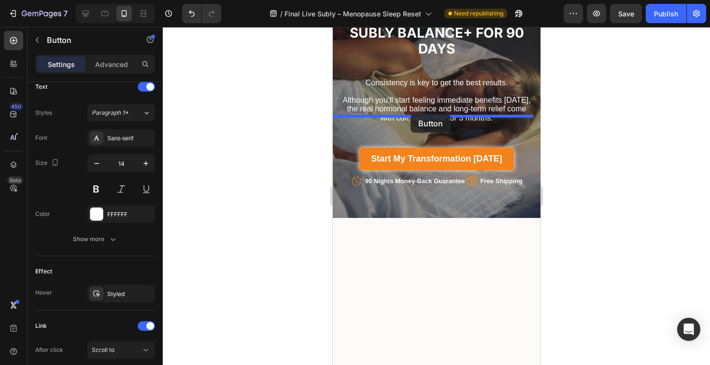
drag, startPoint x: 349, startPoint y: 260, endPoint x: 410, endPoint y: 114, distance: 158.2
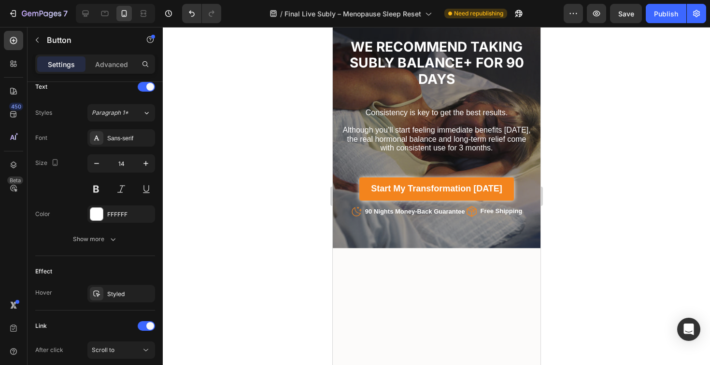
click at [613, 139] on div at bounding box center [436, 196] width 547 height 338
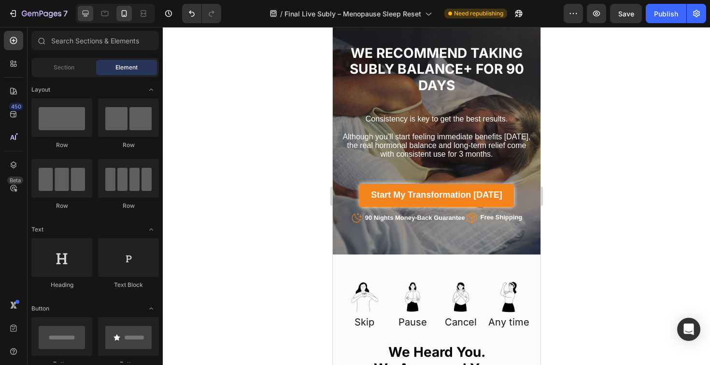
click at [87, 19] on div at bounding box center [85, 13] width 15 height 15
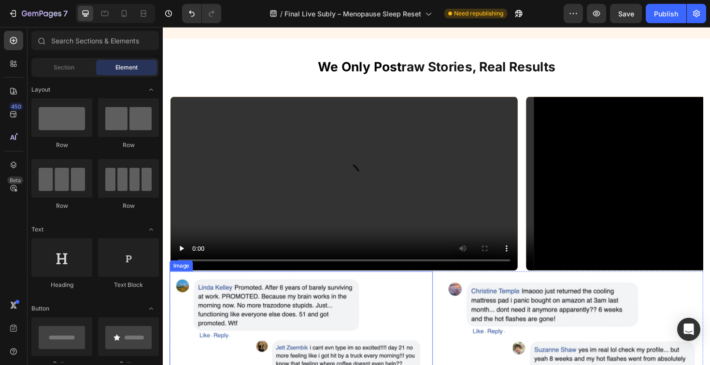
scroll to position [5238, 0]
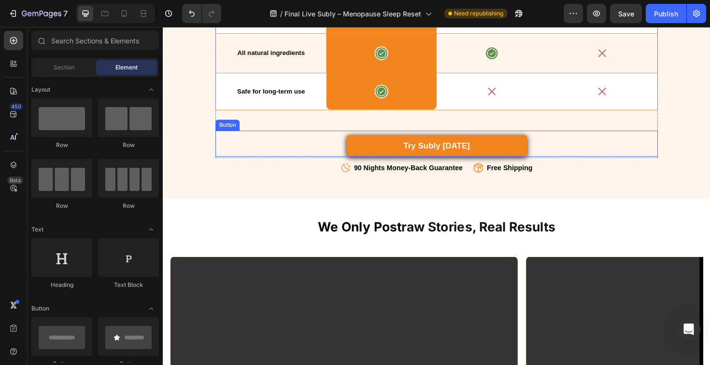
click at [449, 147] on link "try Subly [DATE]" at bounding box center [452, 153] width 191 height 23
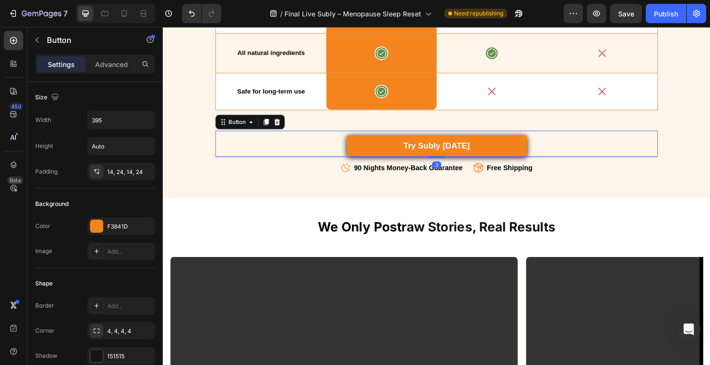
click at [449, 147] on link "try Subly [DATE]" at bounding box center [452, 153] width 191 height 23
click at [449, 152] on span "try Subly [DATE]" at bounding box center [452, 153] width 70 height 10
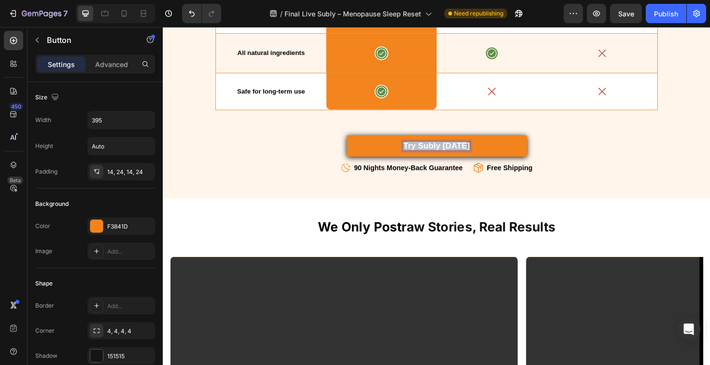
click at [449, 152] on span "try Subly [DATE]" at bounding box center [452, 153] width 70 height 10
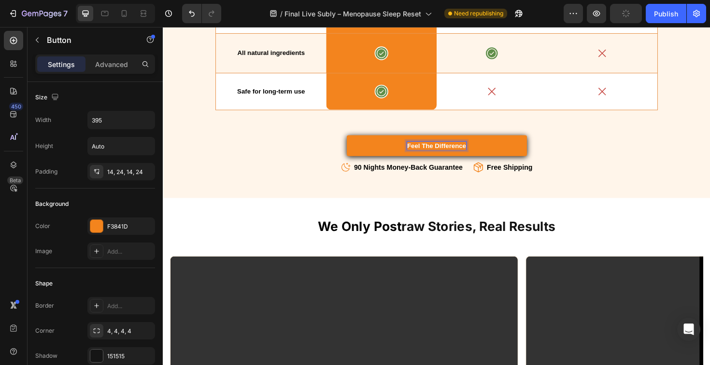
click at [469, 150] on p "Feel the Difference" at bounding box center [452, 153] width 62 height 9
click at [455, 155] on p "Feel the Difference" at bounding box center [452, 153] width 62 height 9
click at [620, 153] on div "Feel the Difference Button 3" at bounding box center [452, 150] width 468 height 27
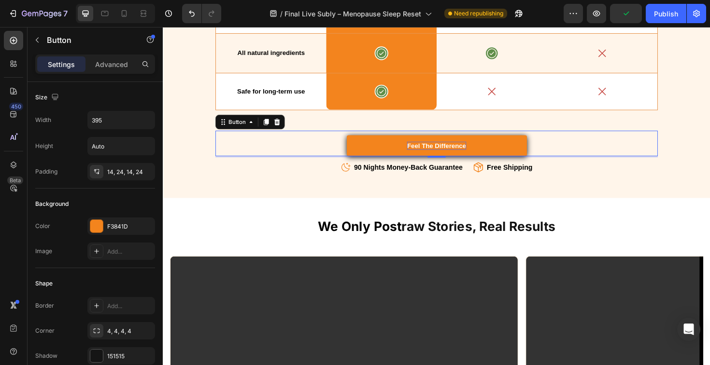
click at [463, 151] on p "Feel the Difference" at bounding box center [452, 153] width 62 height 9
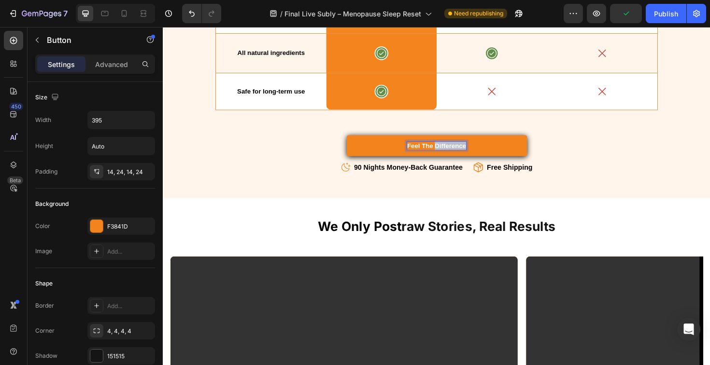
click at [463, 151] on p "Feel the Difference" at bounding box center [452, 153] width 62 height 9
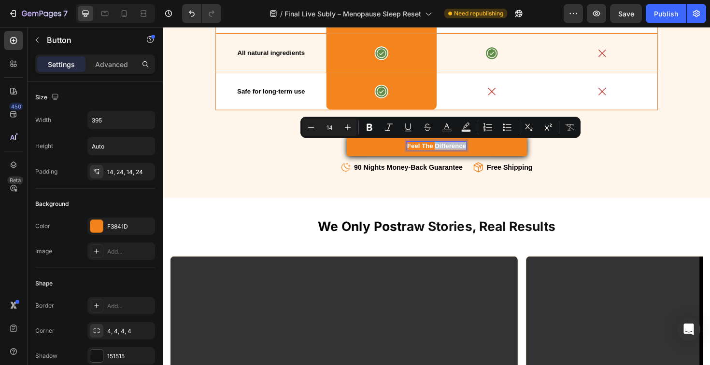
click at [464, 154] on p "Feel the Difference" at bounding box center [452, 153] width 62 height 9
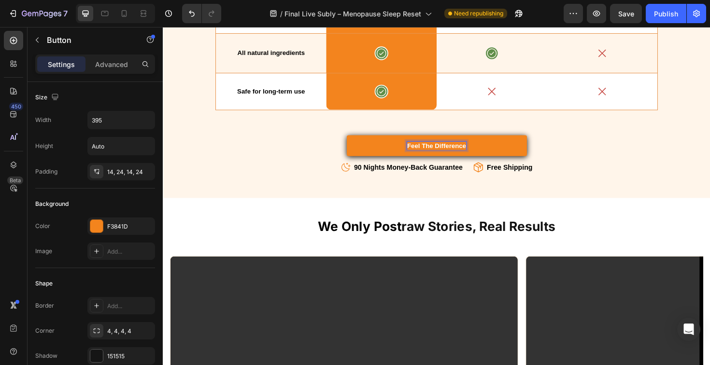
click at [474, 151] on p "Feel the Difference" at bounding box center [452, 153] width 62 height 9
click at [466, 152] on p "Feel the Difference" at bounding box center [452, 153] width 62 height 9
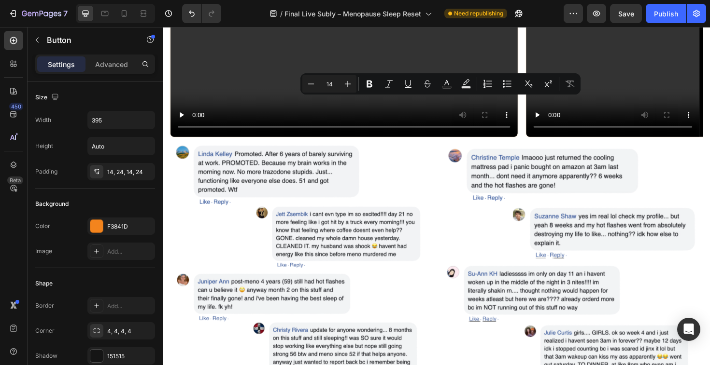
type input "16"
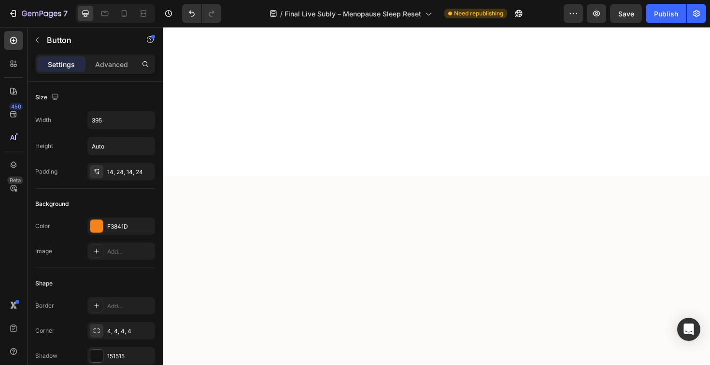
scroll to position [6383, 0]
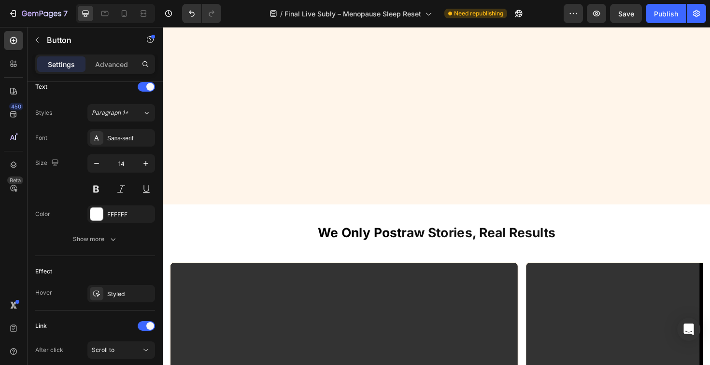
scroll to position [5221, 0]
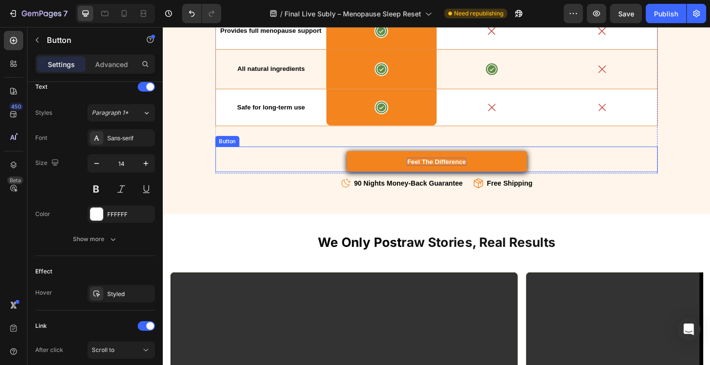
click at [451, 167] on p "Feel the Difference" at bounding box center [452, 170] width 62 height 9
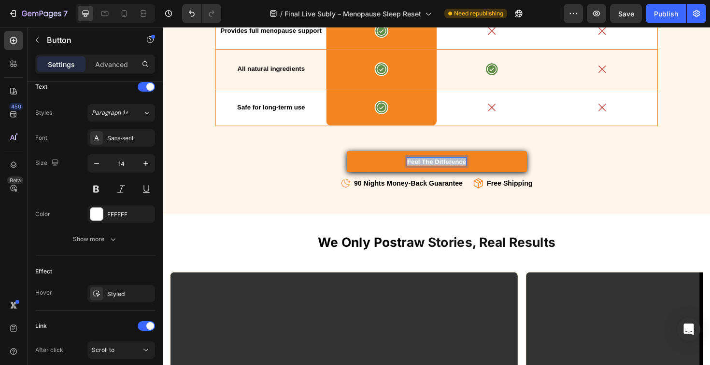
click at [451, 167] on p "Feel the Difference" at bounding box center [452, 170] width 62 height 9
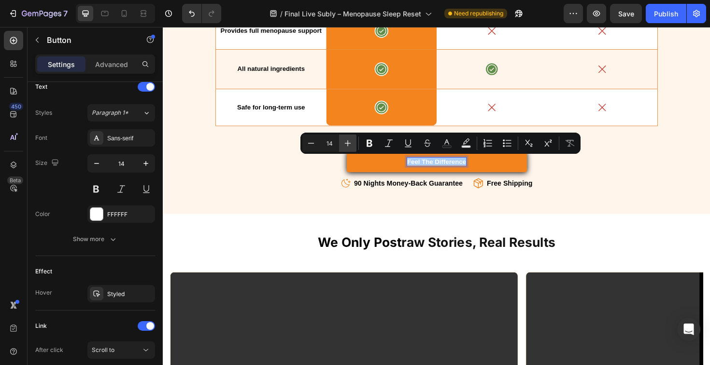
click at [353, 141] on button "Plus" at bounding box center [347, 143] width 17 height 17
type input "18"
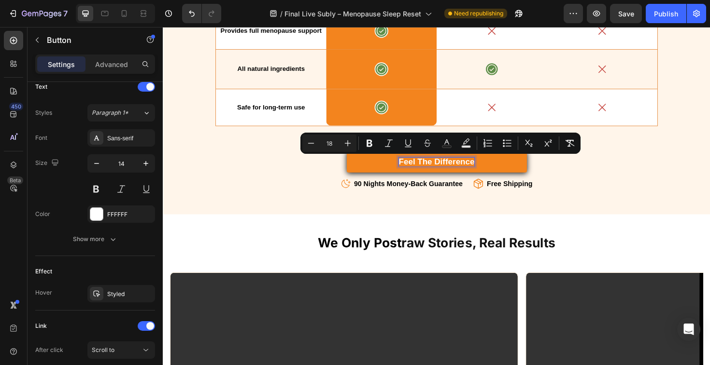
click at [593, 177] on div "Feel the Difference Button 3" at bounding box center [452, 168] width 468 height 28
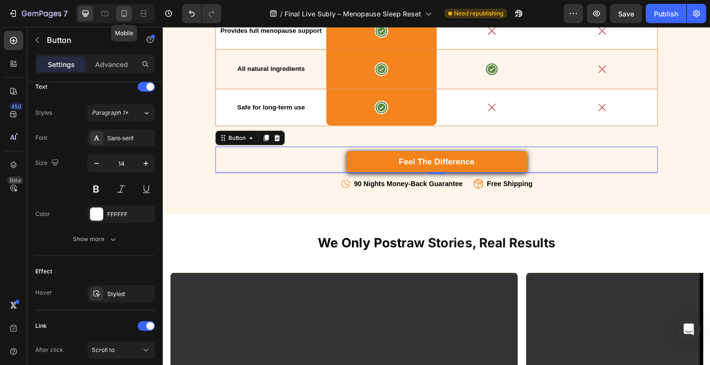
click at [124, 16] on icon at bounding box center [124, 13] width 5 height 7
type input "320"
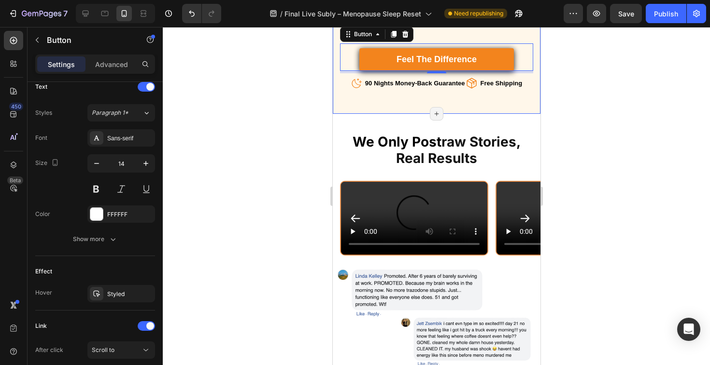
scroll to position [5217, 0]
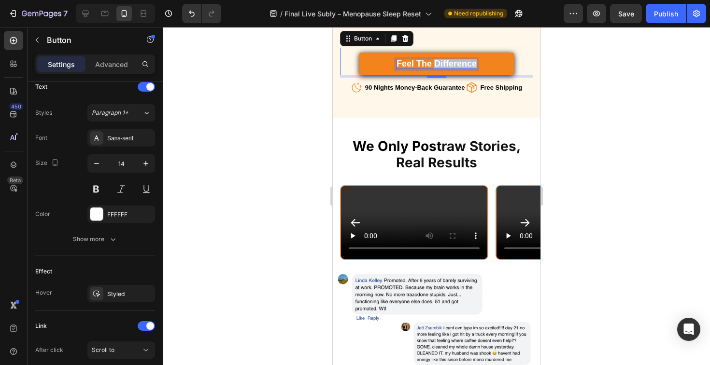
click at [456, 69] on span "Feel the Difference" at bounding box center [436, 64] width 80 height 10
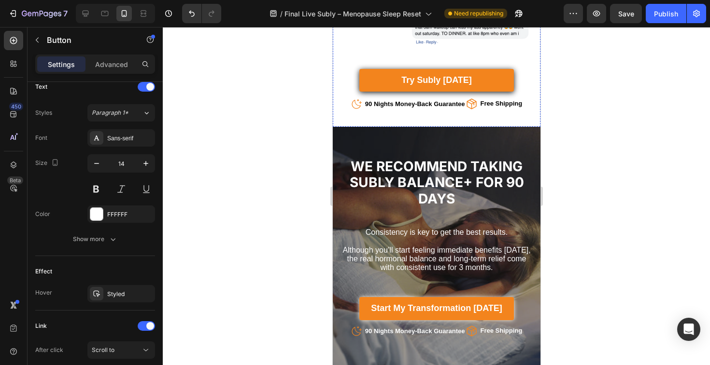
scroll to position [5969, 0]
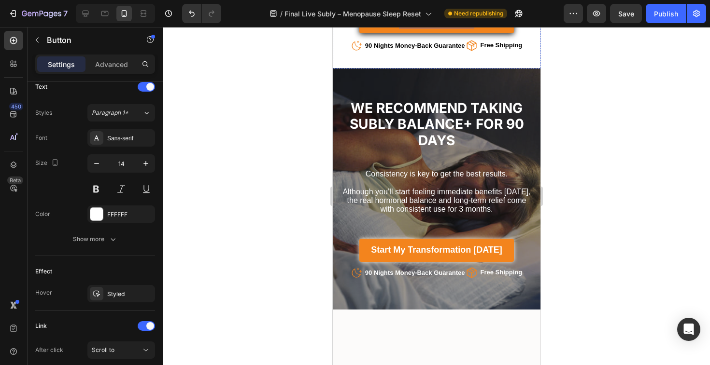
scroll to position [6221, 0]
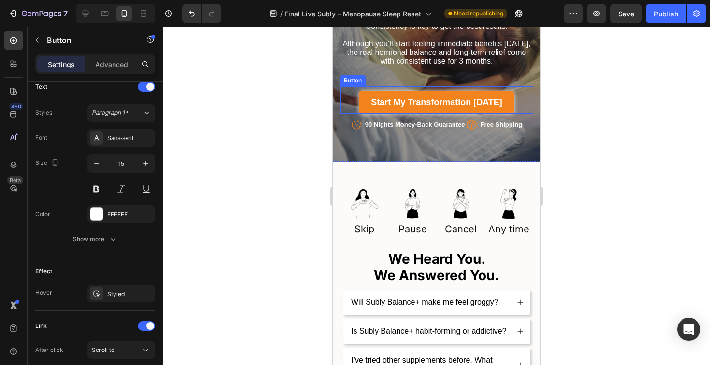
click at [446, 99] on strong "Start My Transformation [DATE]" at bounding box center [435, 103] width 131 height 10
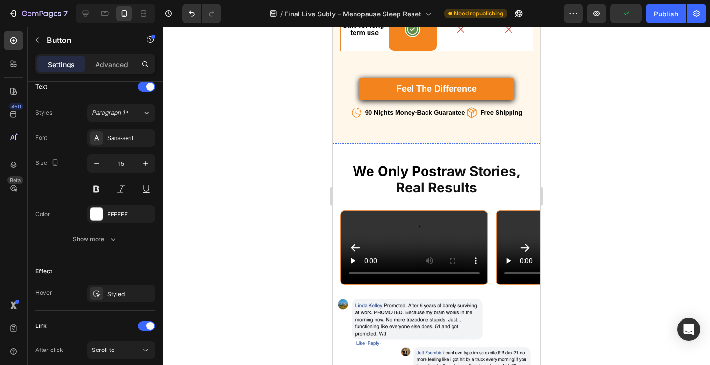
scroll to position [5098, 0]
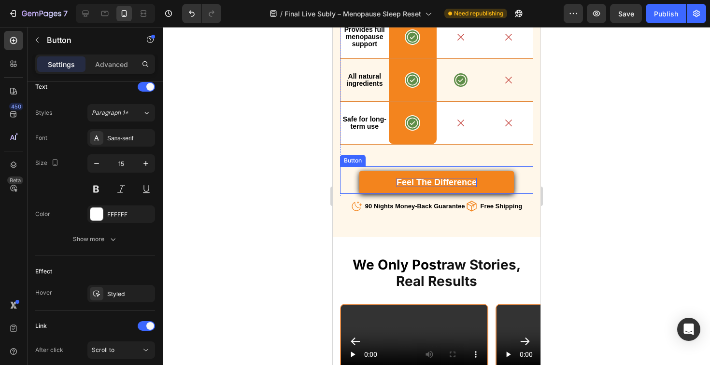
click at [461, 187] on span "Feel the Difference" at bounding box center [436, 183] width 80 height 10
click at [455, 187] on span "Feel the Difference" at bounding box center [436, 183] width 80 height 10
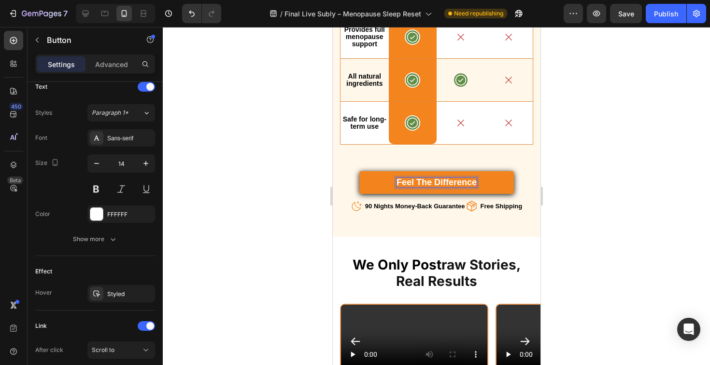
click at [505, 194] on link "Feel the Difference" at bounding box center [436, 182] width 154 height 23
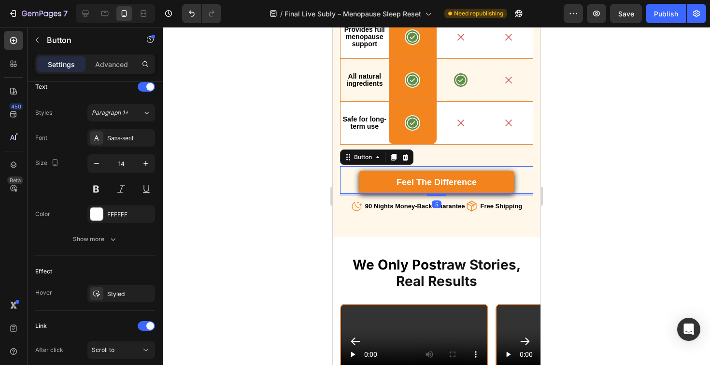
click at [437, 196] on div at bounding box center [435, 195] width 19 height 3
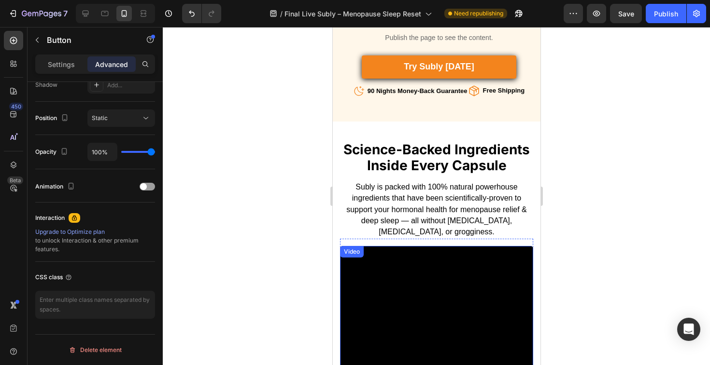
scroll to position [3781, 0]
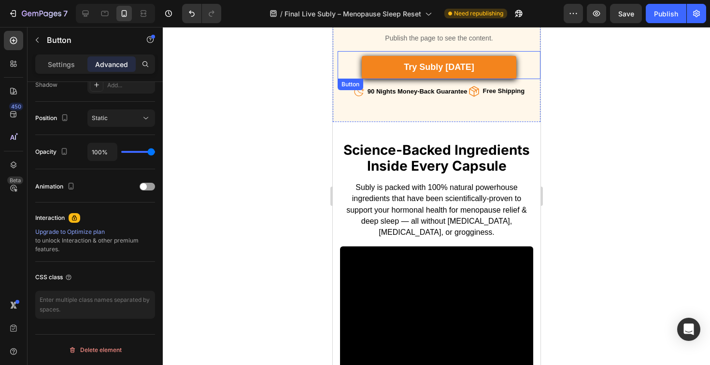
click at [512, 73] on link "try Subly [DATE]" at bounding box center [438, 67] width 154 height 23
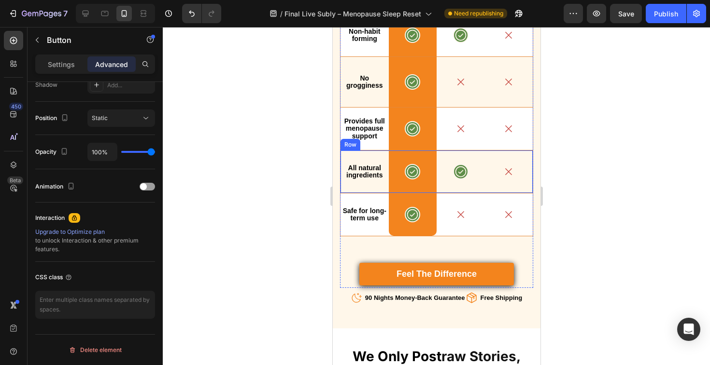
scroll to position [5448, 0]
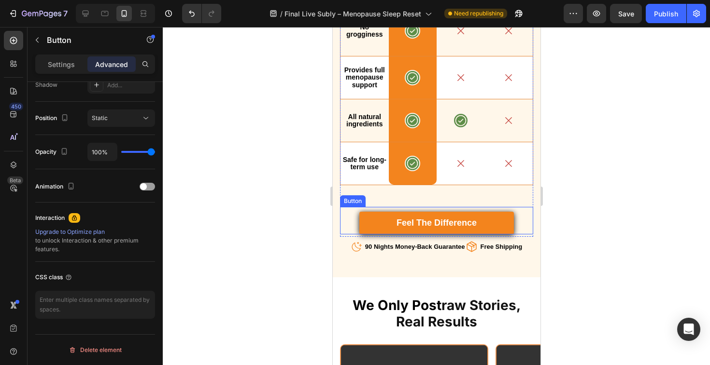
click at [511, 233] on div "Feel the Difference Button" at bounding box center [435, 221] width 193 height 28
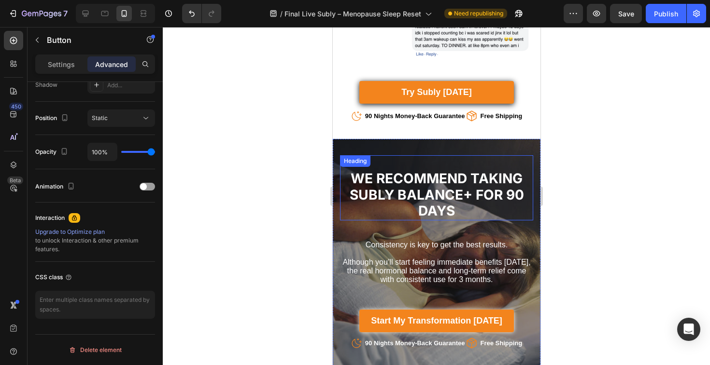
scroll to position [6230, 0]
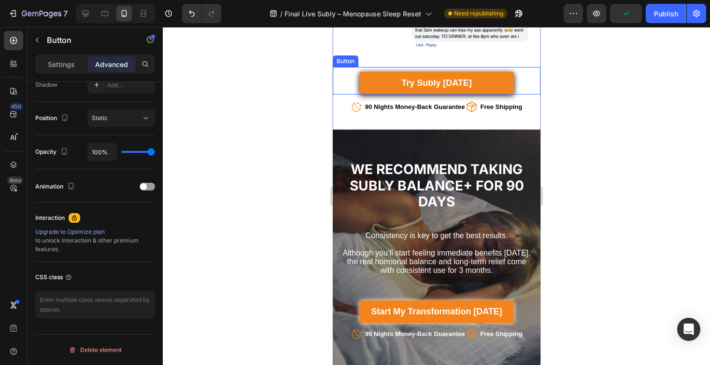
click at [515, 95] on div "try Subly [DATE] Button" at bounding box center [436, 81] width 208 height 28
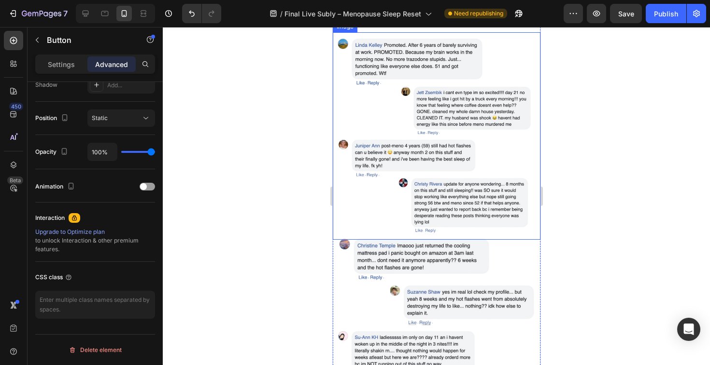
scroll to position [5530, 0]
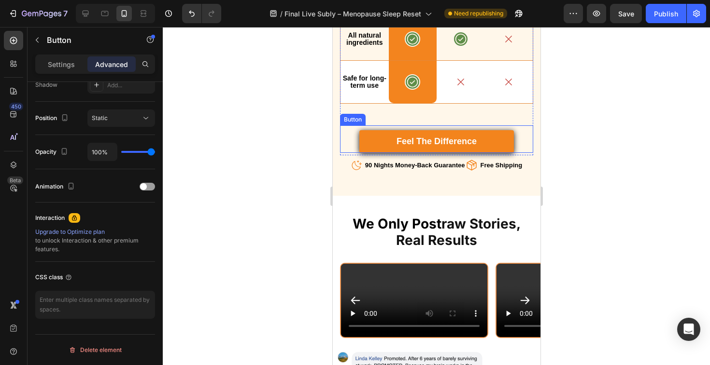
click at [513, 153] on div "Feel the Difference Button" at bounding box center [435, 140] width 193 height 28
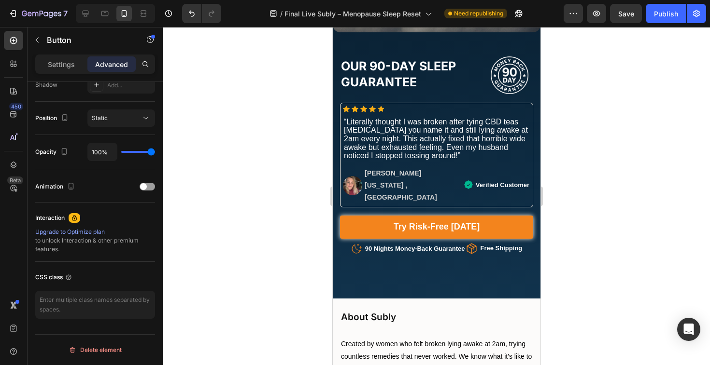
scroll to position [7389, 0]
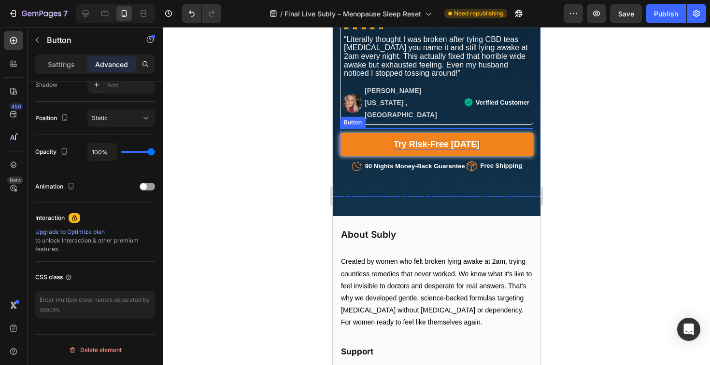
click at [448, 140] on strong "Try Risk-Free [DATE]" at bounding box center [436, 145] width 86 height 10
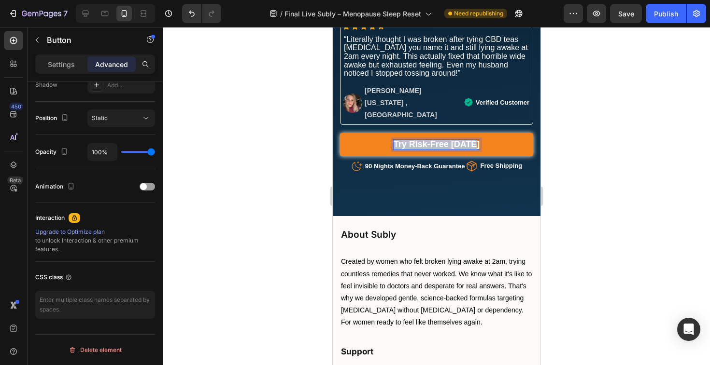
click at [448, 140] on strong "Try Risk-Free [DATE]" at bounding box center [436, 145] width 86 height 10
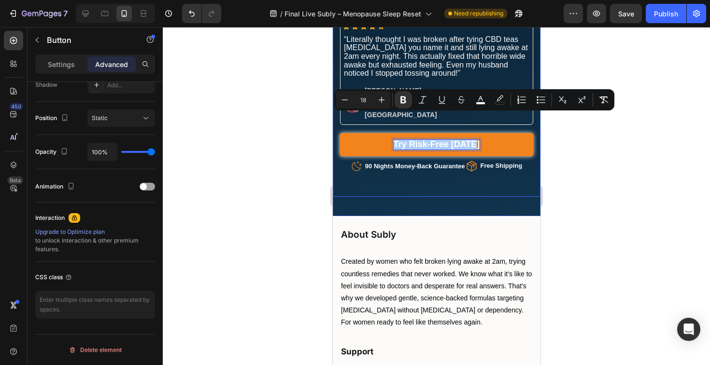
click at [568, 153] on div at bounding box center [436, 196] width 547 height 338
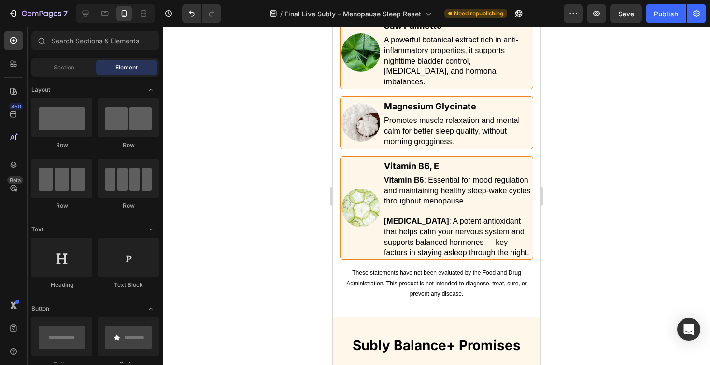
scroll to position [4857, 0]
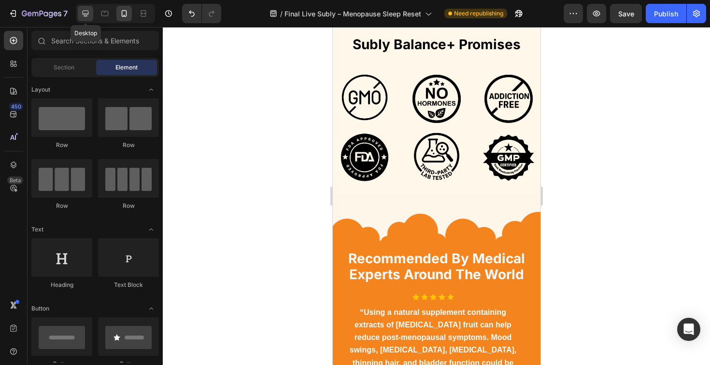
click at [91, 16] on div at bounding box center [85, 13] width 15 height 15
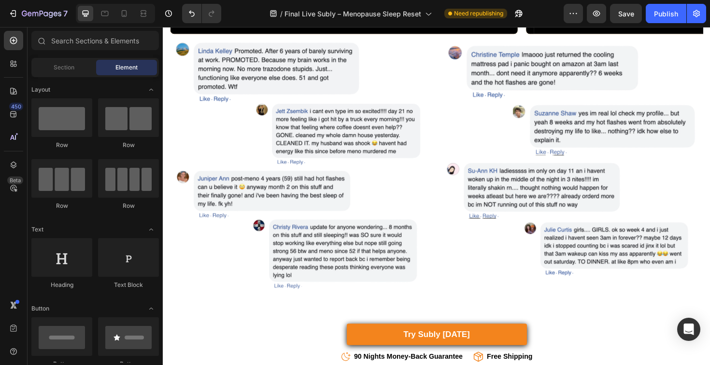
scroll to position [5755, 0]
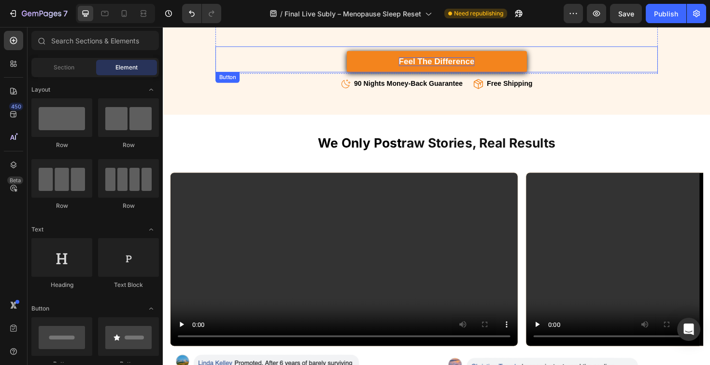
click at [451, 60] on span "Feel the Difference" at bounding box center [452, 64] width 80 height 10
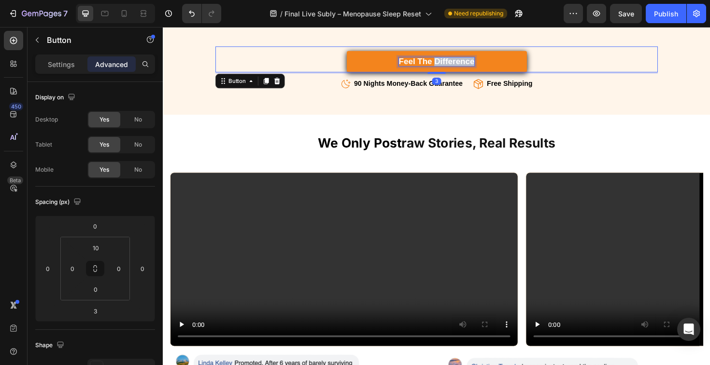
click at [451, 60] on span "Feel the Difference" at bounding box center [452, 64] width 80 height 10
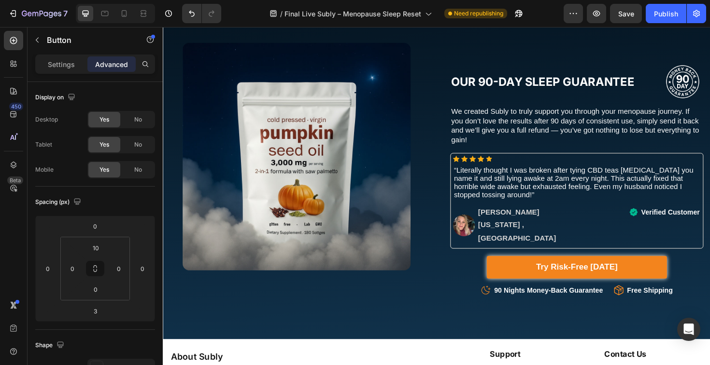
scroll to position [7736, 0]
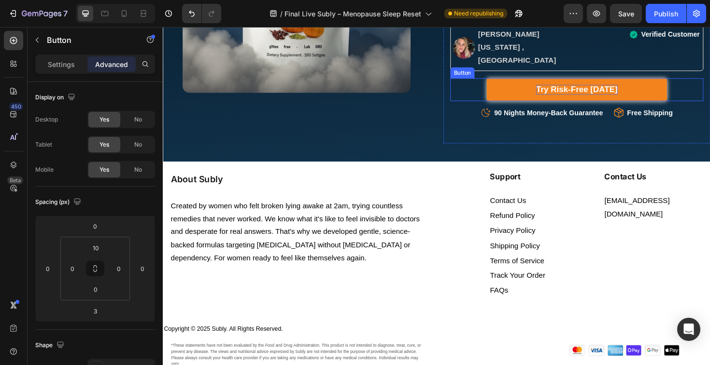
click at [582, 88] on strong "Try Risk-Free [DATE]" at bounding box center [601, 93] width 86 height 10
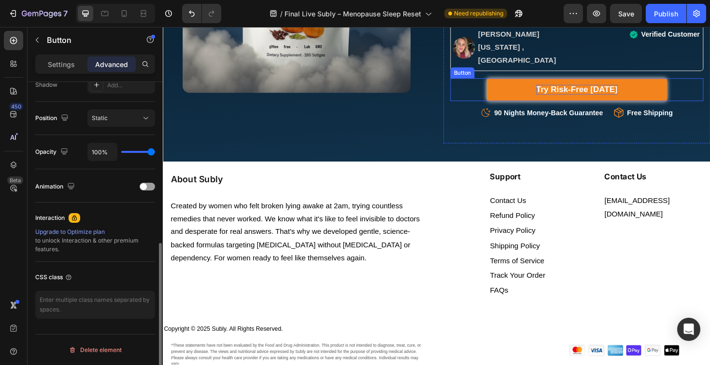
click at [582, 88] on strong "Try Risk-Free [DATE]" at bounding box center [601, 93] width 86 height 10
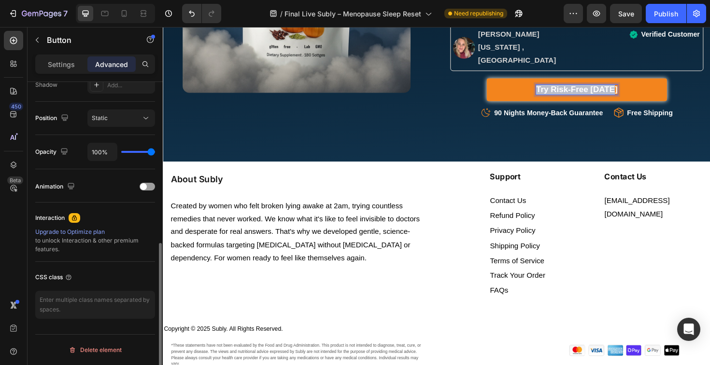
click at [582, 88] on strong "Try Risk-Free [DATE]" at bounding box center [601, 93] width 86 height 10
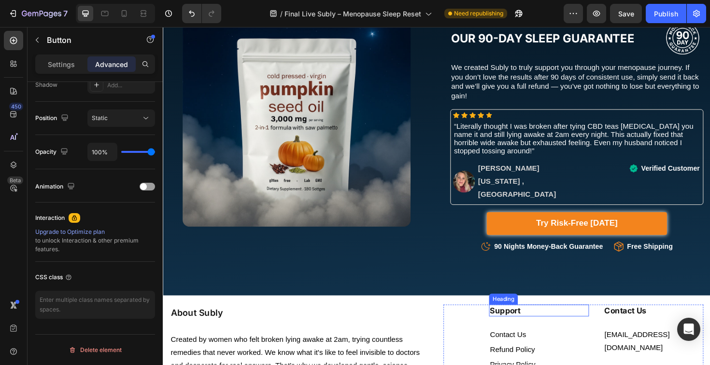
scroll to position [7465, 0]
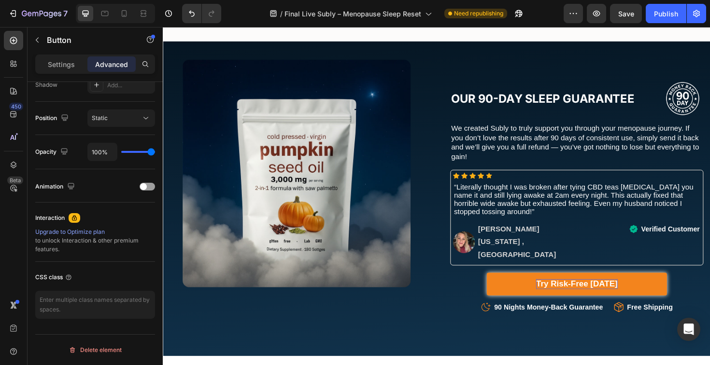
click at [619, 294] on strong "Try Risk-Free [DATE]" at bounding box center [601, 299] width 86 height 10
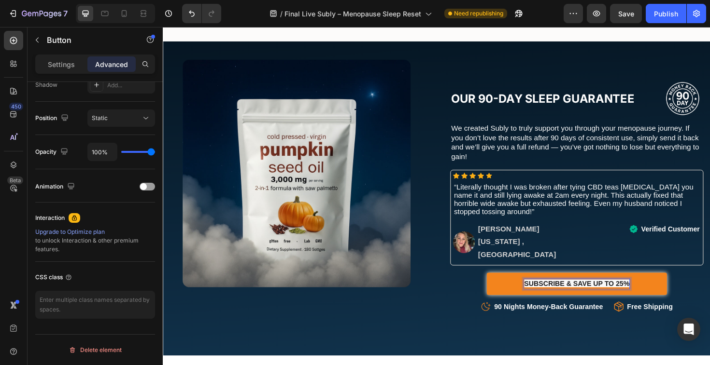
click at [618, 295] on span "SUBSCRIBE & SAVE UP TO 25%" at bounding box center [601, 299] width 112 height 8
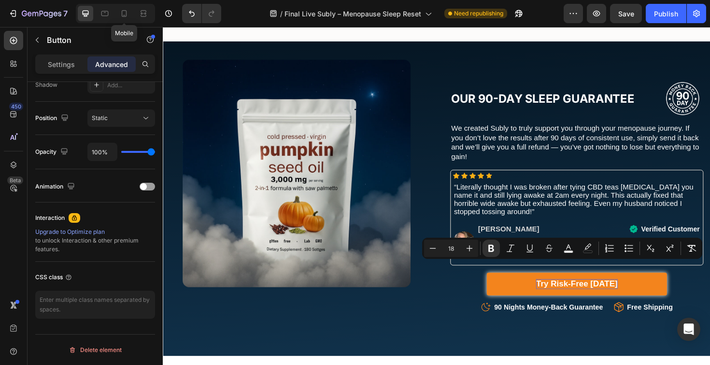
drag, startPoint x: 131, startPoint y: 16, endPoint x: 224, endPoint y: 57, distance: 102.2
click at [131, 16] on div at bounding box center [123, 13] width 15 height 15
type input "0"
type input "10"
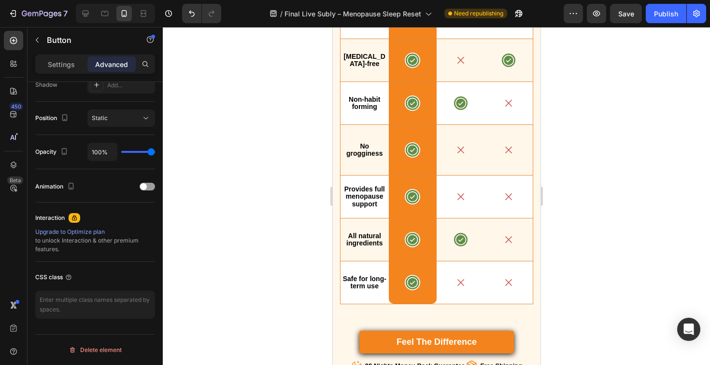
scroll to position [5820, 0]
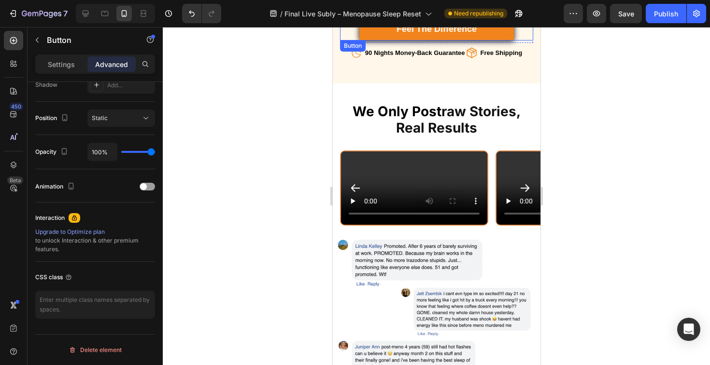
click at [495, 41] on link "Feel the Difference" at bounding box center [436, 29] width 154 height 23
click at [69, 66] on p "Settings" at bounding box center [61, 64] width 27 height 10
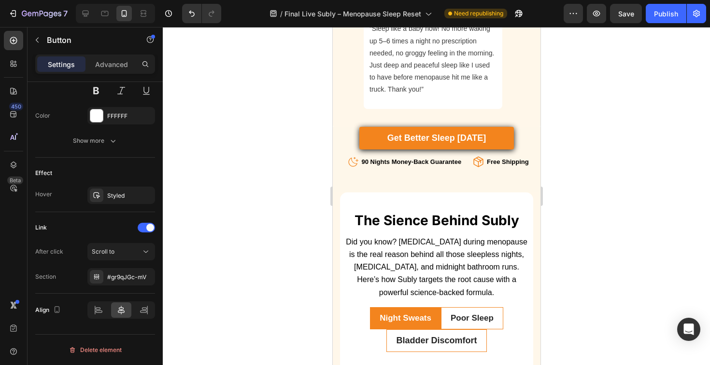
scroll to position [955, 0]
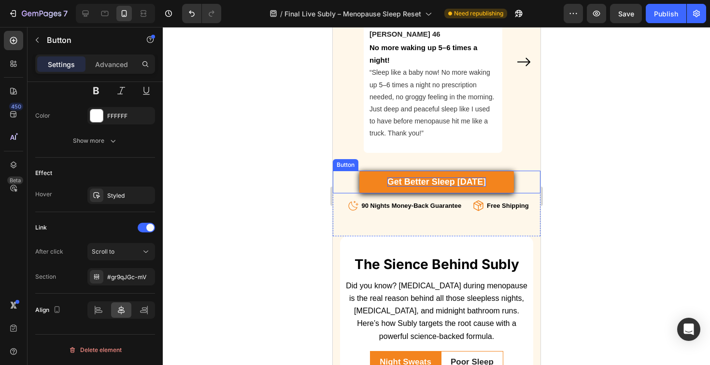
click at [455, 177] on span "Get Better Sleep [DATE]" at bounding box center [436, 182] width 99 height 10
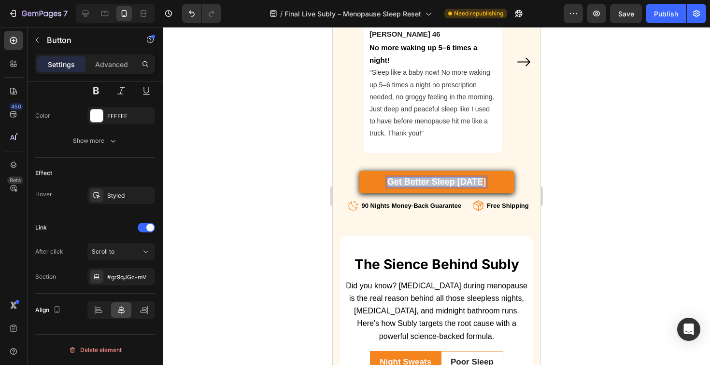
click at [455, 177] on span "Get Better Sleep [DATE]" at bounding box center [436, 182] width 99 height 10
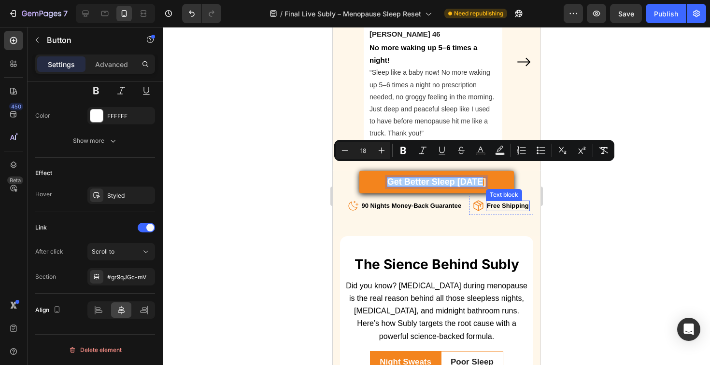
click at [595, 206] on div at bounding box center [436, 196] width 547 height 338
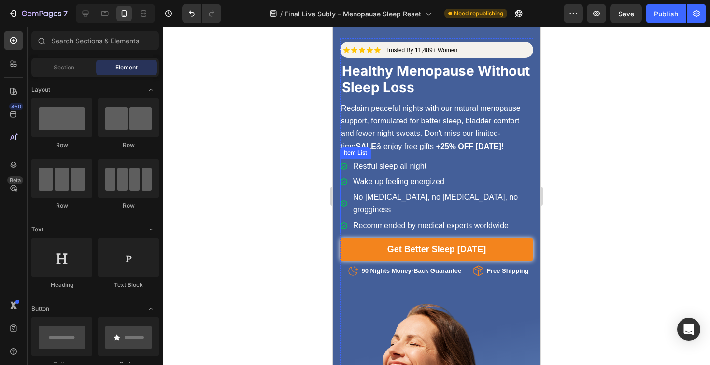
scroll to position [0, 0]
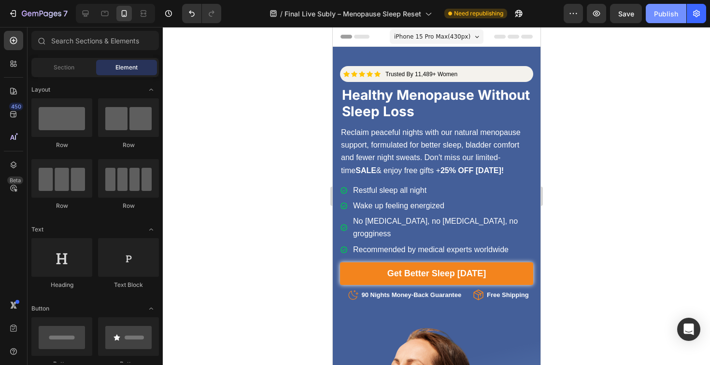
click at [656, 11] on div "Publish" at bounding box center [666, 14] width 24 height 10
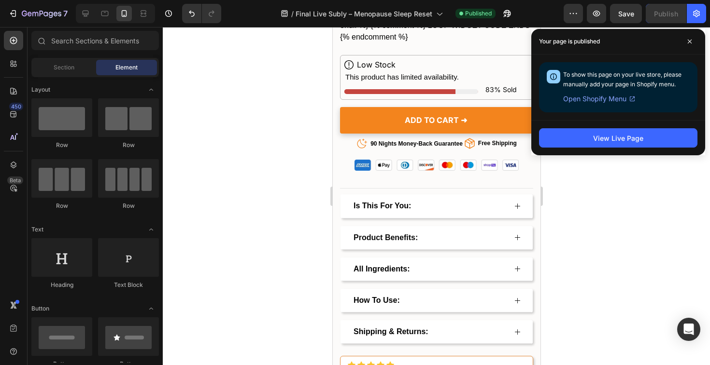
scroll to position [3113, 0]
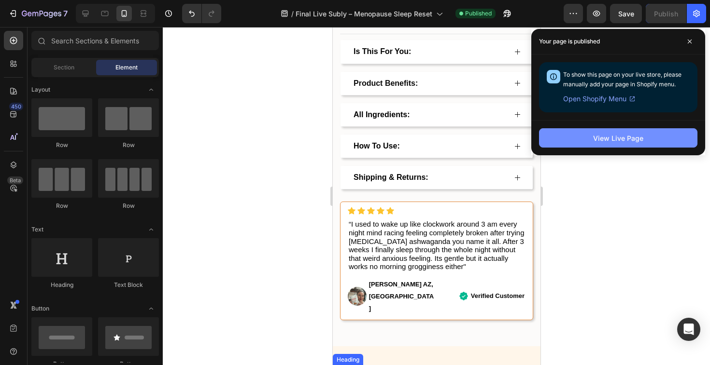
click at [601, 139] on div "View Live Page" at bounding box center [618, 138] width 50 height 10
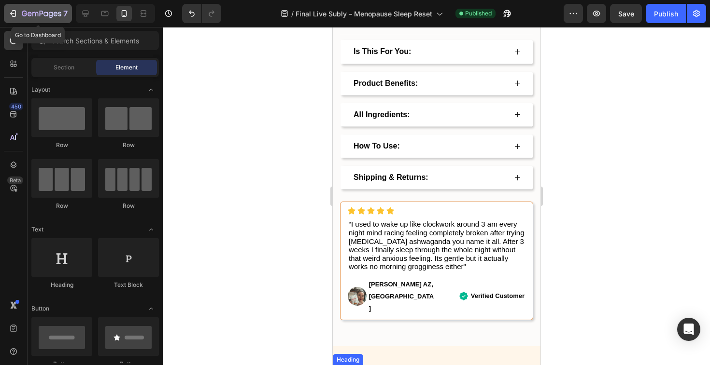
click at [25, 6] on button "7" at bounding box center [38, 13] width 68 height 19
